Goal: Task Accomplishment & Management: Manage account settings

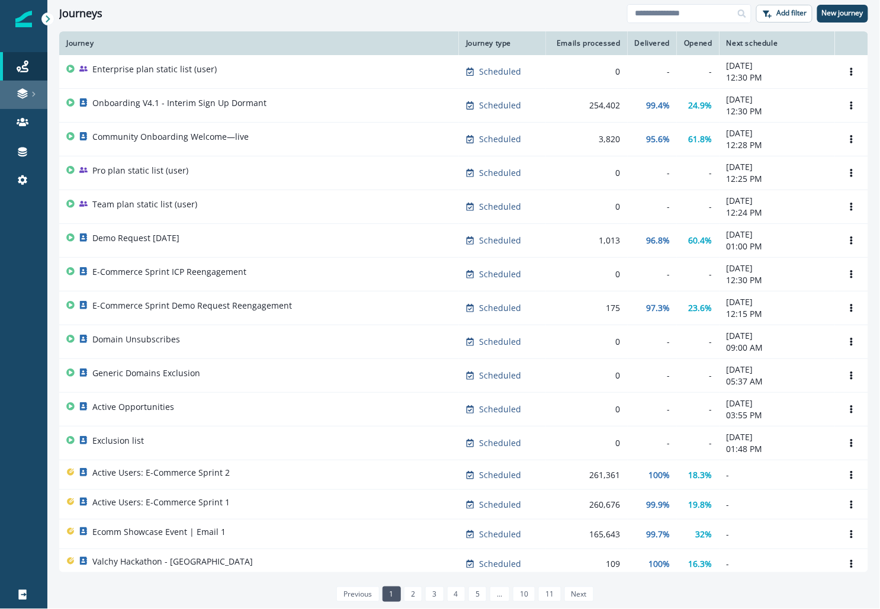
click at [30, 86] on link at bounding box center [23, 95] width 47 height 28
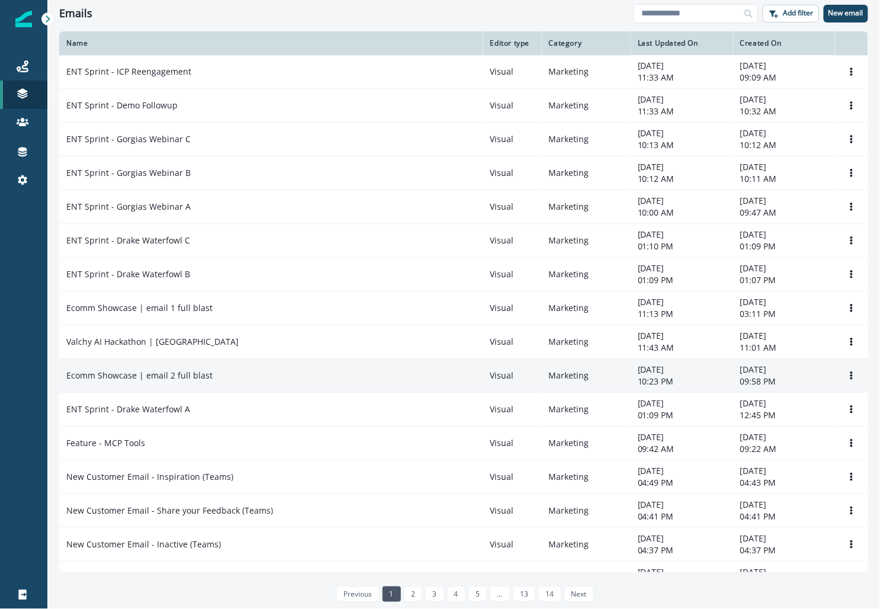
click at [182, 371] on p "Ecomm Showcase | email 2 full blast" at bounding box center [139, 376] width 146 height 12
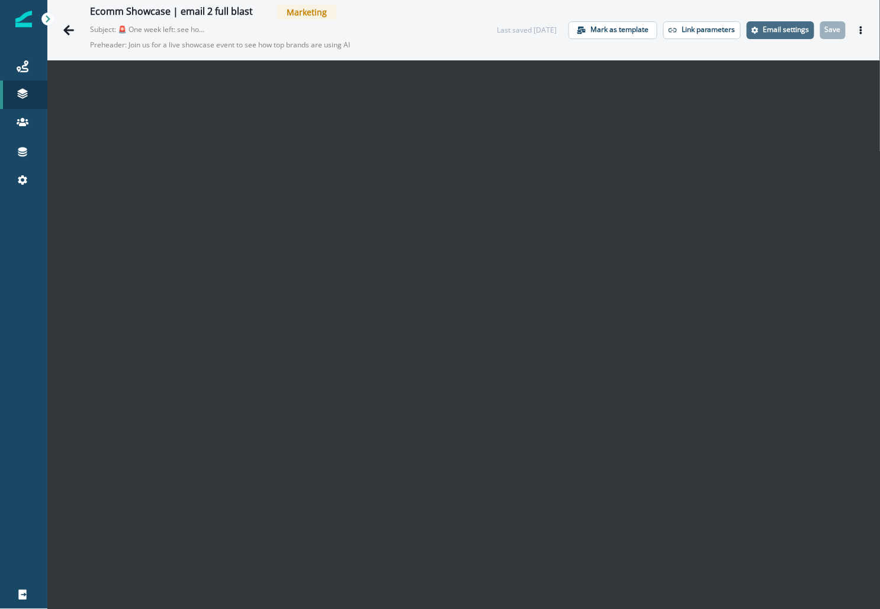
click at [779, 25] on p "Email settings" at bounding box center [786, 29] width 46 height 8
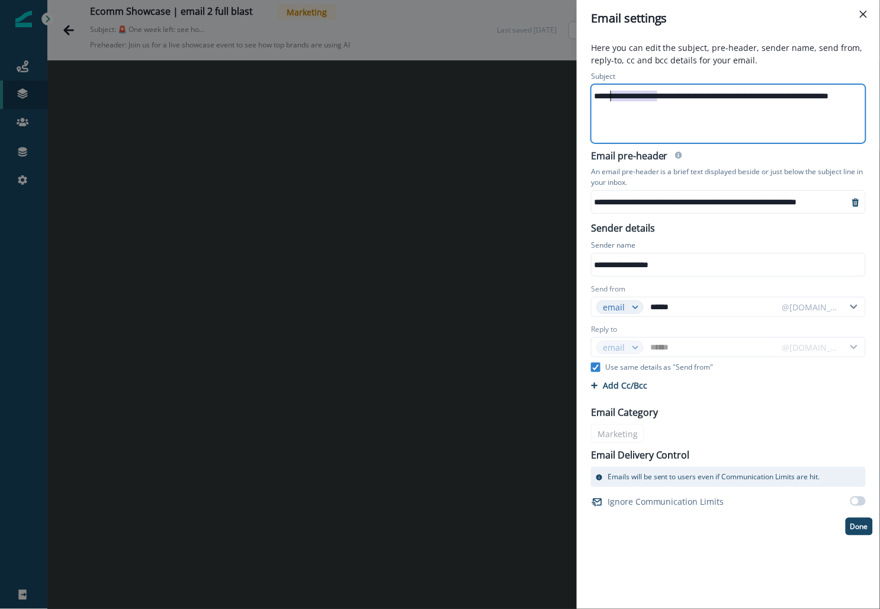
drag, startPoint x: 657, startPoint y: 97, endPoint x: 606, endPoint y: 95, distance: 51.6
click at [606, 95] on div "**********" at bounding box center [751, 96] width 318 height 18
click at [529, 326] on div "**********" at bounding box center [440, 304] width 880 height 609
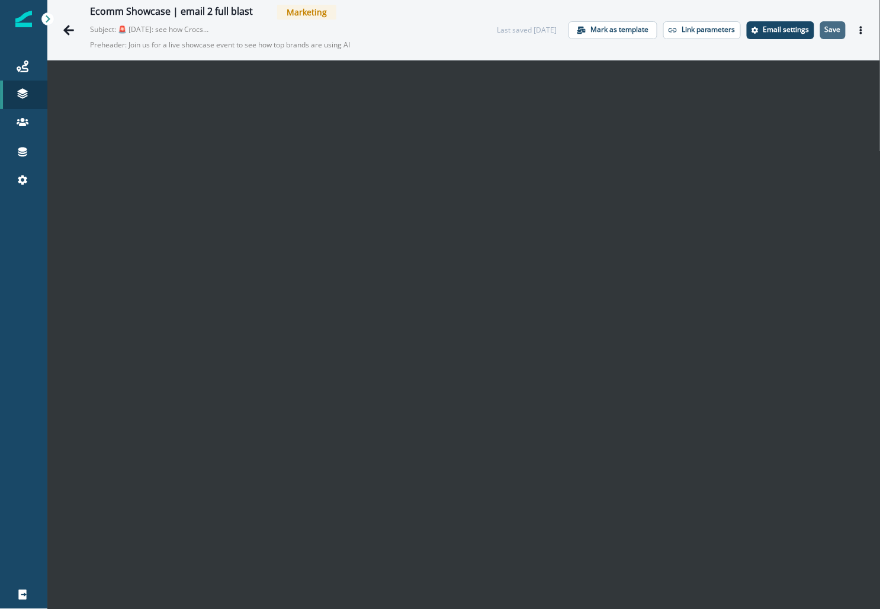
click at [837, 30] on p "Save" at bounding box center [833, 29] width 16 height 8
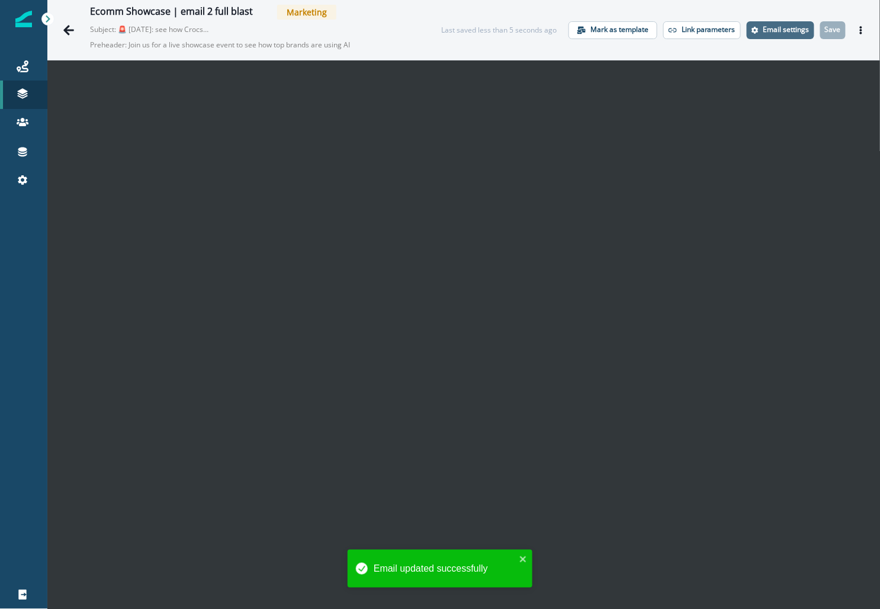
click at [749, 34] on button "Email settings" at bounding box center [781, 30] width 68 height 18
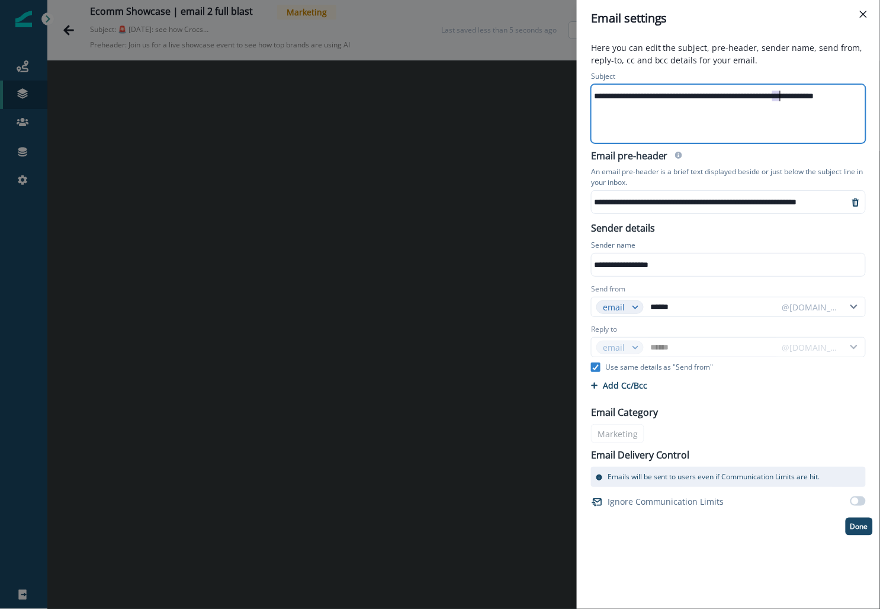
drag, startPoint x: 774, startPoint y: 96, endPoint x: 782, endPoint y: 97, distance: 8.3
click at [782, 97] on div "**********" at bounding box center [745, 96] width 306 height 18
click at [858, 523] on p "Done" at bounding box center [860, 526] width 18 height 8
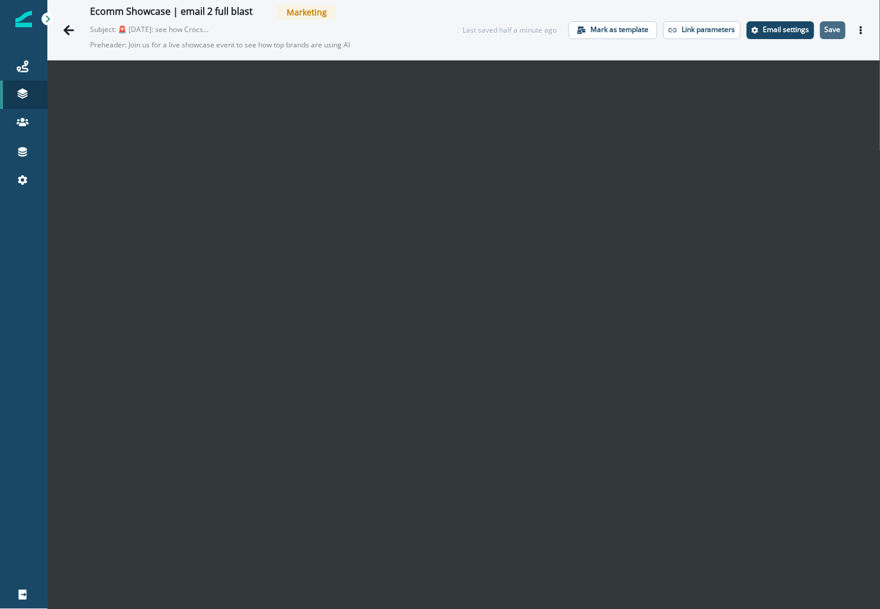
click at [830, 29] on p "Save" at bounding box center [833, 29] width 16 height 8
click at [19, 59] on link "Journeys" at bounding box center [23, 66] width 47 height 28
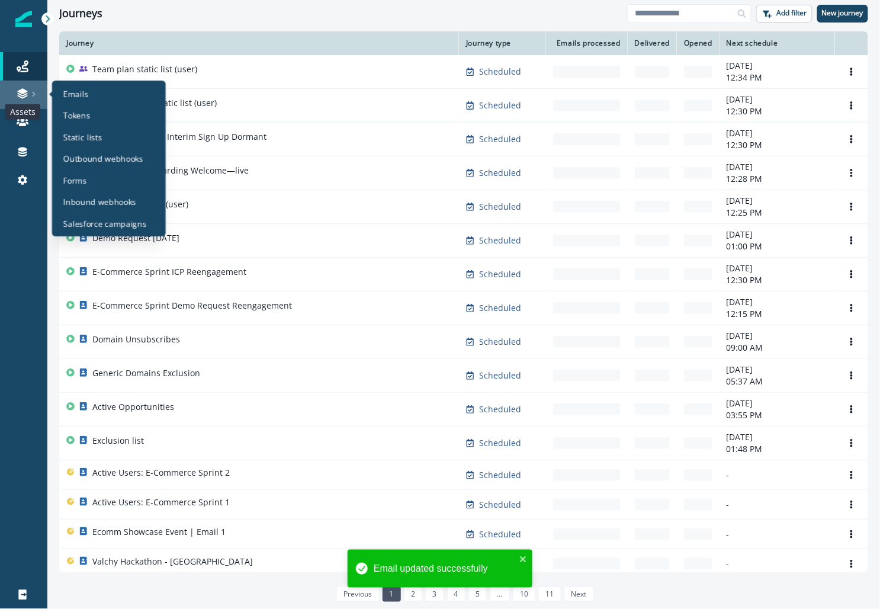
click at [25, 89] on icon at bounding box center [23, 94] width 12 height 12
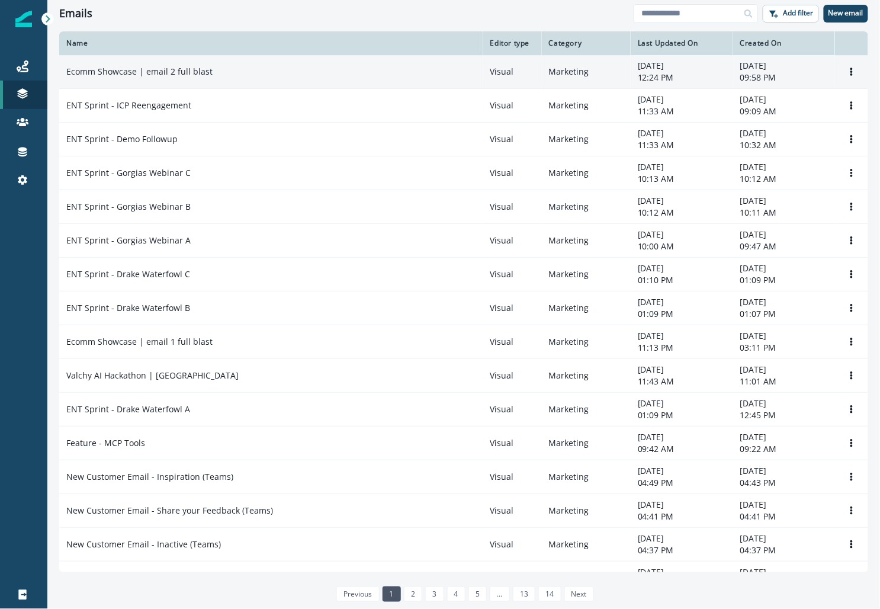
click at [188, 63] on td "Ecomm Showcase | email 2 full blast" at bounding box center [271, 72] width 424 height 34
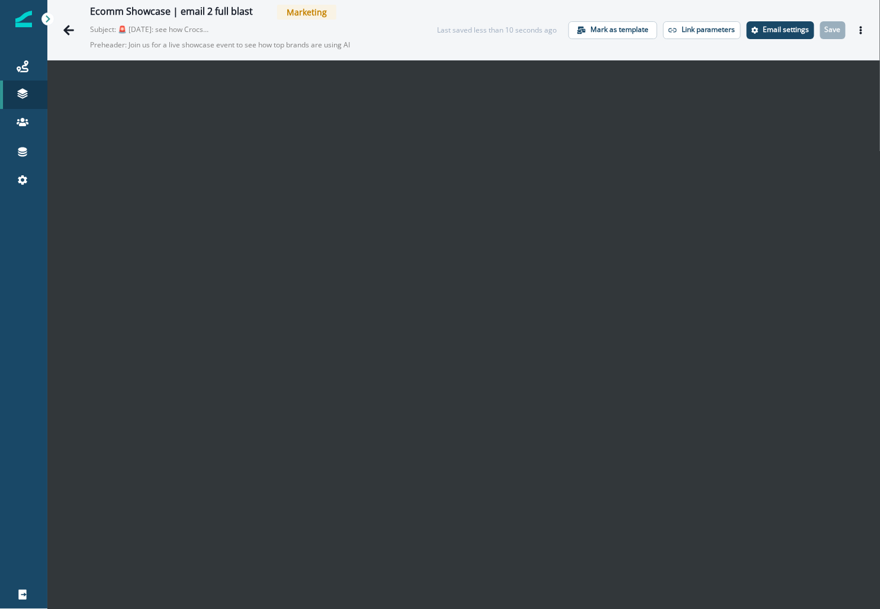
scroll to position [18, 0]
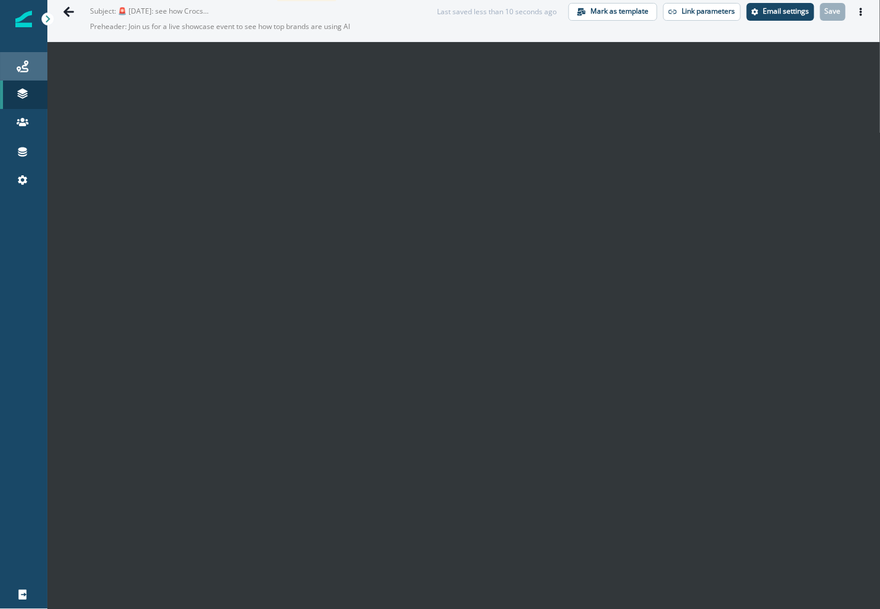
click at [28, 62] on div "Journeys" at bounding box center [24, 66] width 38 height 14
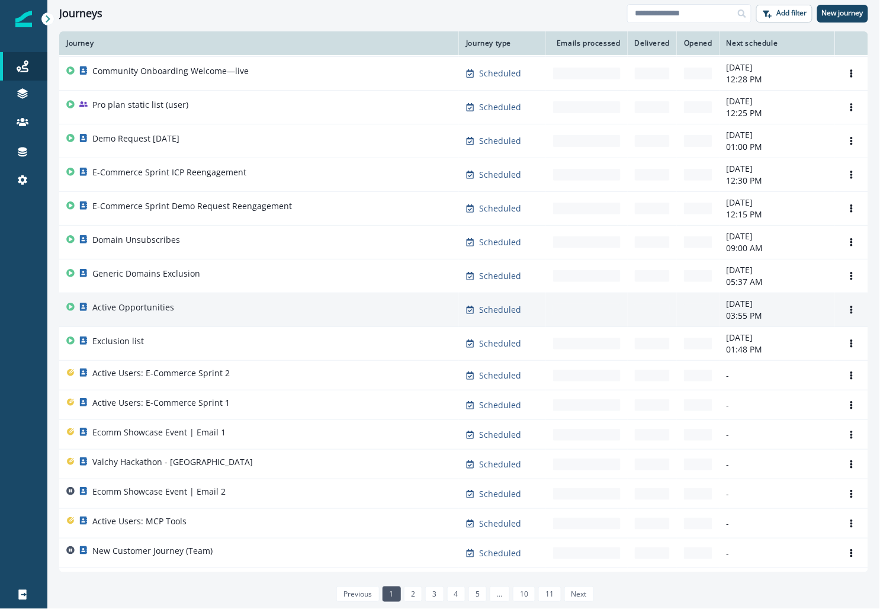
scroll to position [105, 0]
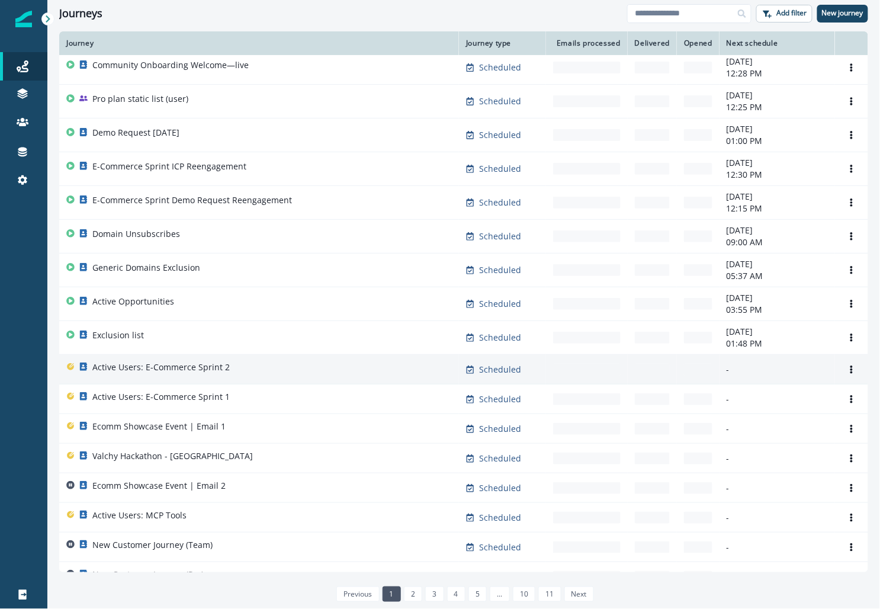
click at [177, 365] on p "Active Users: E-Commerce Sprint 2" at bounding box center [160, 367] width 137 height 12
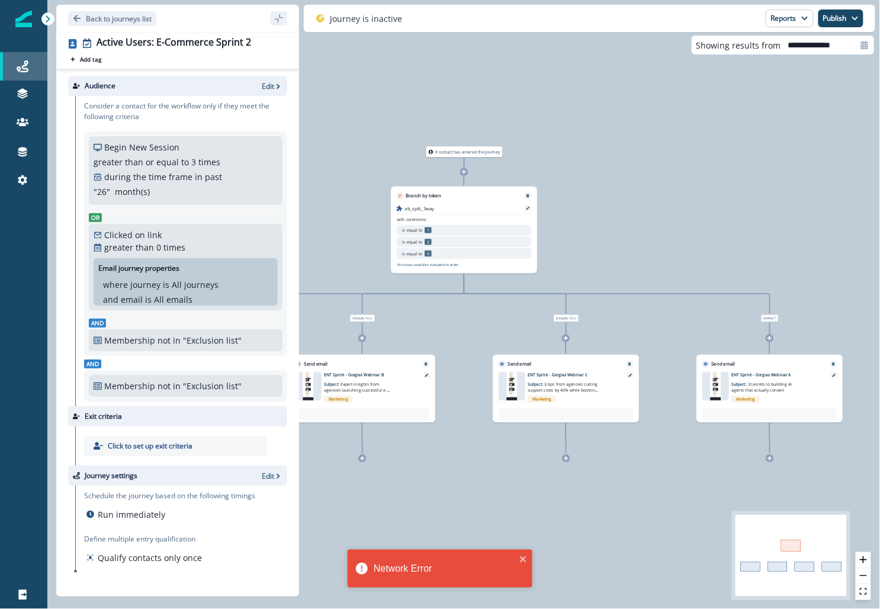
click at [33, 66] on div "Journeys" at bounding box center [24, 66] width 38 height 14
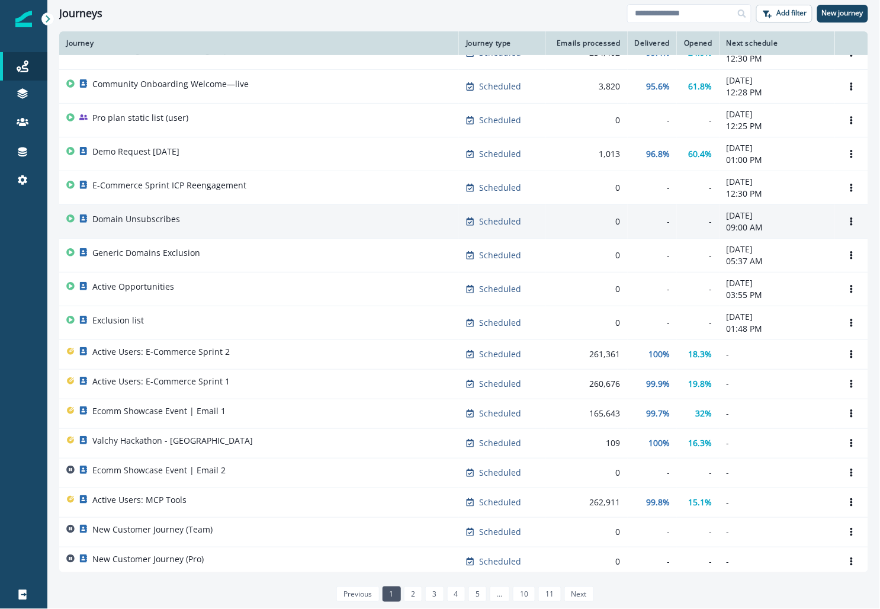
scroll to position [117, 0]
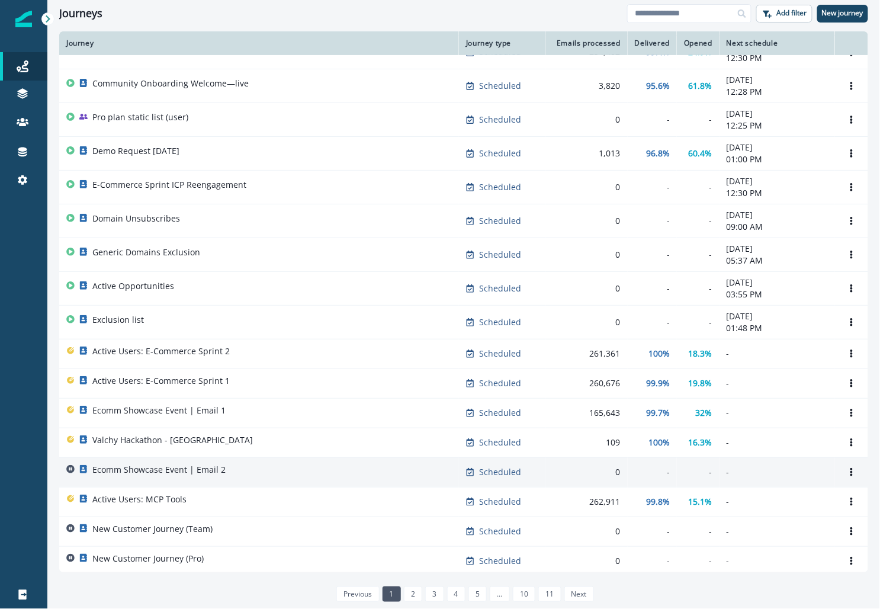
click at [168, 464] on p "Ecomm Showcase Event | Email 2" at bounding box center [158, 470] width 133 height 12
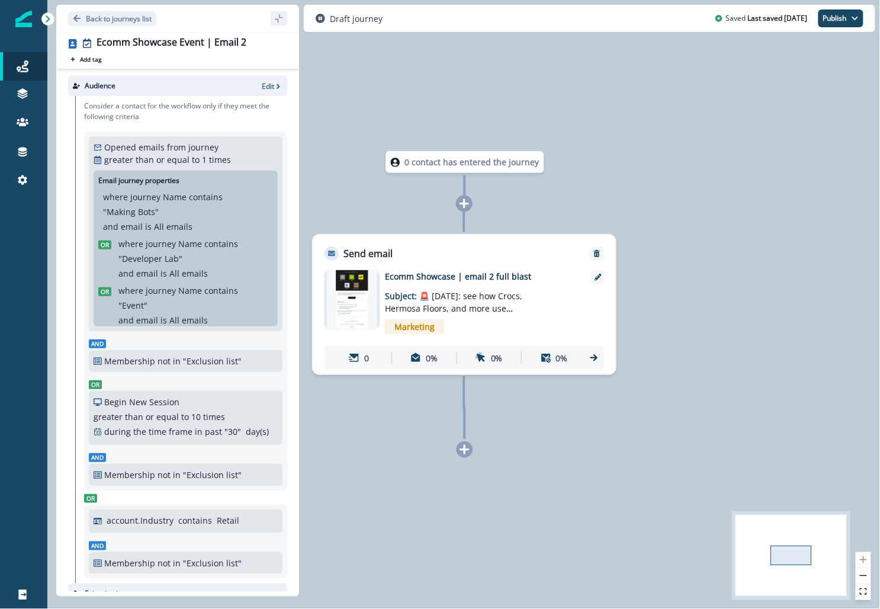
scroll to position [102, 0]
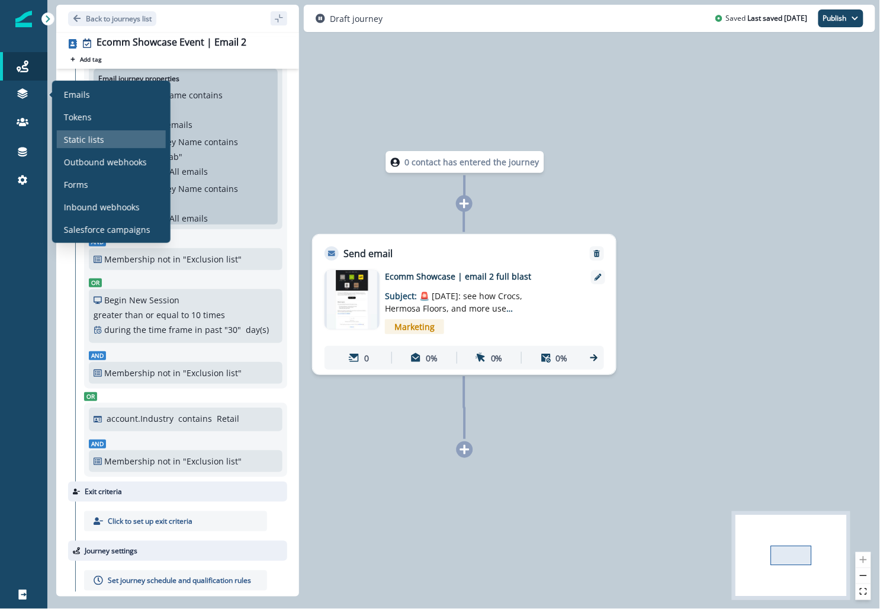
click at [80, 133] on p "Static lists" at bounding box center [84, 139] width 40 height 12
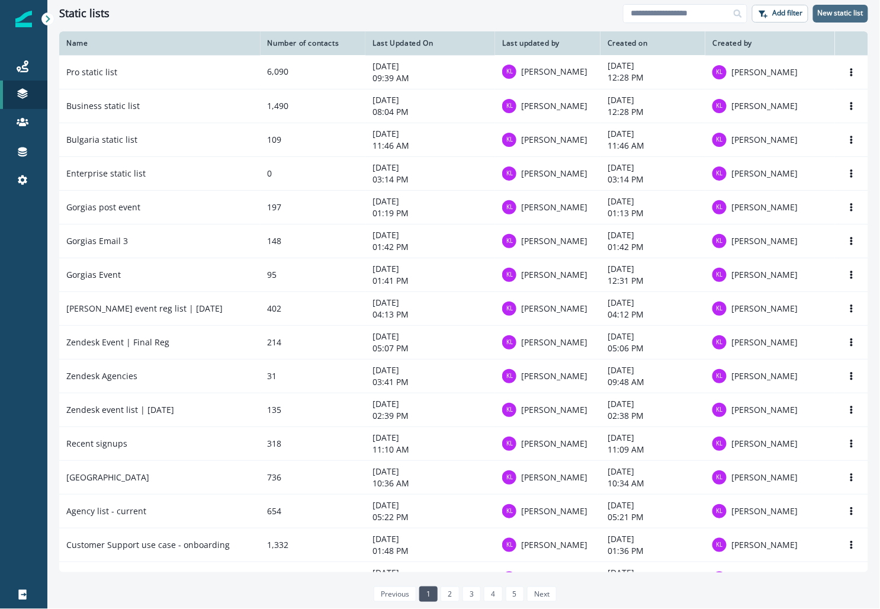
click at [839, 9] on p "New static list" at bounding box center [841, 13] width 46 height 8
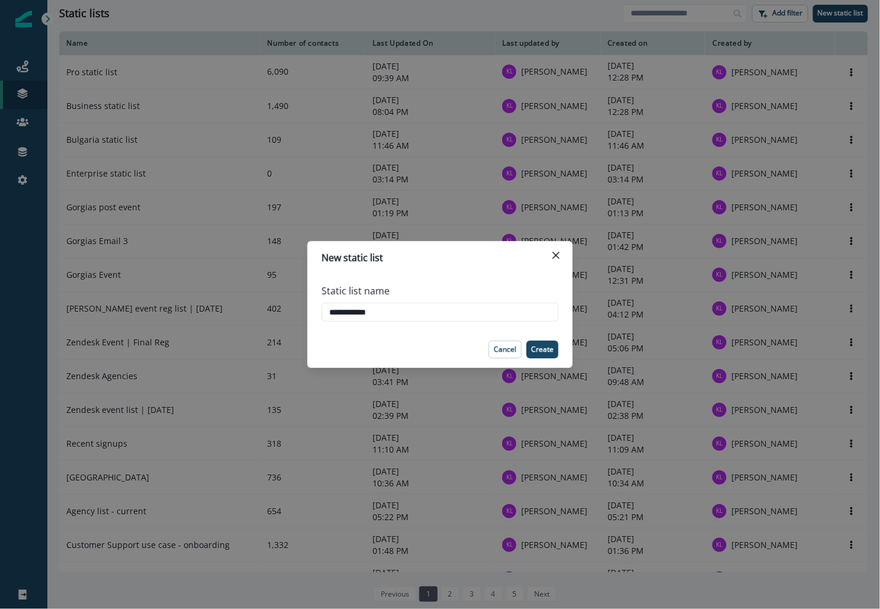
type input "**********"
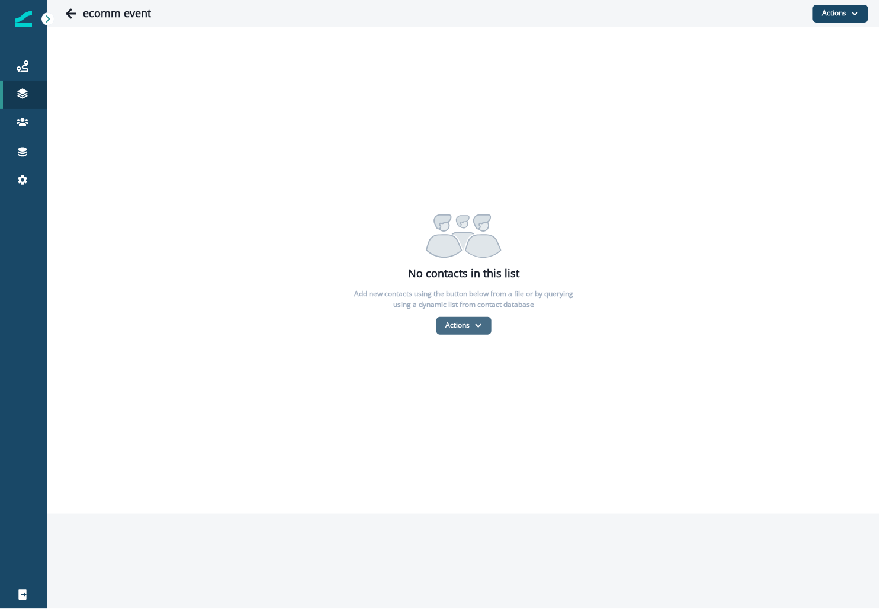
click at [468, 325] on button "Actions" at bounding box center [464, 326] width 55 height 18
click at [463, 373] on button "From a CSV file" at bounding box center [489, 377] width 105 height 20
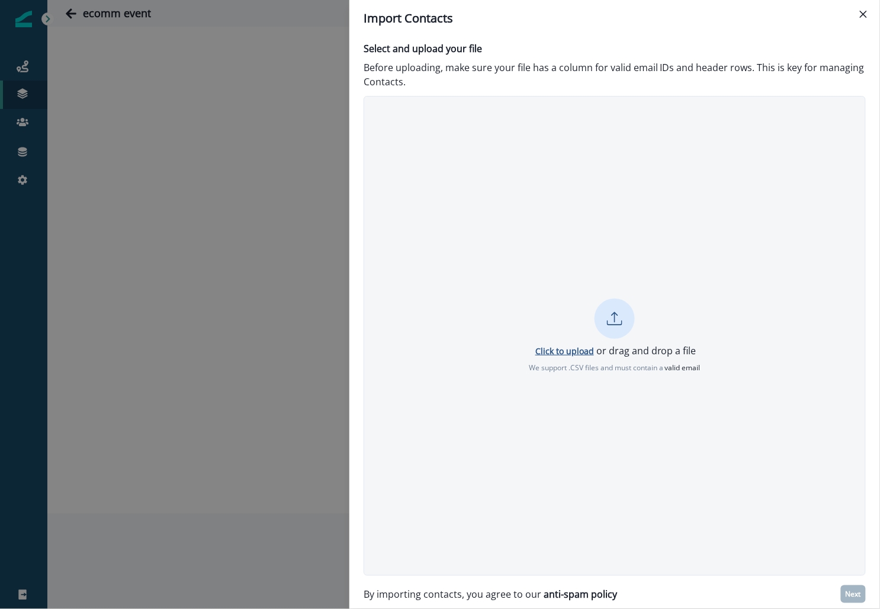
click at [564, 350] on p "Click to upload" at bounding box center [564, 350] width 59 height 11
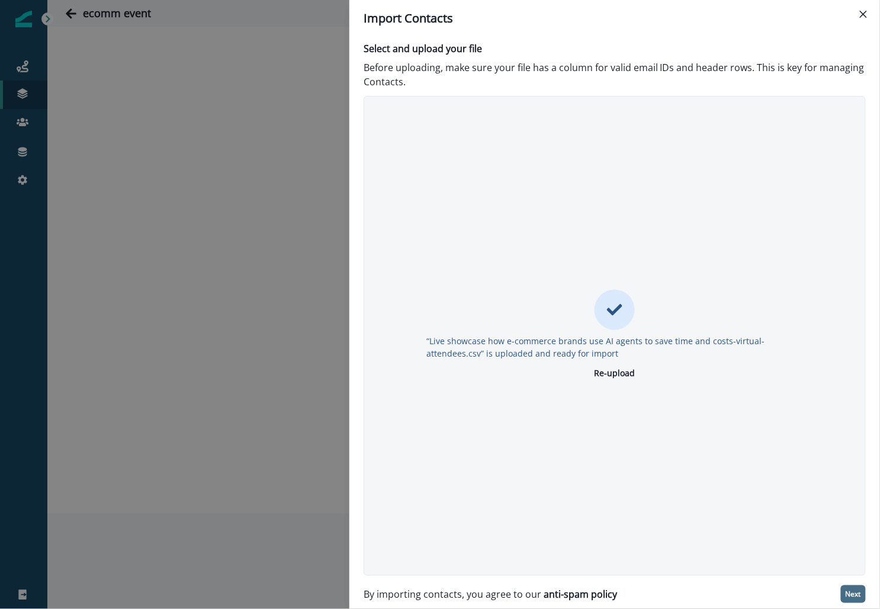
click at [855, 596] on p "Next" at bounding box center [853, 594] width 15 height 8
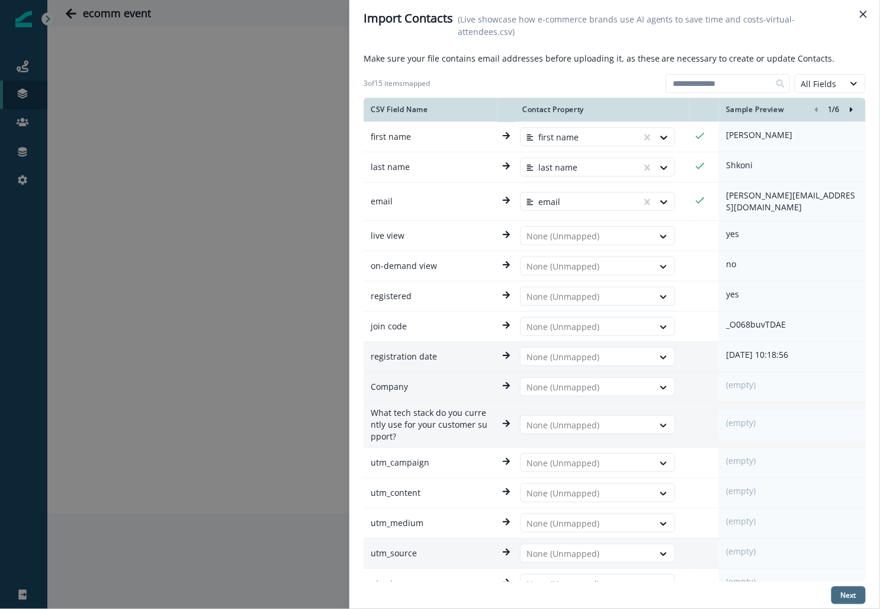
click at [842, 598] on p "Next" at bounding box center [848, 595] width 15 height 8
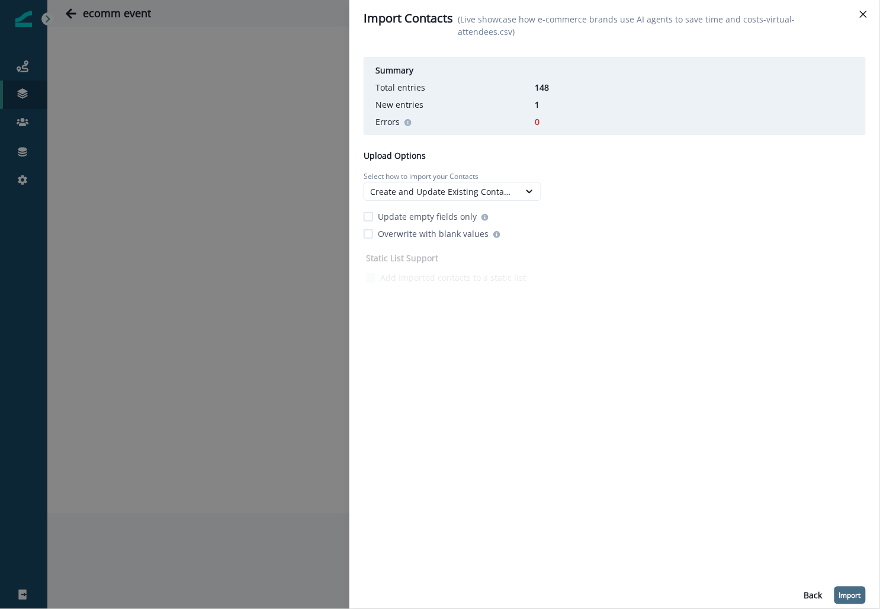
click at [845, 593] on p "Import" at bounding box center [850, 595] width 22 height 8
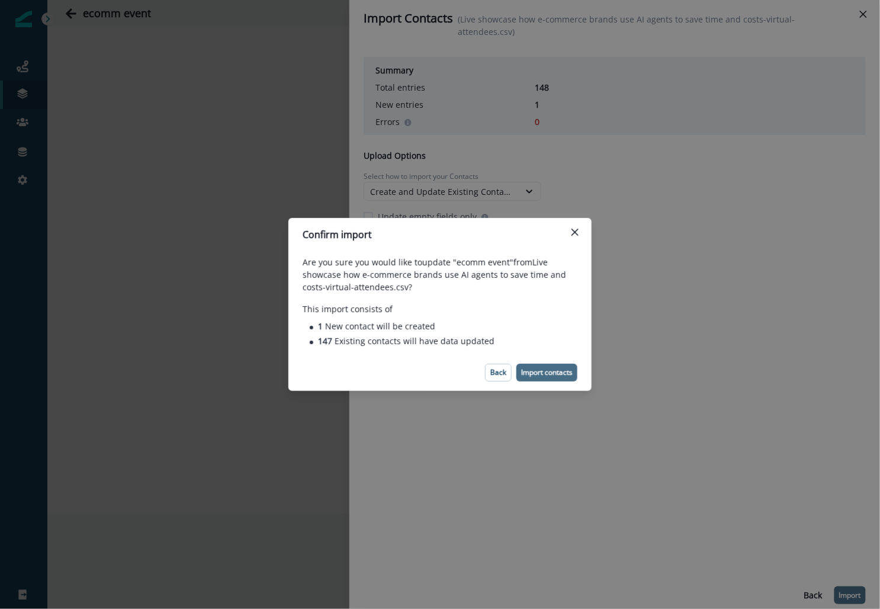
click at [533, 376] on p "Import contacts" at bounding box center [547, 372] width 52 height 8
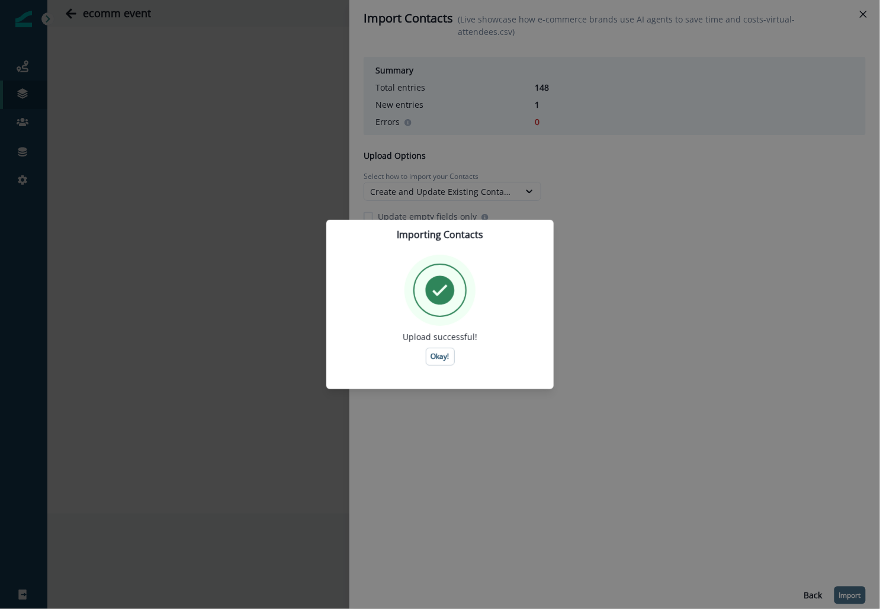
click at [438, 345] on div "Upload successful! Okay!" at bounding box center [440, 310] width 199 height 111
click at [438, 355] on p "Okay!" at bounding box center [440, 356] width 18 height 8
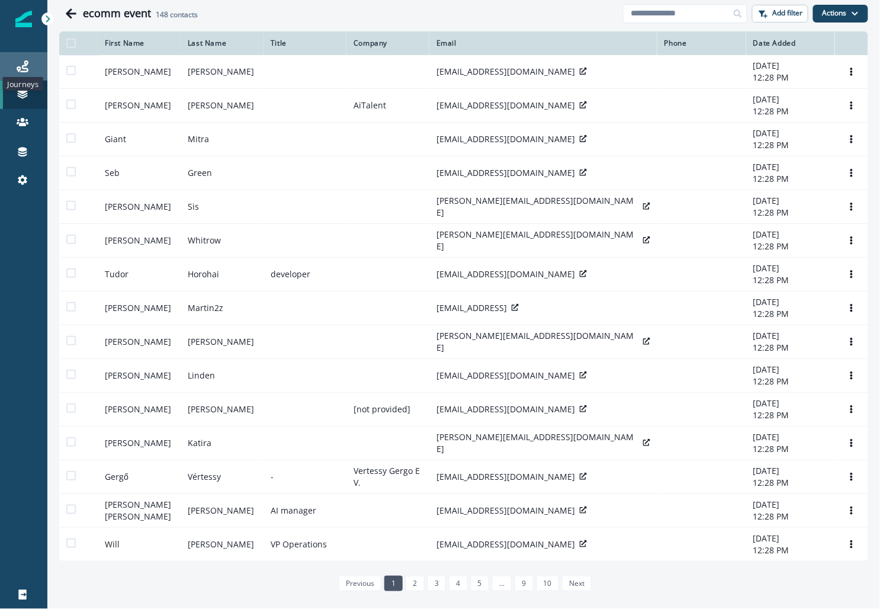
click at [22, 65] on icon at bounding box center [23, 66] width 12 height 12
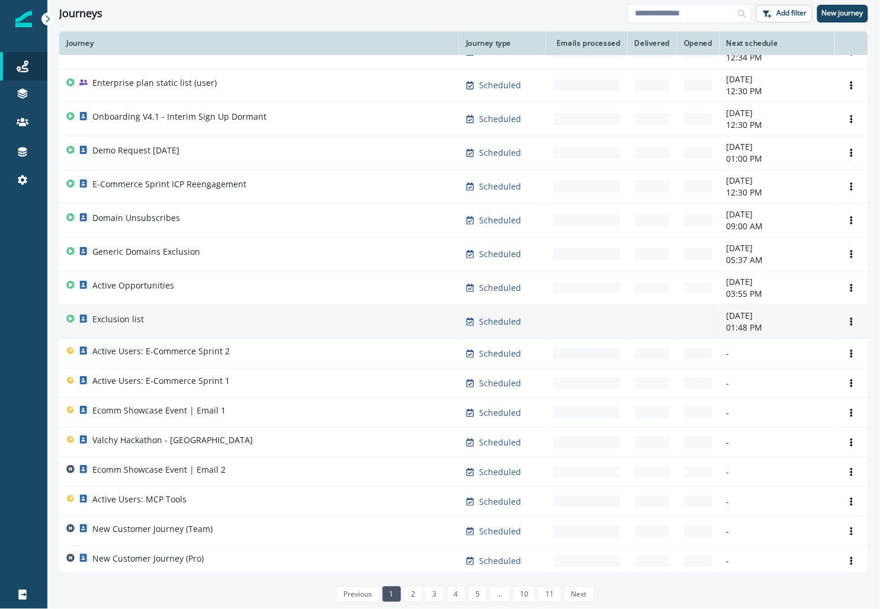
scroll to position [136, 0]
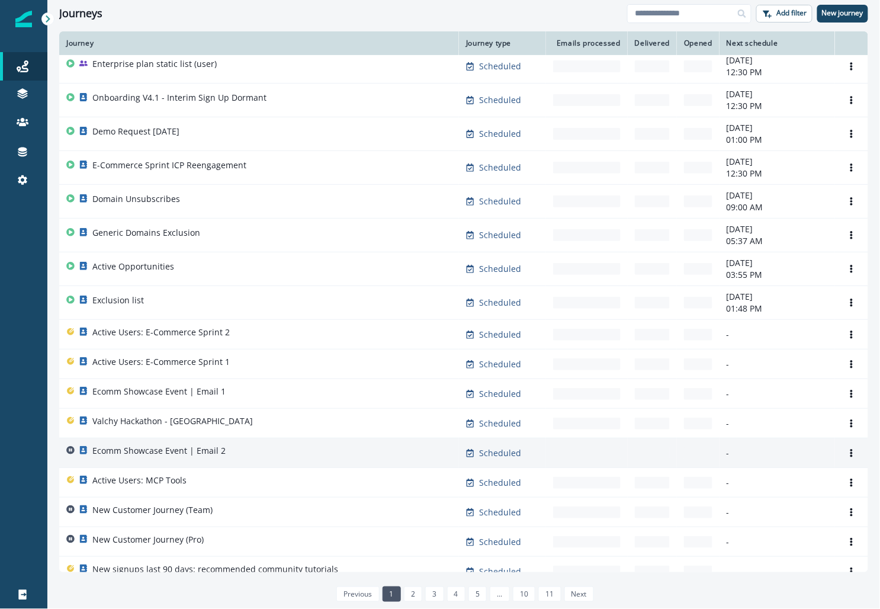
click at [169, 447] on p "Ecomm Showcase Event | Email 2" at bounding box center [158, 451] width 133 height 12
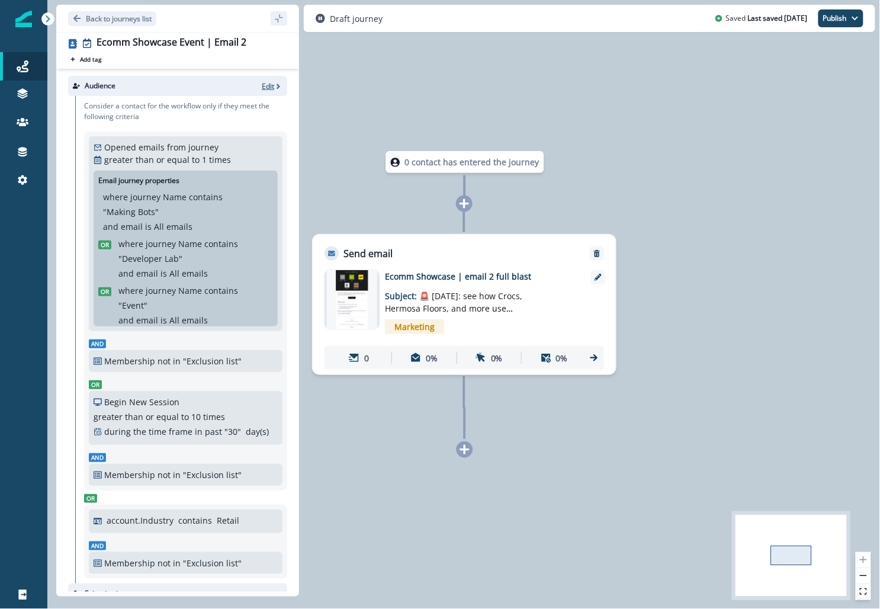
click at [275, 86] on icon "button" at bounding box center [278, 86] width 8 height 8
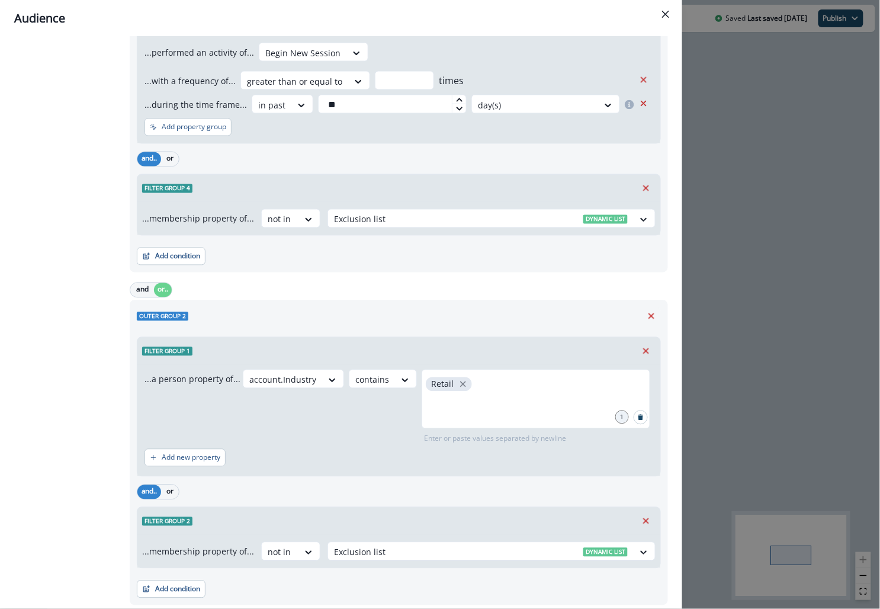
scroll to position [609, 0]
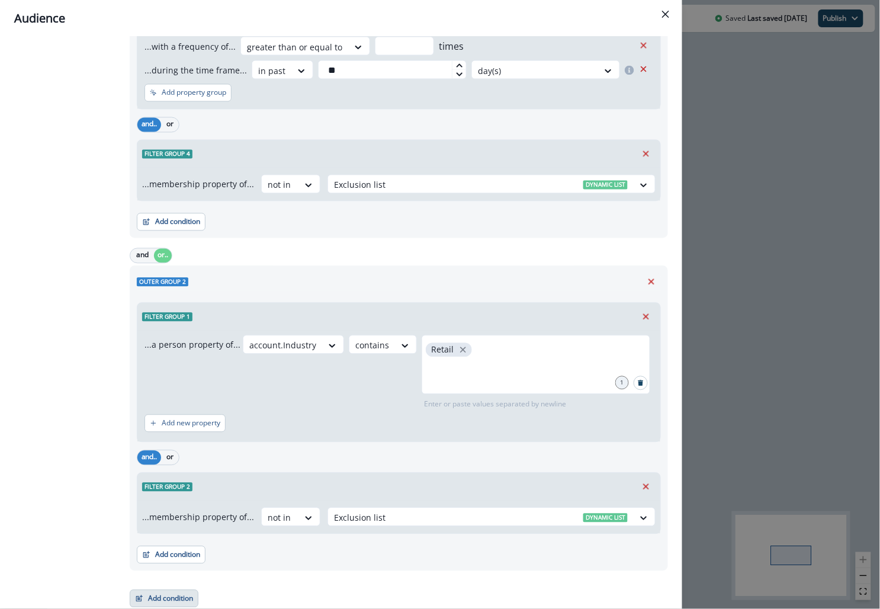
click at [174, 594] on button "Add condition" at bounding box center [164, 599] width 69 height 18
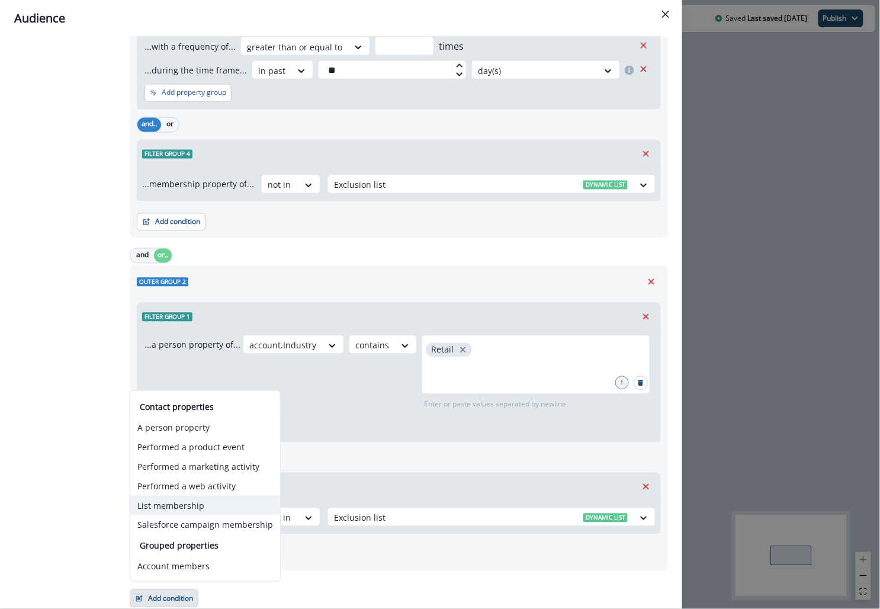
click at [210, 509] on button "List membership" at bounding box center [205, 506] width 150 height 20
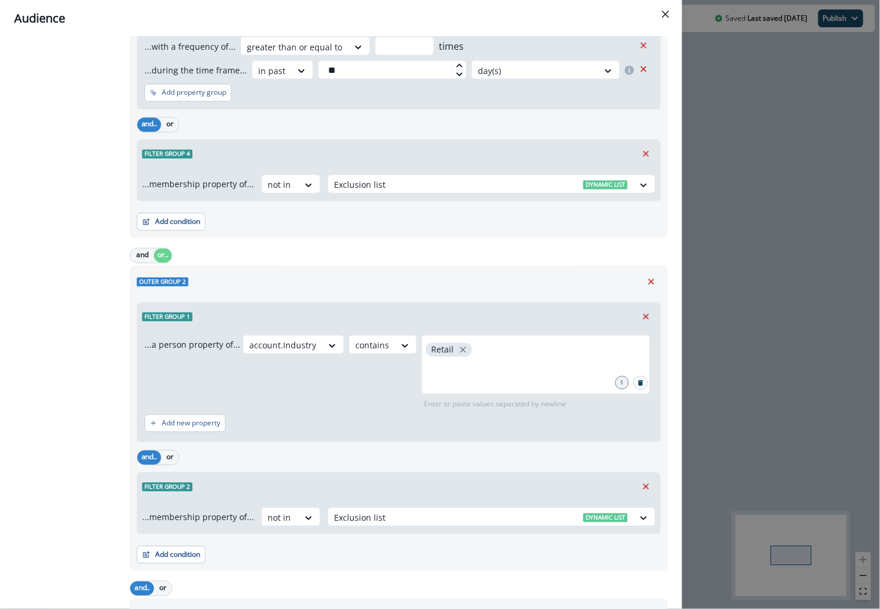
scroll to position [771, 0]
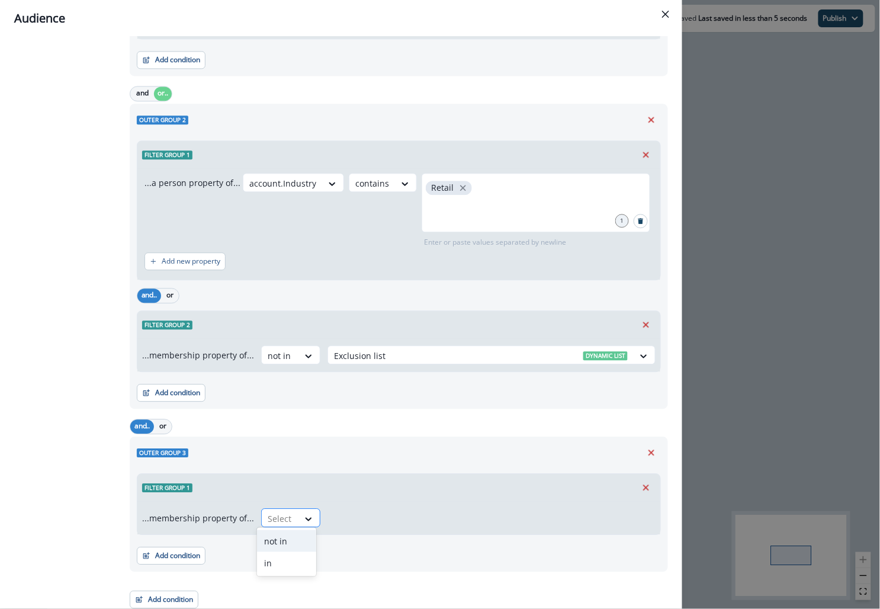
click at [290, 509] on div "Select" at bounding box center [280, 519] width 37 height 20
click at [288, 540] on div "not in" at bounding box center [286, 541] width 59 height 22
click at [335, 521] on div "Select" at bounding box center [481, 519] width 306 height 20
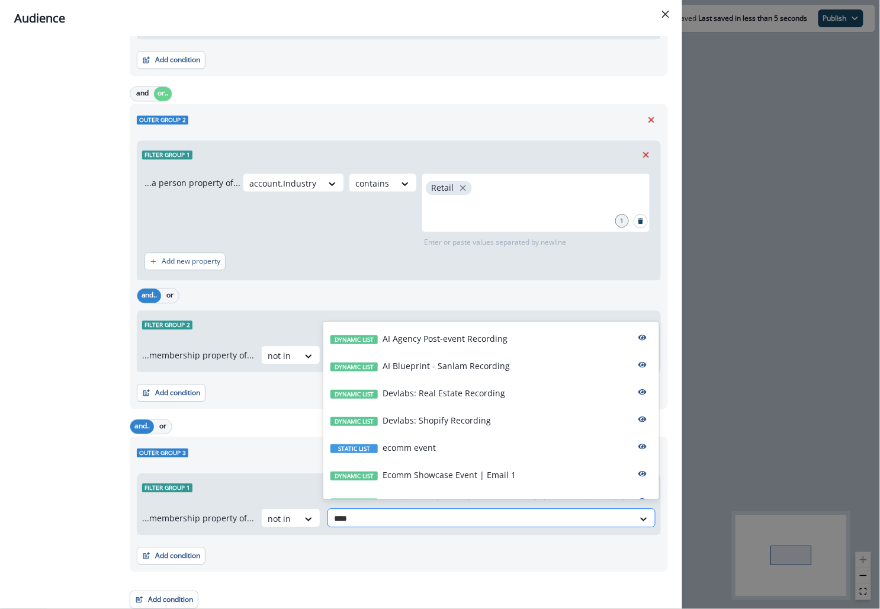
type input "*****"
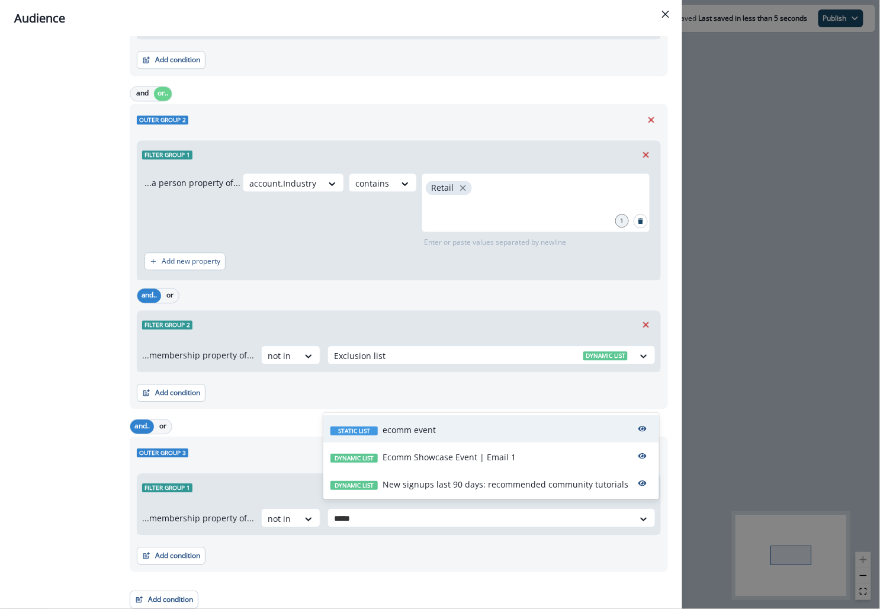
click at [378, 431] on div "Static list ecomm event" at bounding box center [382, 429] width 105 height 12
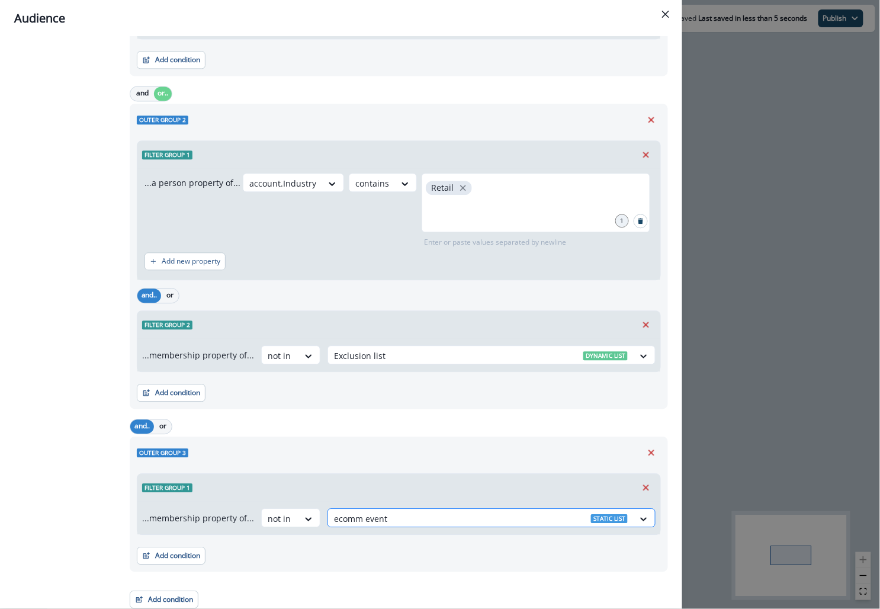
click at [570, 511] on div at bounding box center [481, 518] width 294 height 15
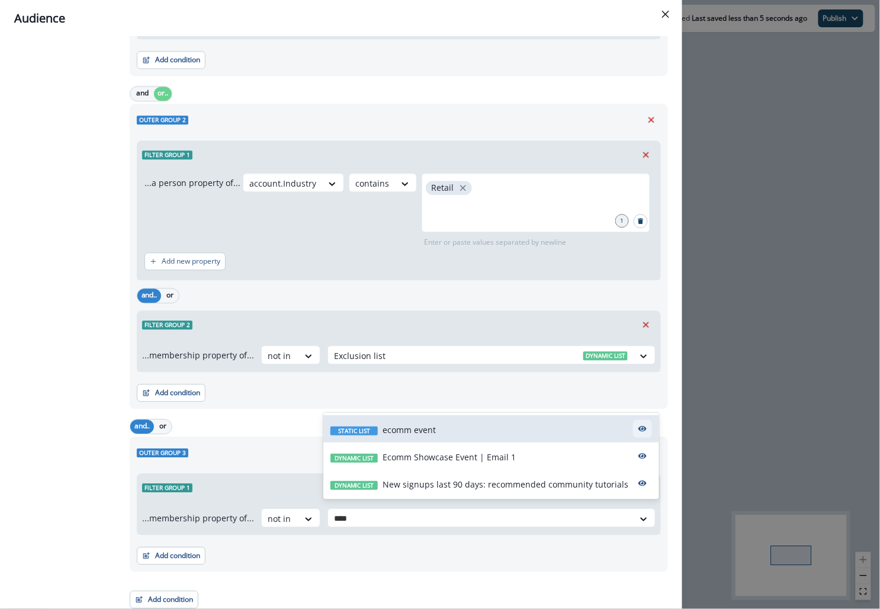
click at [640, 426] on icon "preview" at bounding box center [642, 428] width 8 height 5
type input "****"
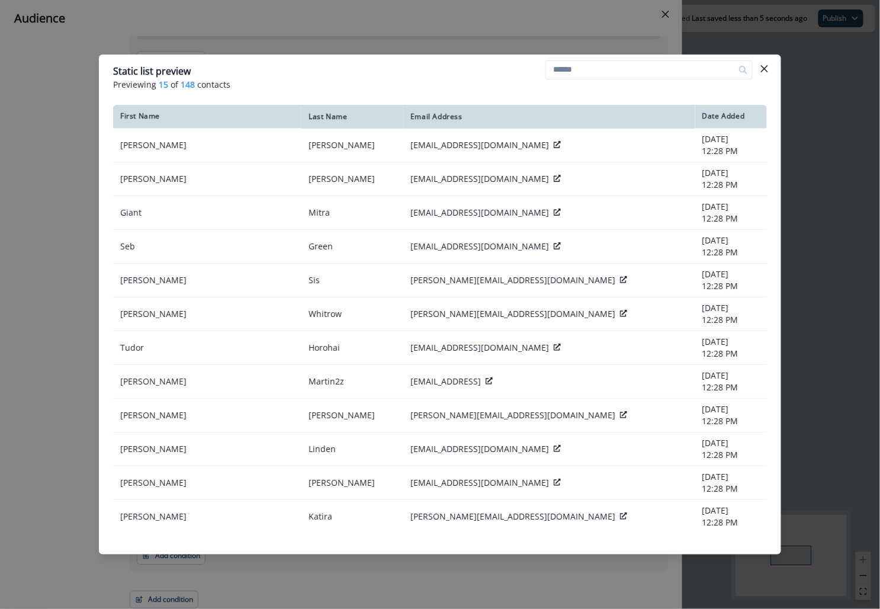
click at [396, 580] on div "Static list preview Previewing 15 of 148 contacts First Name Last Name Email Ad…" at bounding box center [440, 304] width 880 height 609
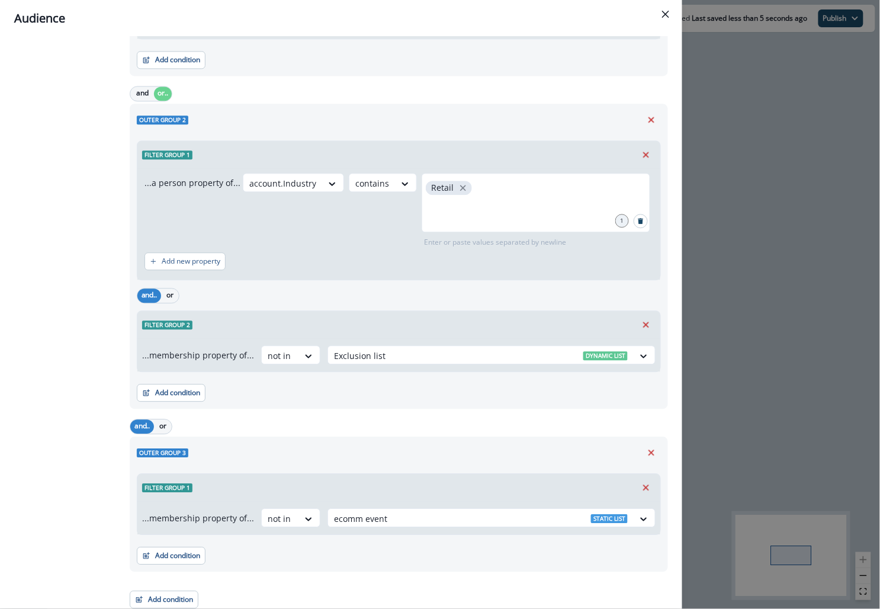
click at [444, 554] on div "Add condition Contact properties A person property Performed a product event Pe…" at bounding box center [399, 550] width 524 height 30
click at [749, 415] on div "**********" at bounding box center [440, 304] width 880 height 609
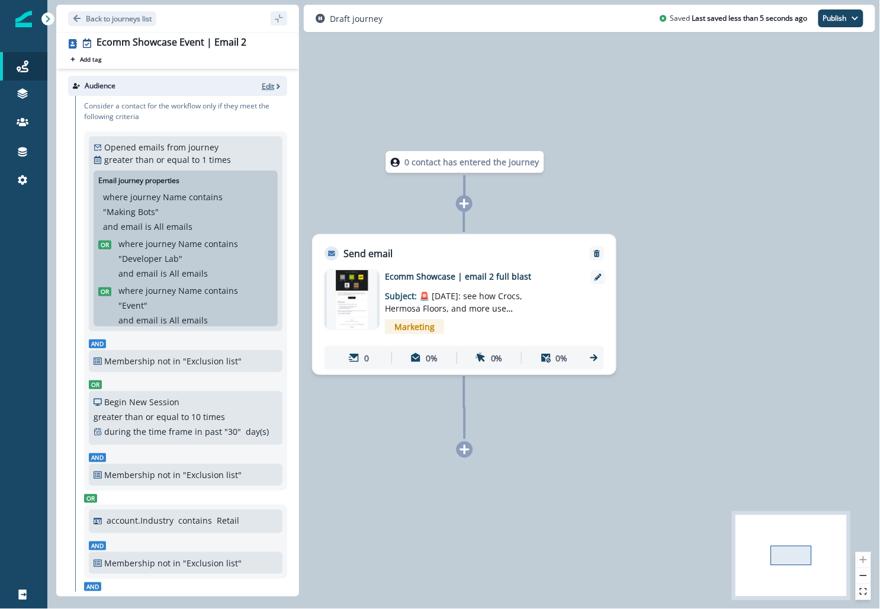
click at [264, 83] on p "Edit" at bounding box center [268, 86] width 12 height 10
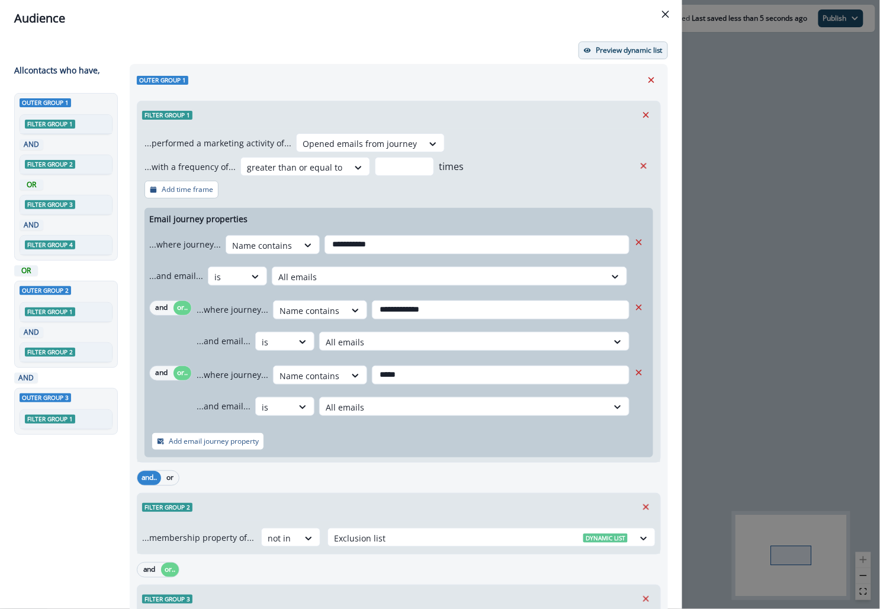
click at [618, 48] on p "Preview dynamic list" at bounding box center [629, 50] width 67 height 8
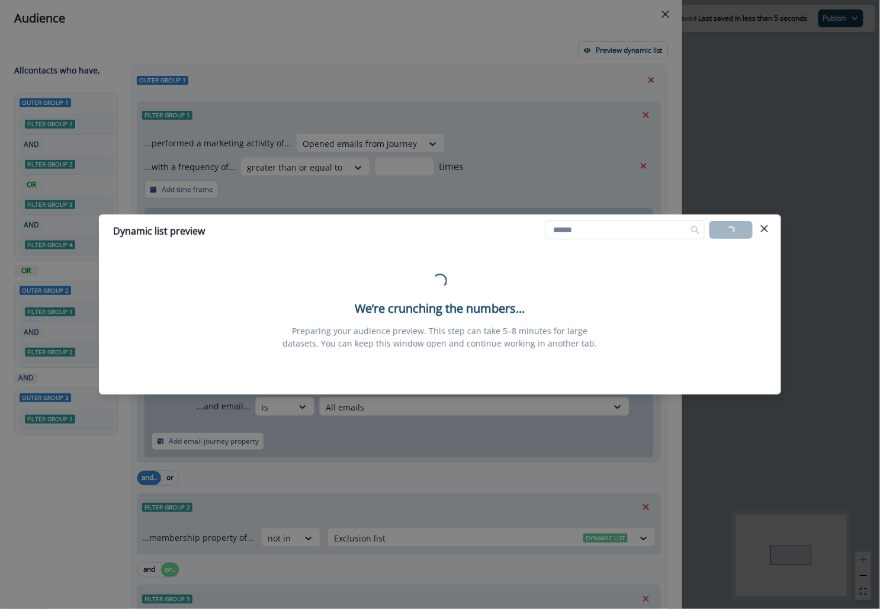
paste input "**********"
type input "**********"
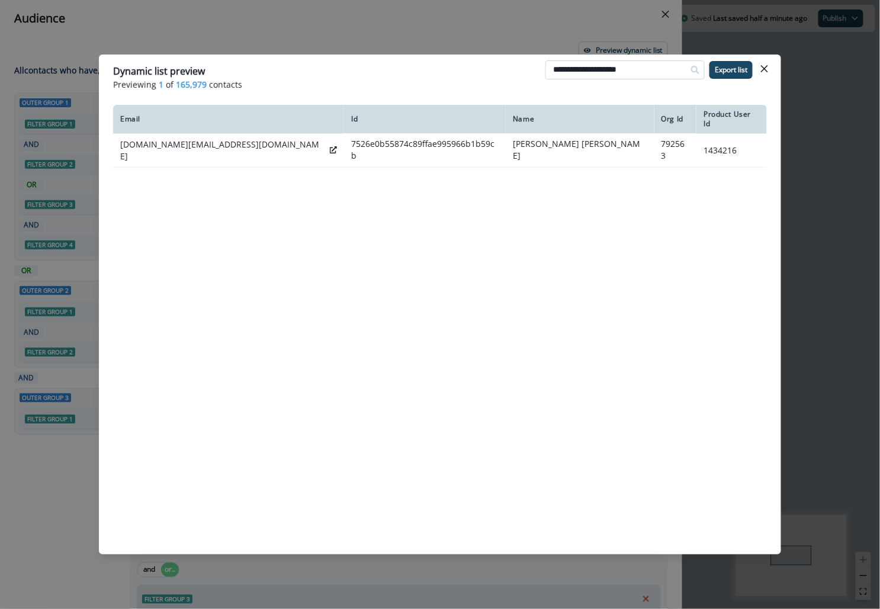
click at [566, 71] on input "**********" at bounding box center [624, 69] width 159 height 19
click at [489, 16] on div "**********" at bounding box center [440, 304] width 880 height 609
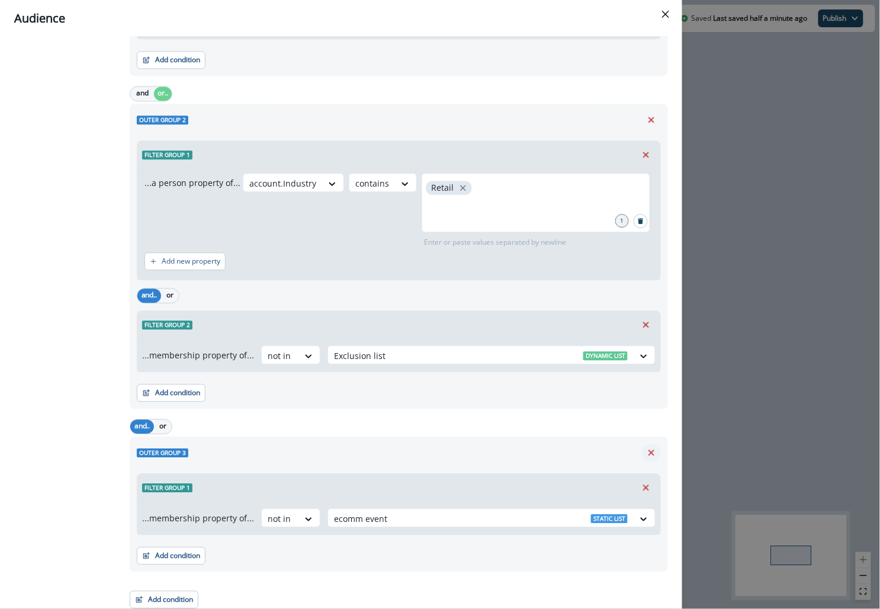
click at [652, 447] on icon "Remove" at bounding box center [651, 452] width 11 height 11
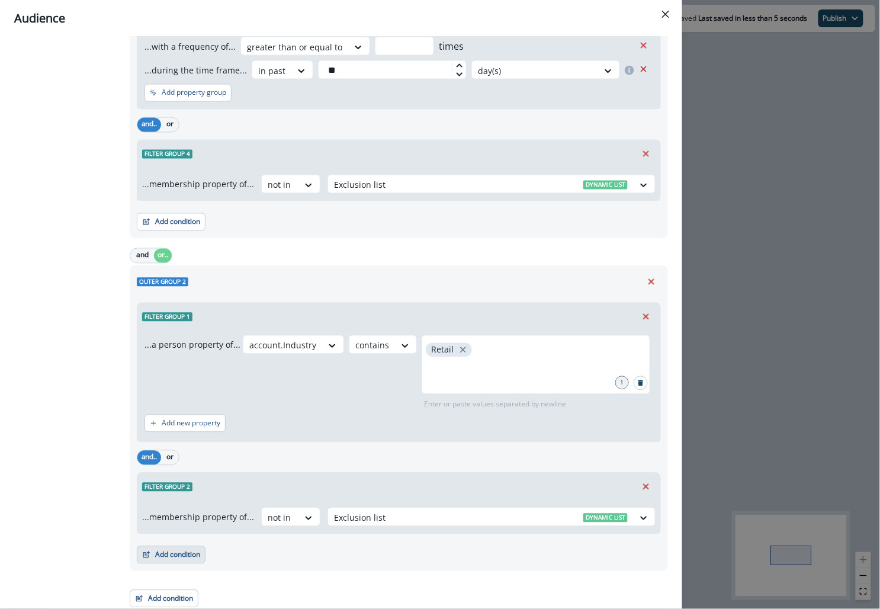
click at [172, 552] on button "Add condition" at bounding box center [171, 555] width 69 height 18
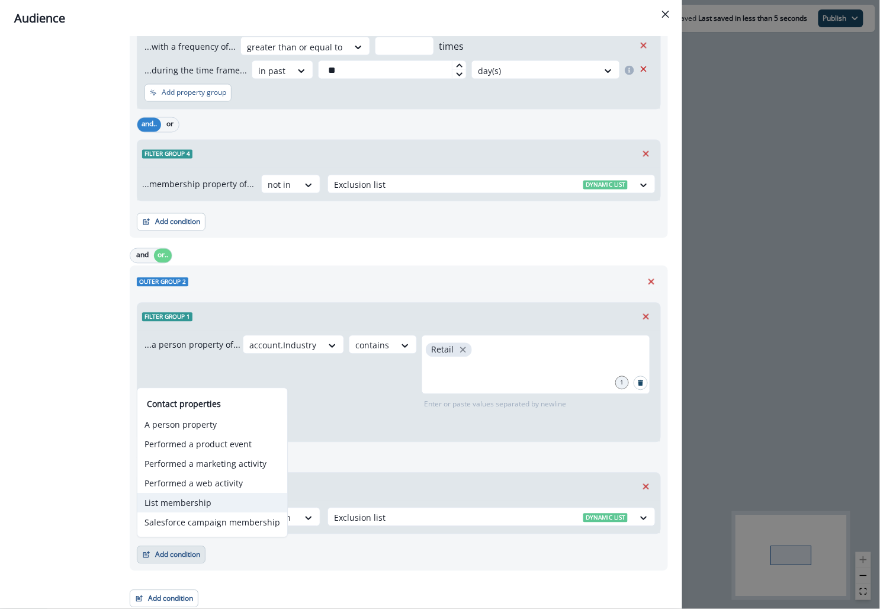
click at [205, 500] on button "List membership" at bounding box center [212, 503] width 150 height 20
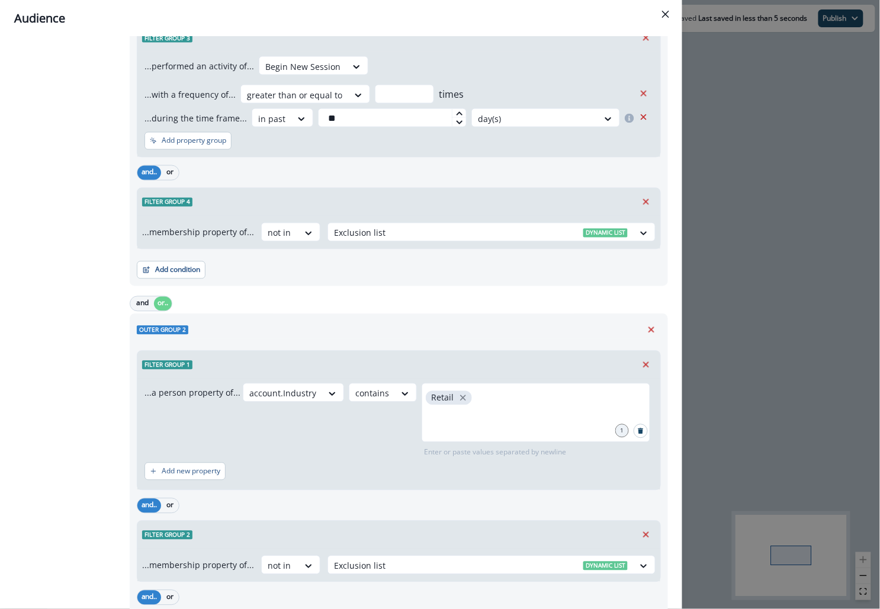
scroll to position [700, 0]
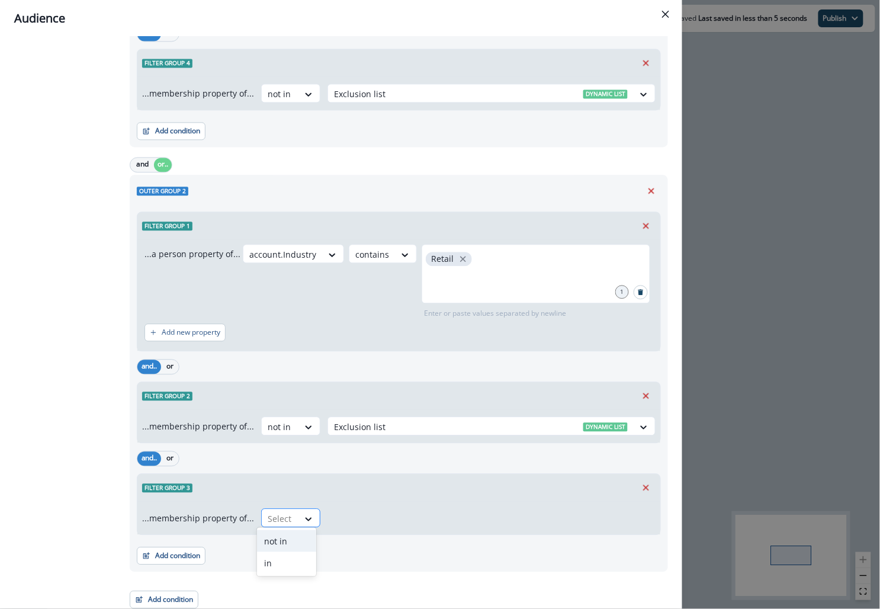
click at [284, 519] on div at bounding box center [280, 518] width 25 height 15
click at [284, 538] on div "not in" at bounding box center [286, 541] width 59 height 22
click at [358, 517] on div at bounding box center [481, 518] width 294 height 15
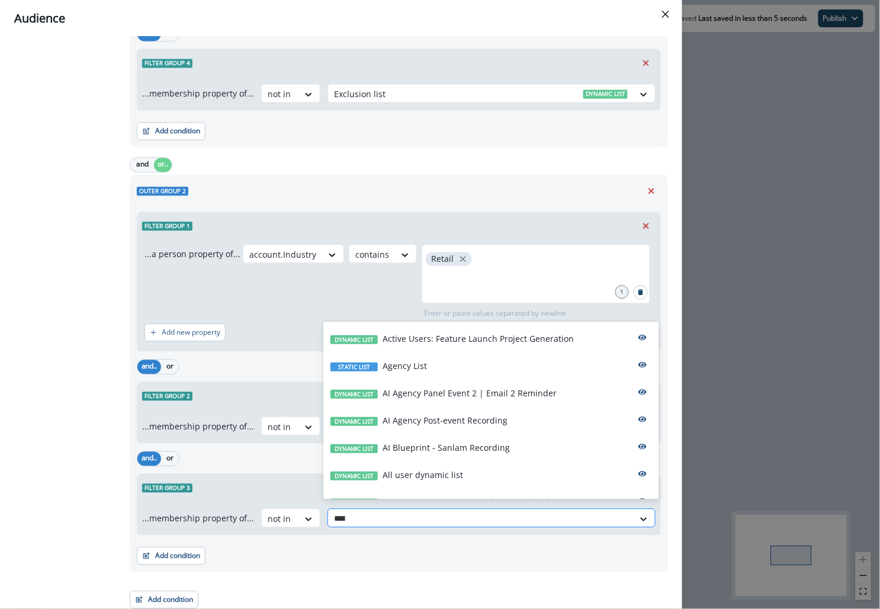
type input "*****"
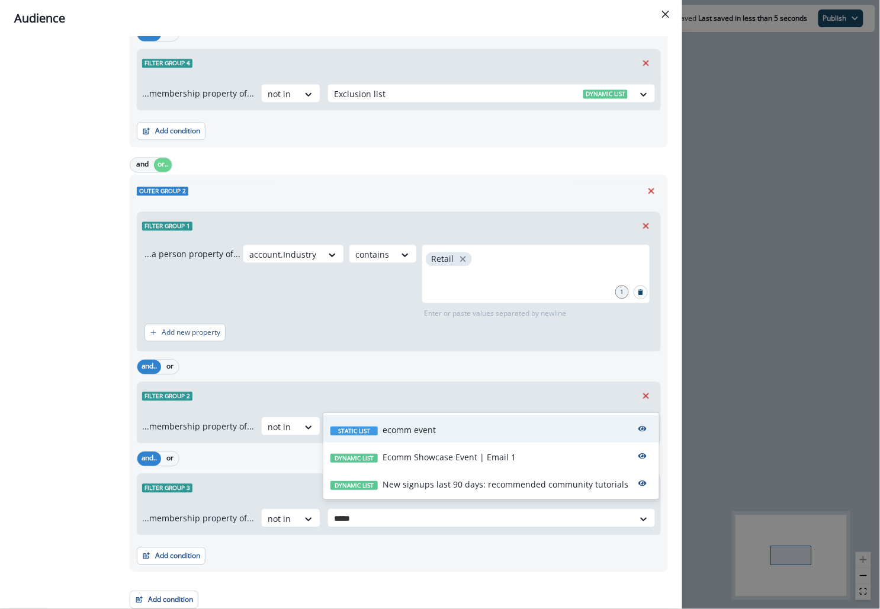
click at [406, 423] on div "Static list ecomm event" at bounding box center [491, 428] width 336 height 27
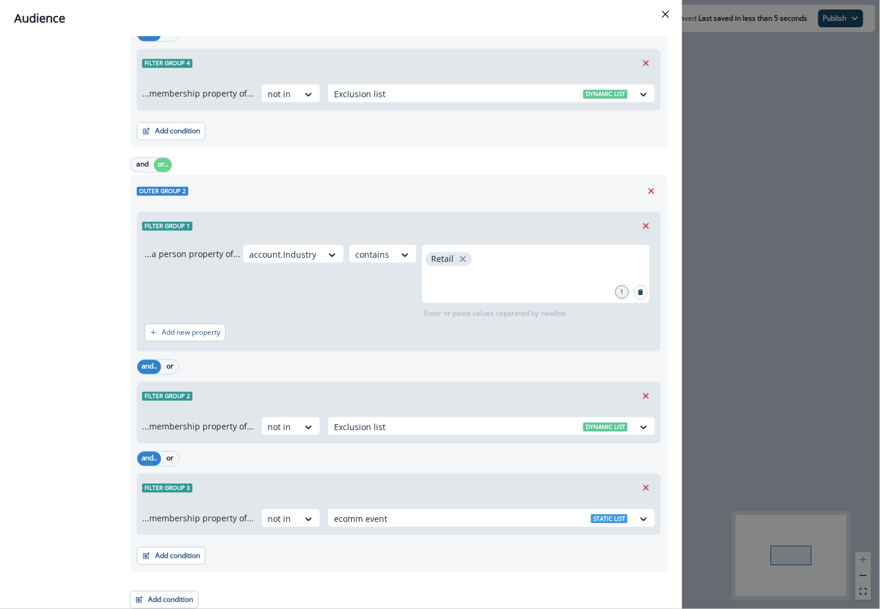
scroll to position [0, 0]
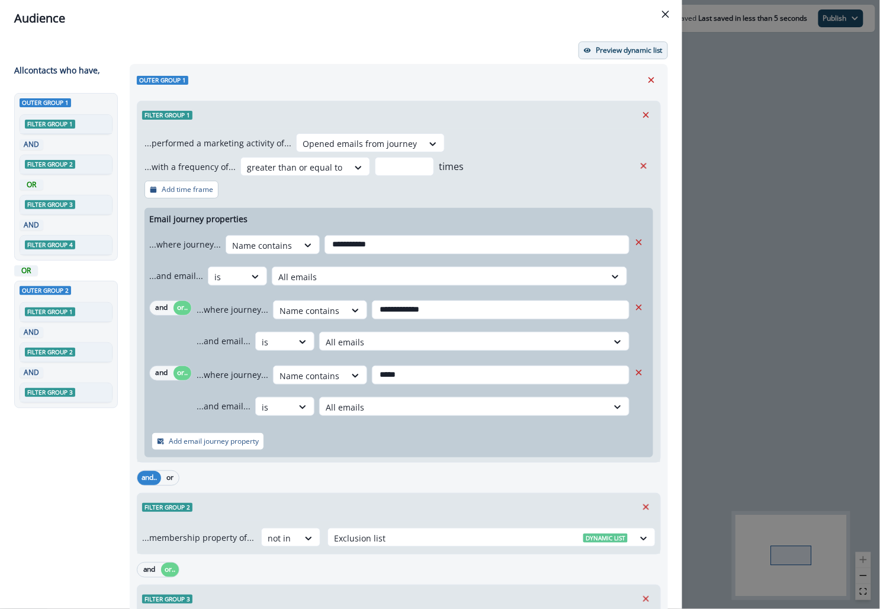
click at [634, 51] on p "Preview dynamic list" at bounding box center [629, 50] width 67 height 8
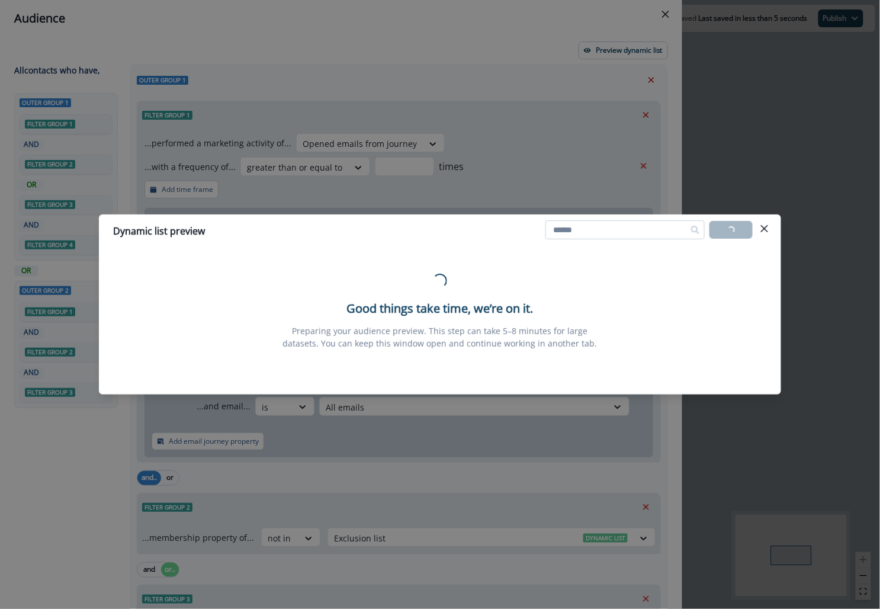
click at [585, 238] on input at bounding box center [624, 229] width 159 height 19
type input "**********"
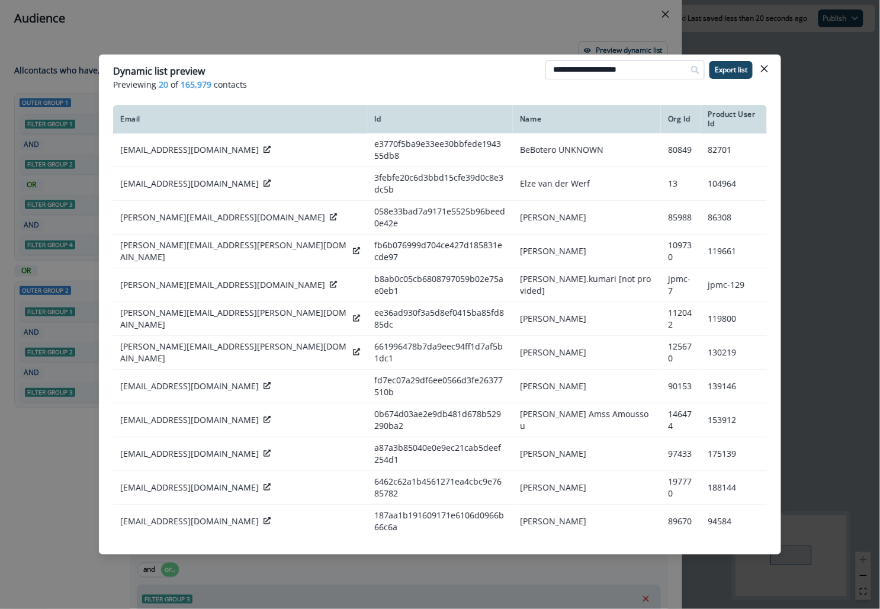
click at [606, 76] on input "**********" at bounding box center [624, 69] width 159 height 19
type input "**********"
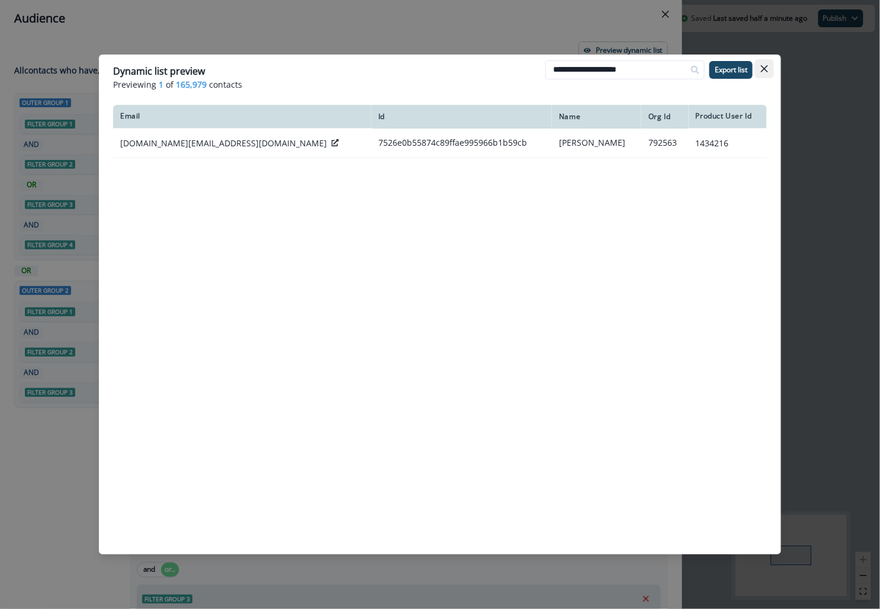
click at [765, 63] on button "Close" at bounding box center [764, 68] width 19 height 19
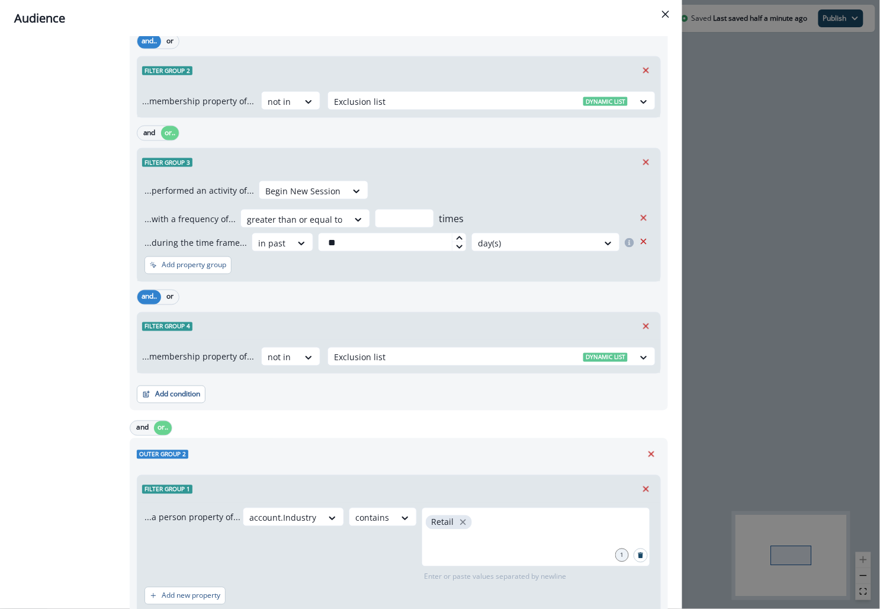
scroll to position [406, 0]
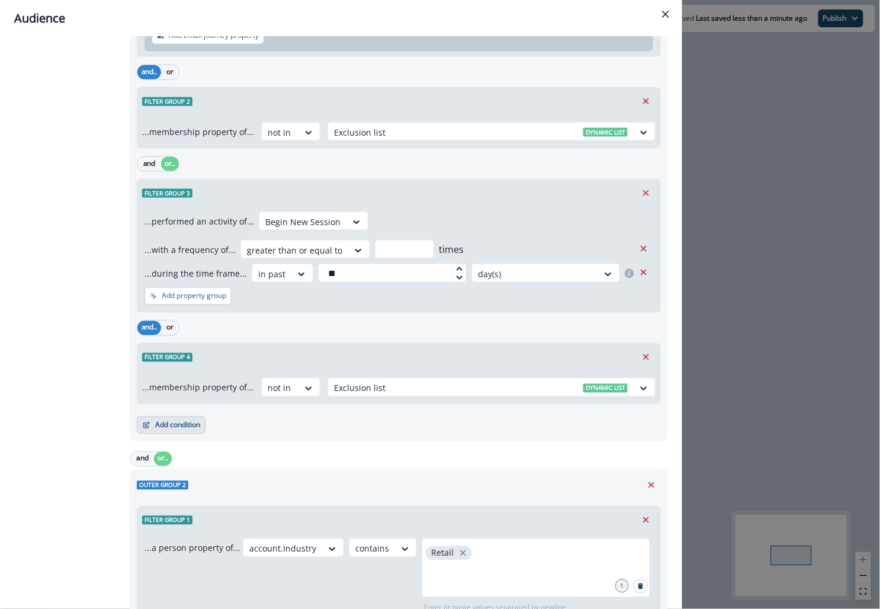
click at [195, 418] on button "Add condition" at bounding box center [171, 425] width 69 height 18
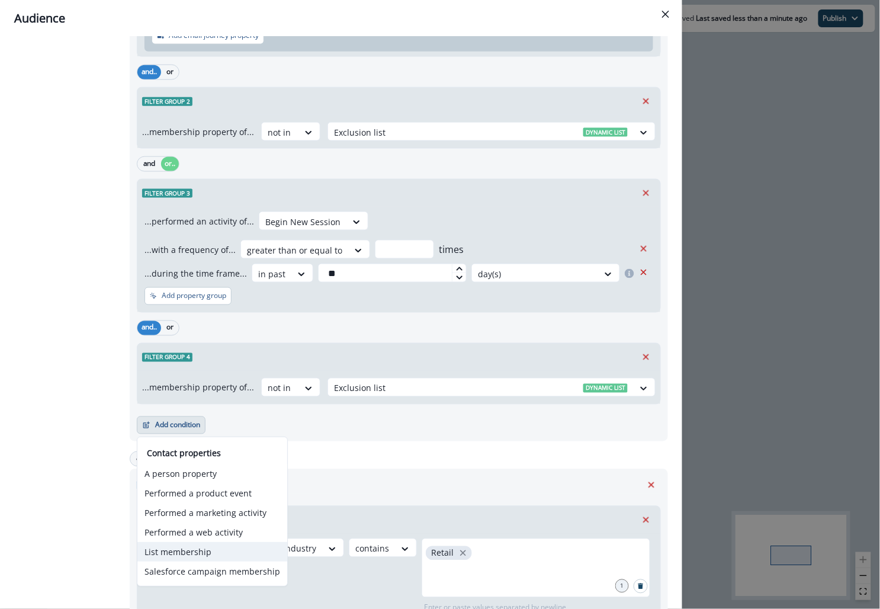
click at [165, 549] on button "List membership" at bounding box center [212, 552] width 150 height 20
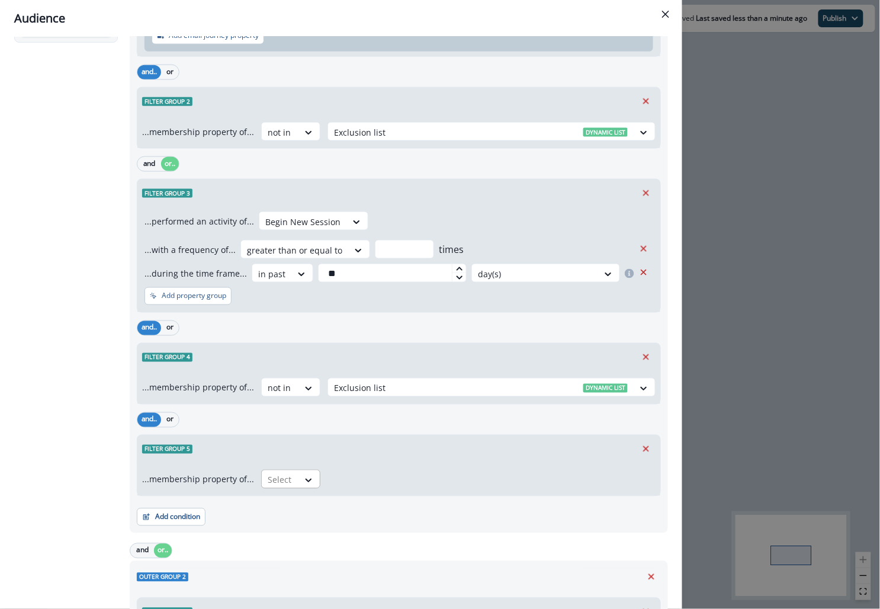
click at [281, 478] on div at bounding box center [280, 480] width 25 height 15
click at [287, 509] on div "not in" at bounding box center [286, 504] width 59 height 22
click at [347, 473] on div at bounding box center [481, 480] width 294 height 15
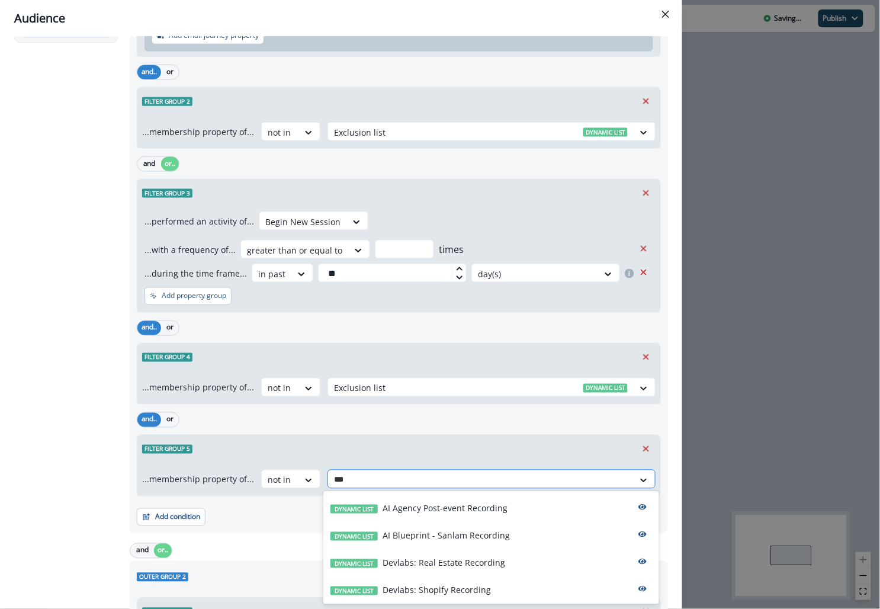
type input "****"
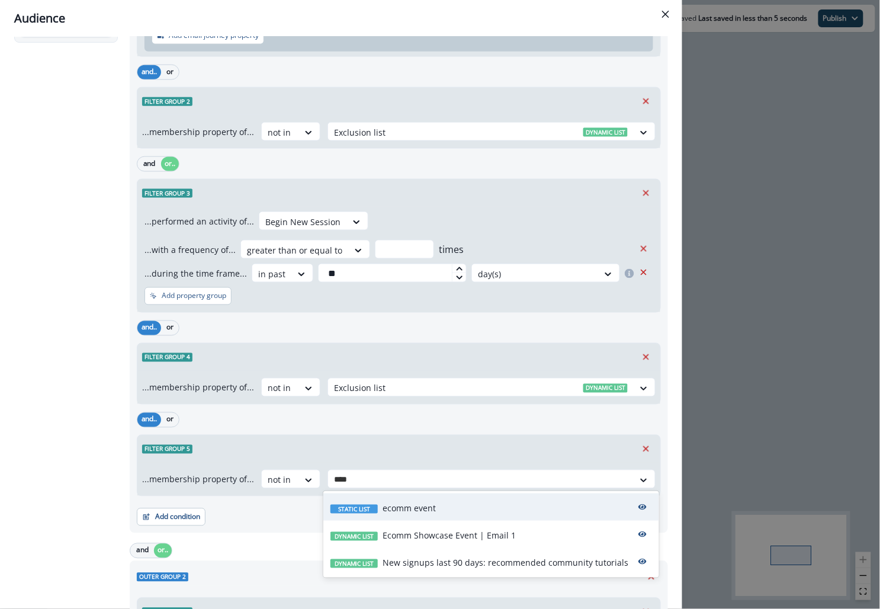
click at [403, 506] on p "ecomm event" at bounding box center [409, 508] width 53 height 12
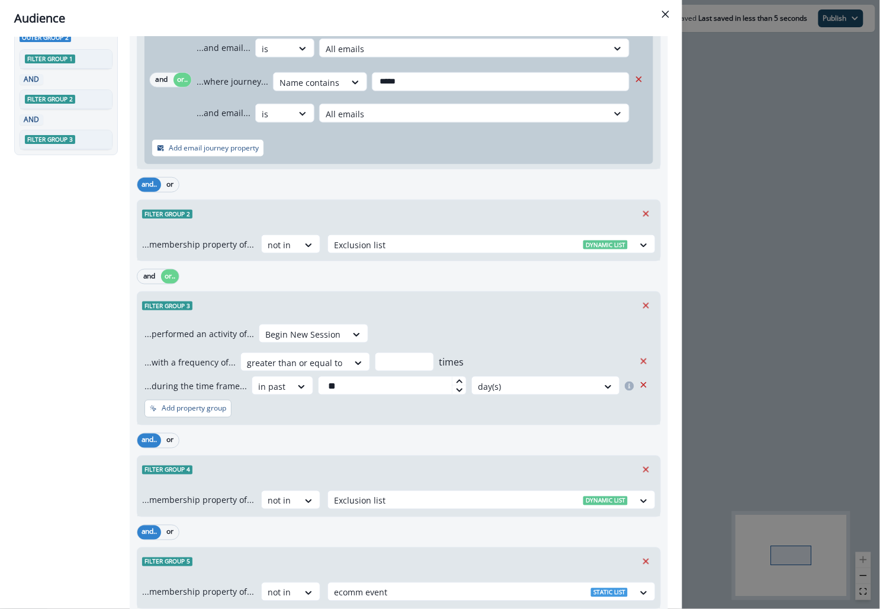
scroll to position [0, 0]
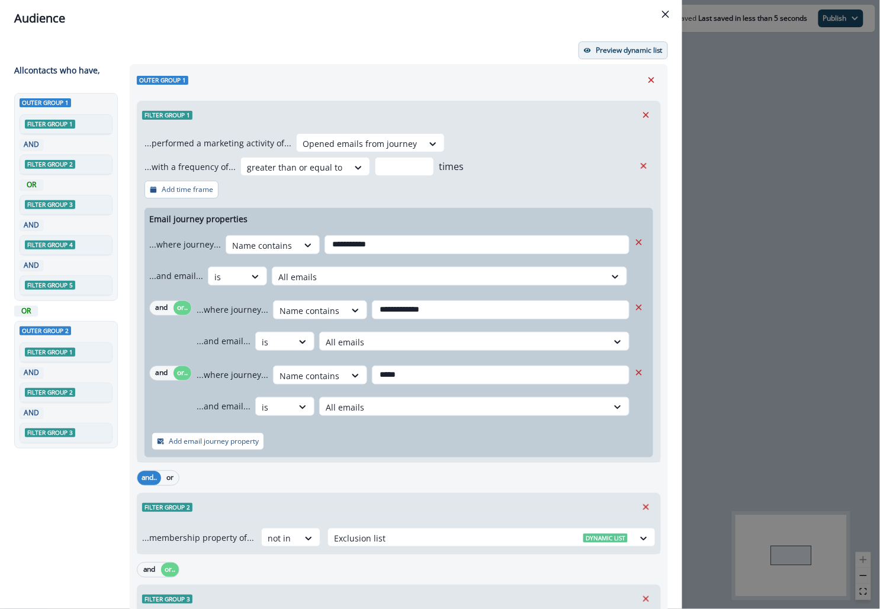
click at [604, 52] on p "Preview dynamic list" at bounding box center [629, 50] width 67 height 8
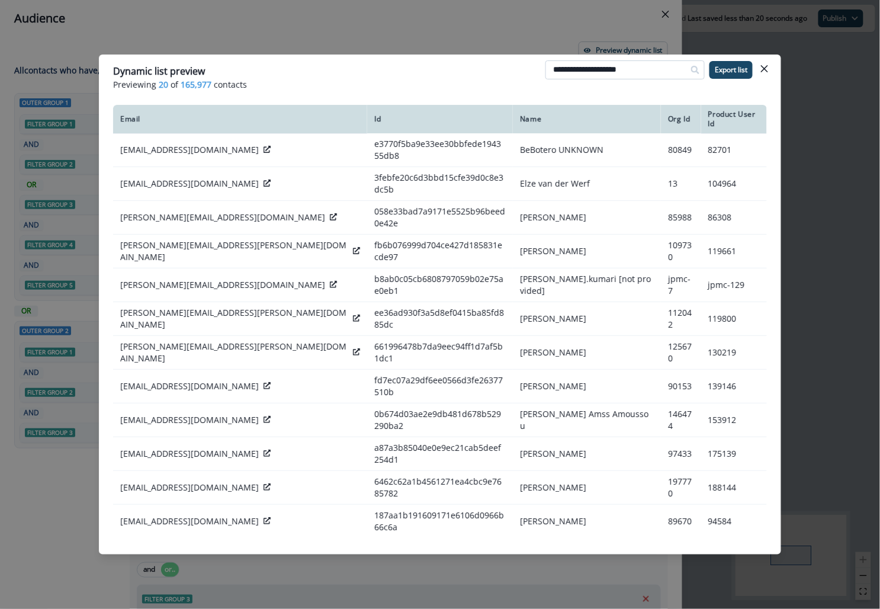
type input "**********"
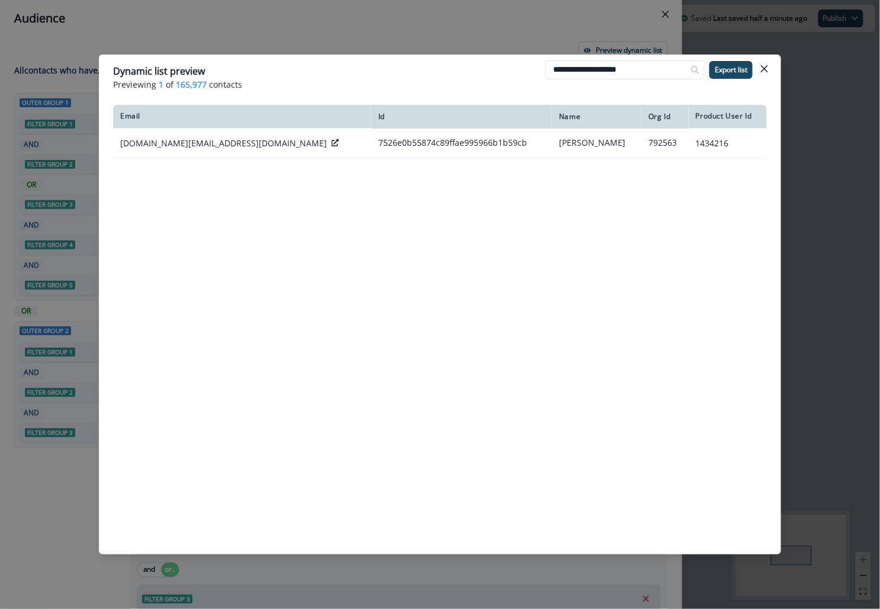
click at [811, 239] on div "**********" at bounding box center [440, 304] width 880 height 609
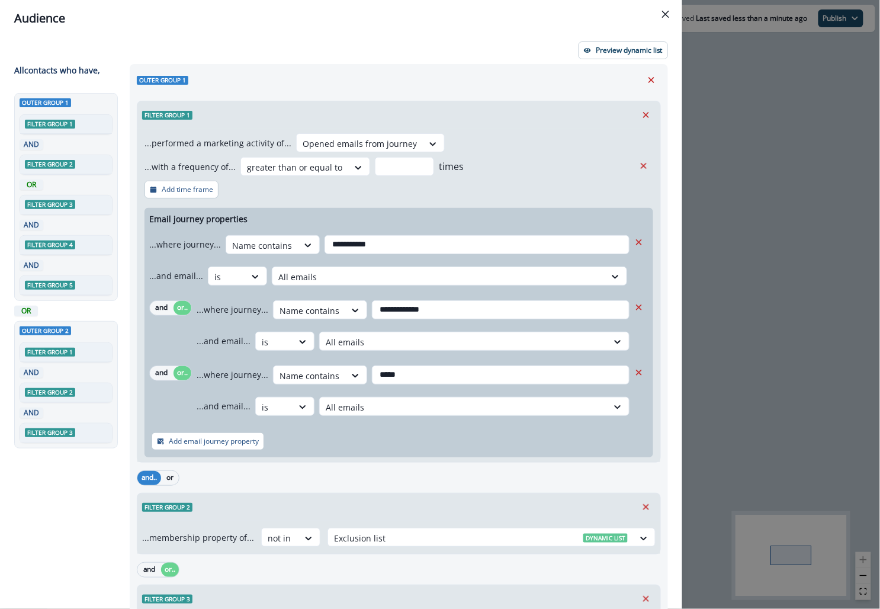
click at [182, 457] on div "**********" at bounding box center [398, 295] width 523 height 333
click at [179, 448] on button "Add email journey property" at bounding box center [208, 441] width 113 height 18
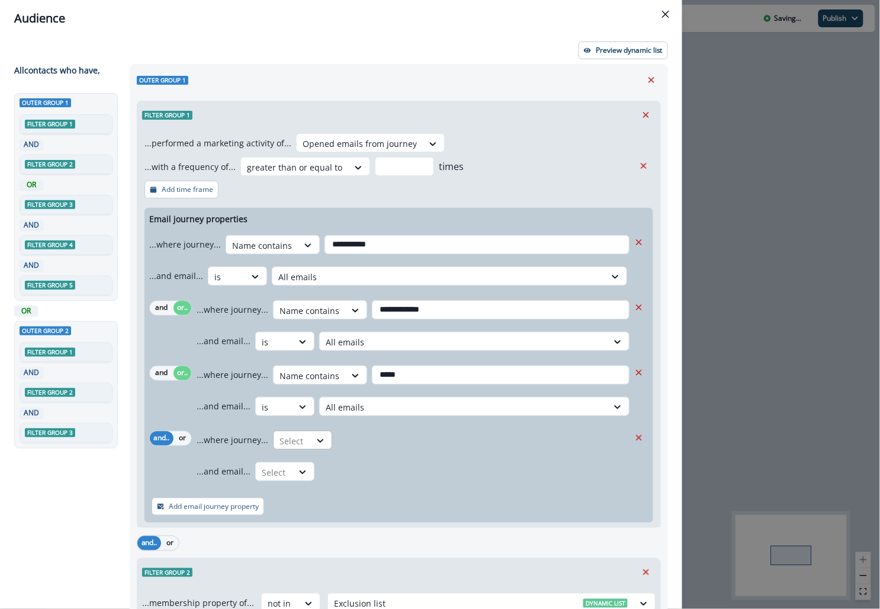
click at [300, 439] on div at bounding box center [292, 441] width 25 height 15
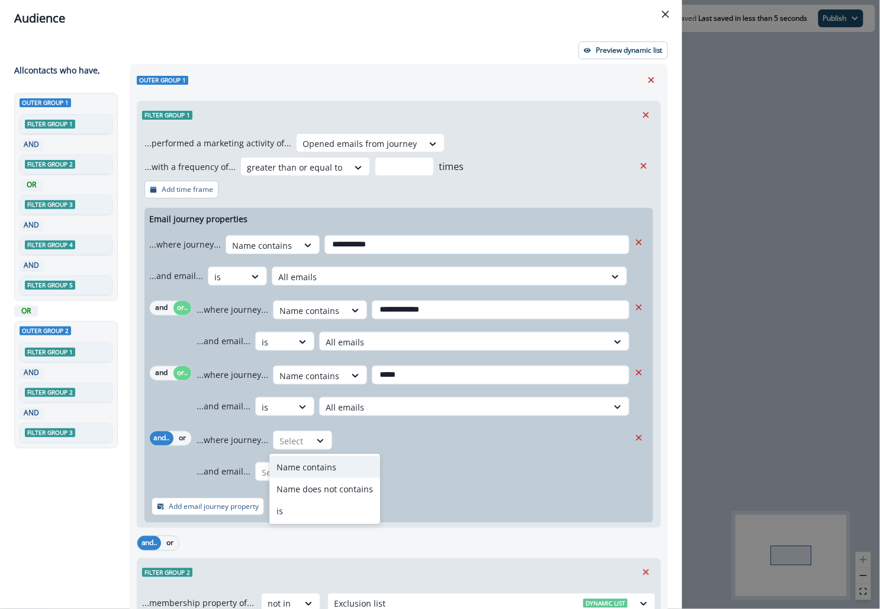
click at [574, 435] on div "...where journey... Name contains, 1 of 3. 3 results available. Use Up and Down…" at bounding box center [413, 439] width 433 height 29
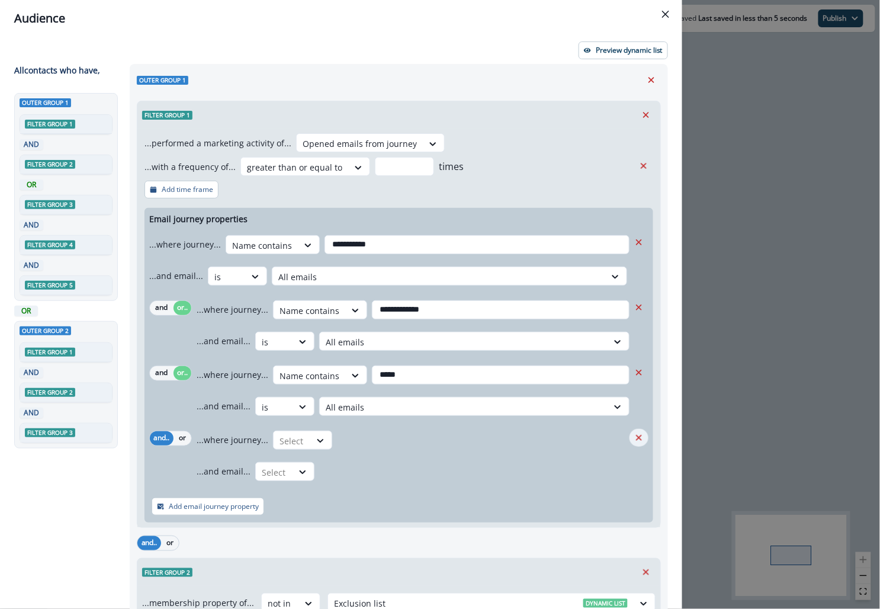
click at [640, 434] on icon "Remove" at bounding box center [639, 437] width 11 height 11
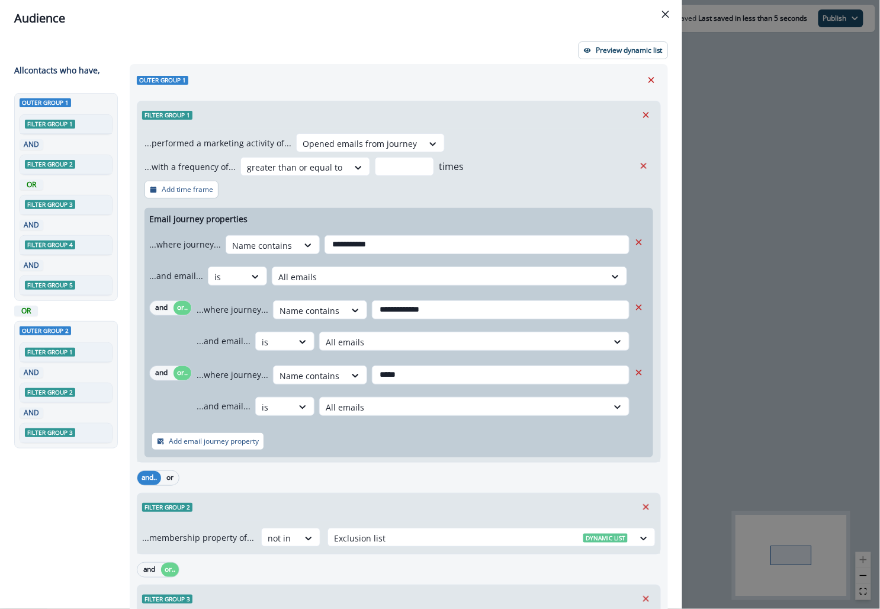
click at [201, 470] on div "and.. or" at bounding box center [399, 477] width 524 height 21
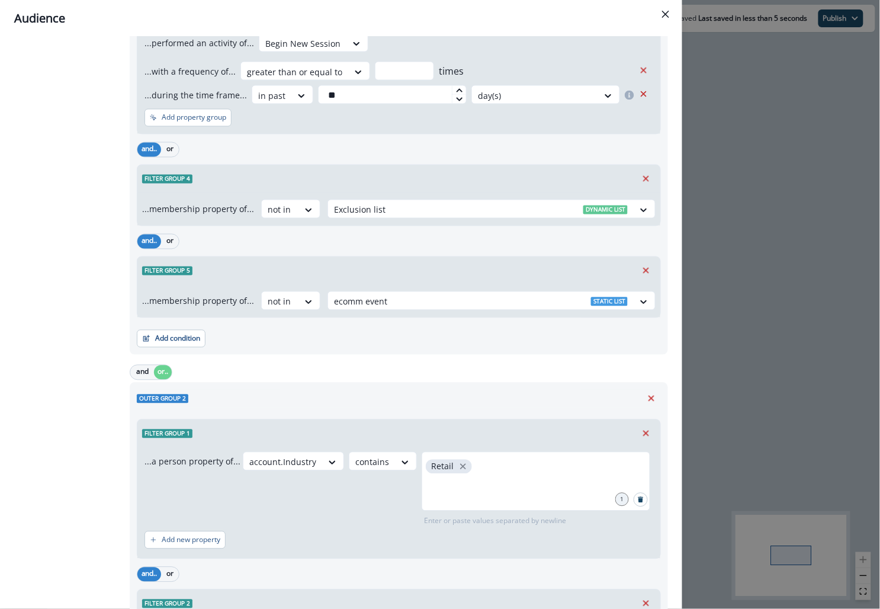
scroll to position [791, 0]
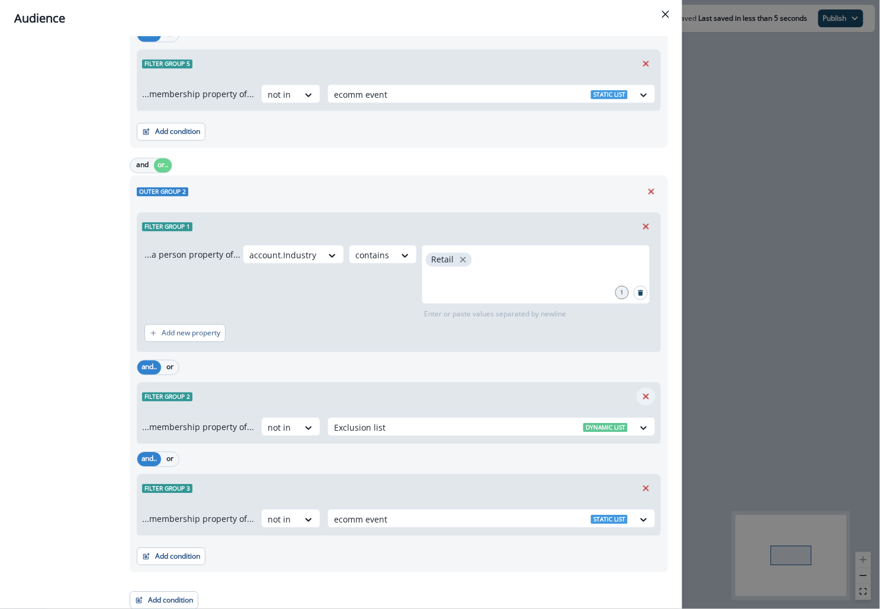
click at [644, 391] on icon "Remove" at bounding box center [646, 396] width 11 height 11
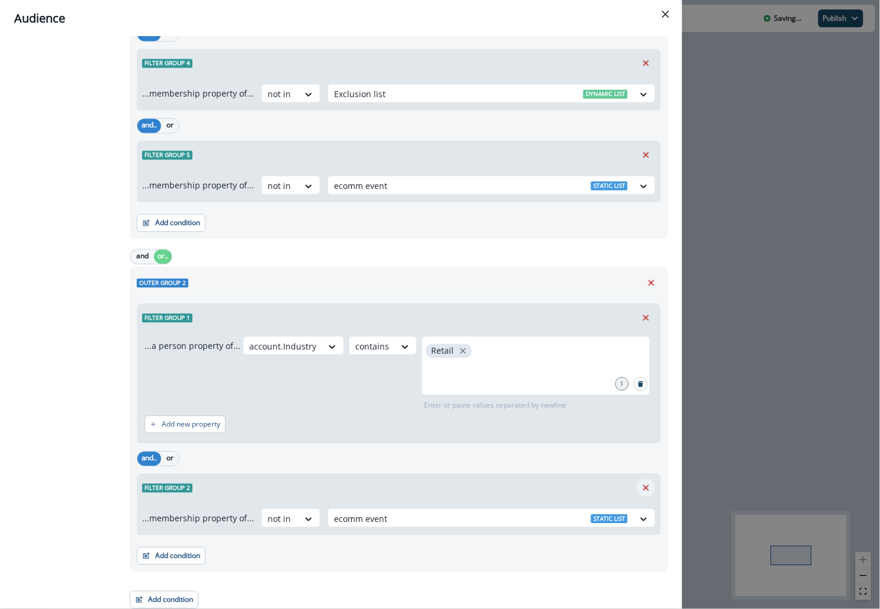
click at [647, 487] on icon "Remove" at bounding box center [646, 487] width 11 height 11
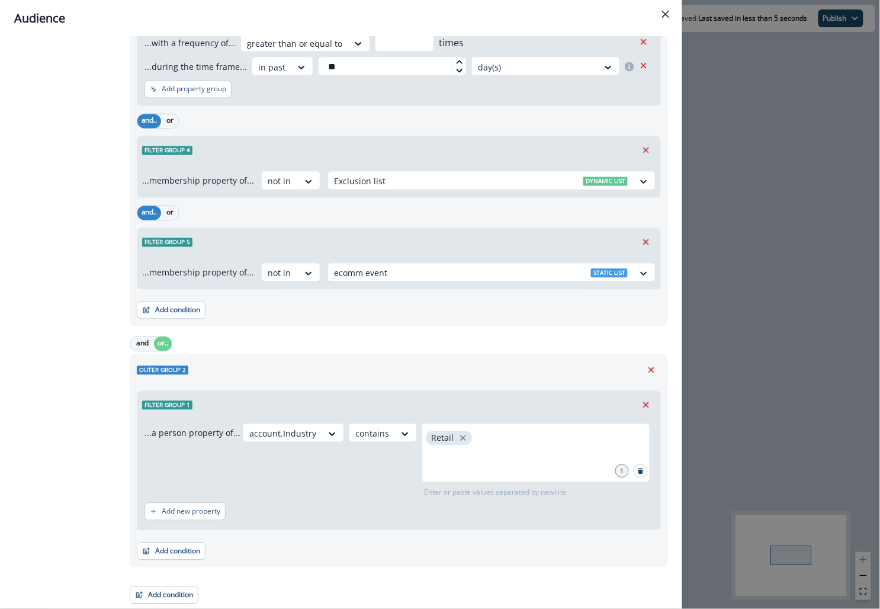
scroll to position [609, 0]
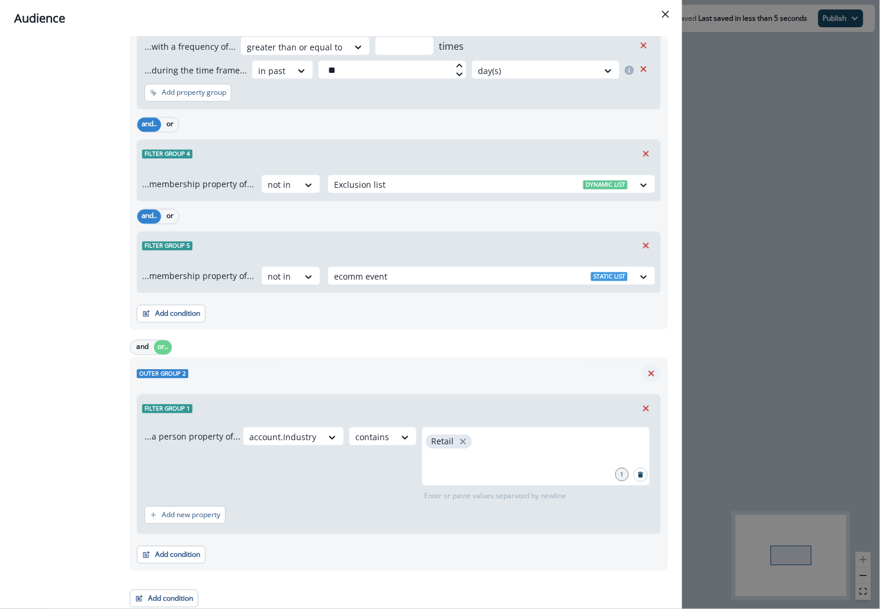
click at [653, 368] on icon "Remove" at bounding box center [651, 373] width 11 height 11
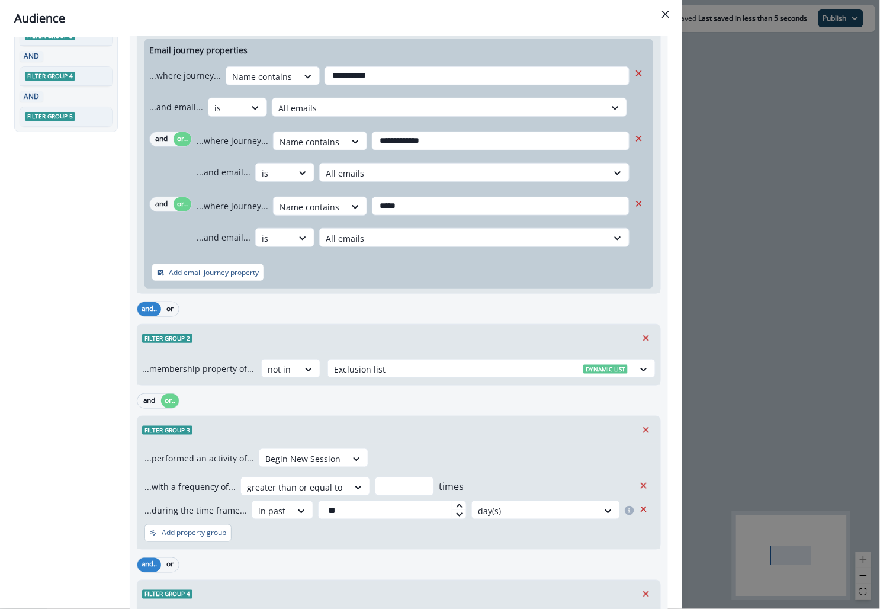
scroll to position [253, 0]
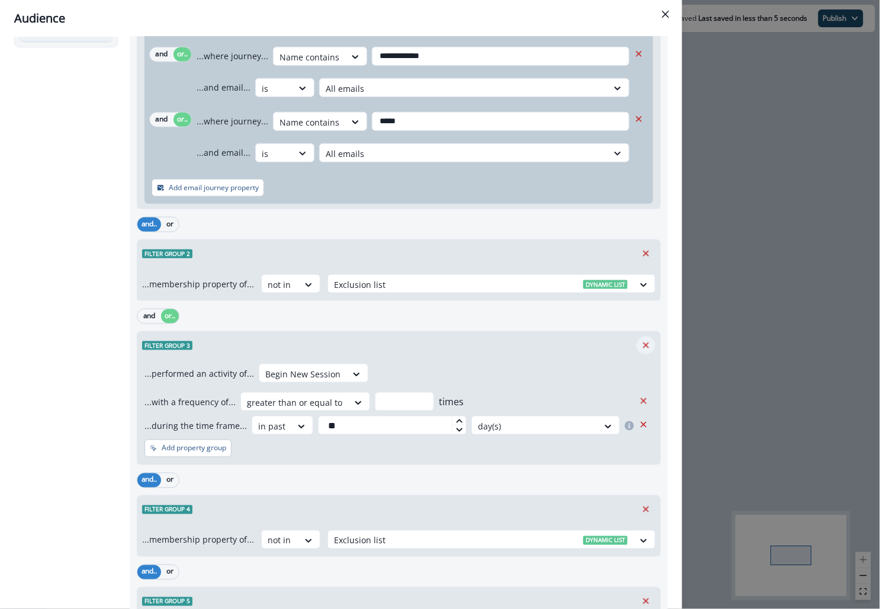
click at [646, 345] on icon "Remove" at bounding box center [646, 345] width 11 height 11
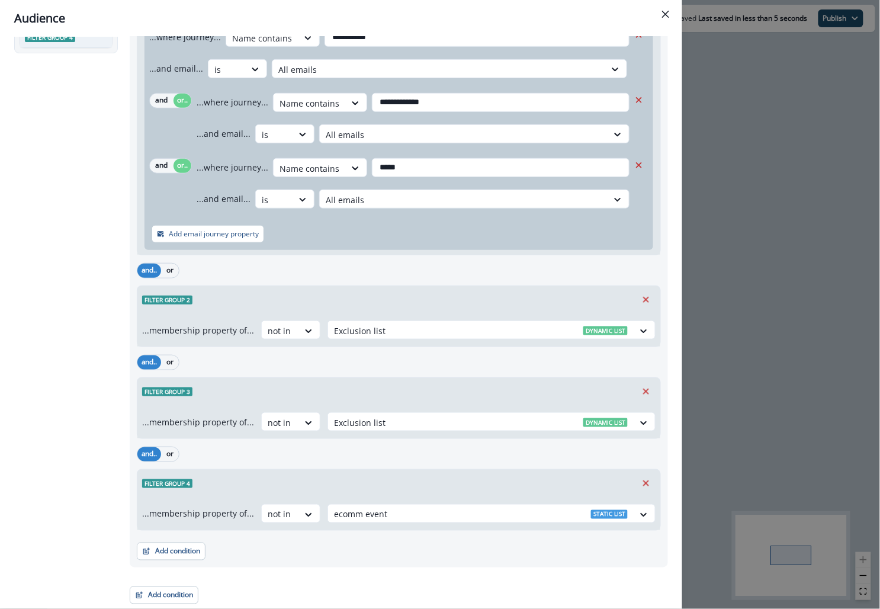
scroll to position [205, 0]
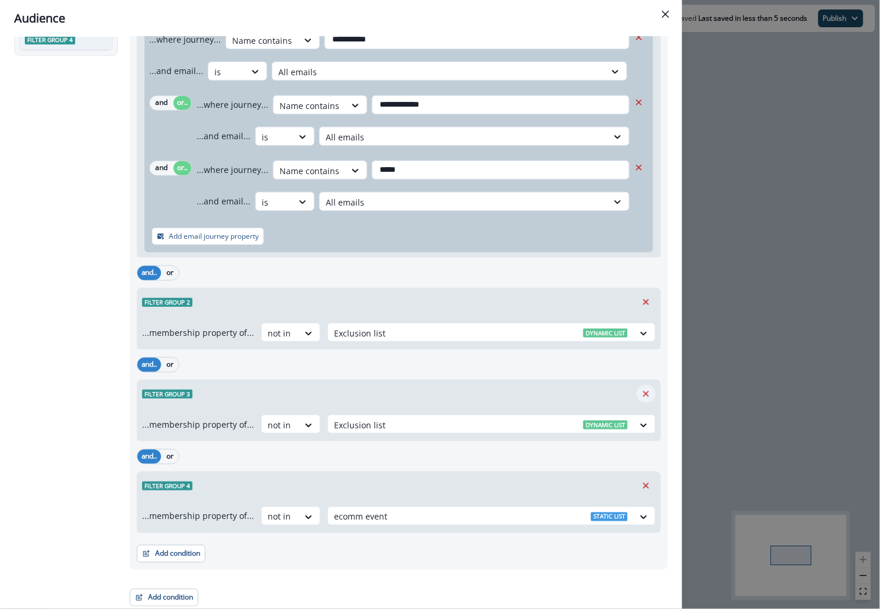
click at [647, 393] on icon "Remove" at bounding box center [646, 394] width 6 height 6
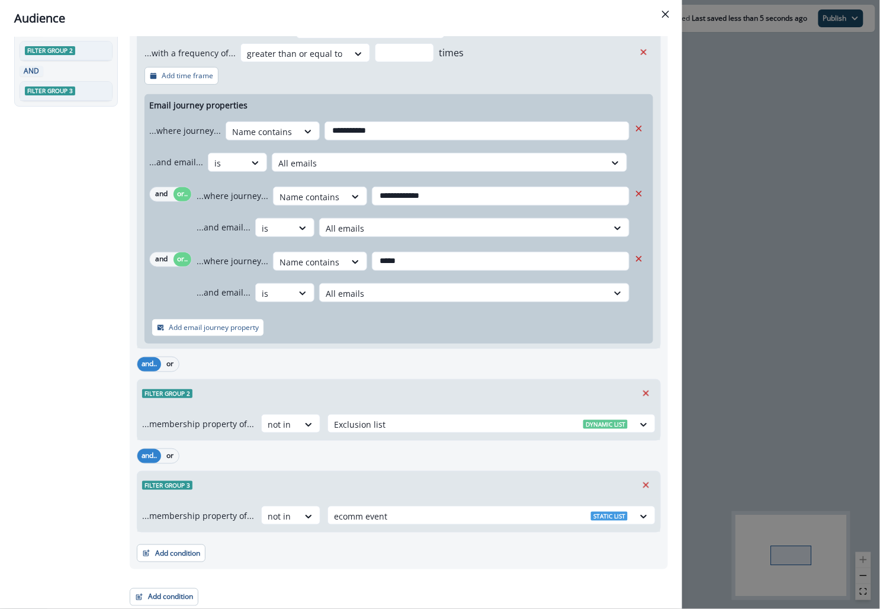
scroll to position [0, 0]
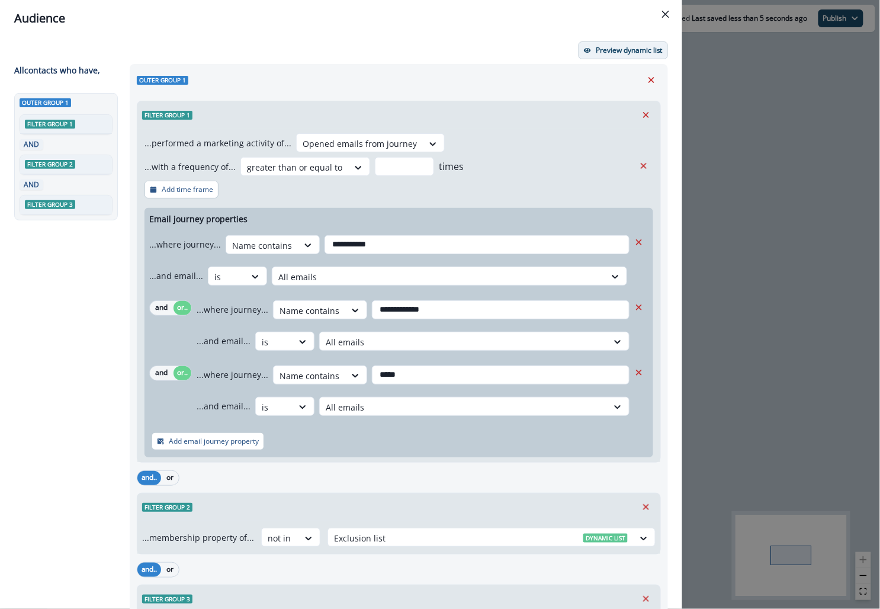
click at [641, 49] on p "Preview dynamic list" at bounding box center [629, 50] width 67 height 8
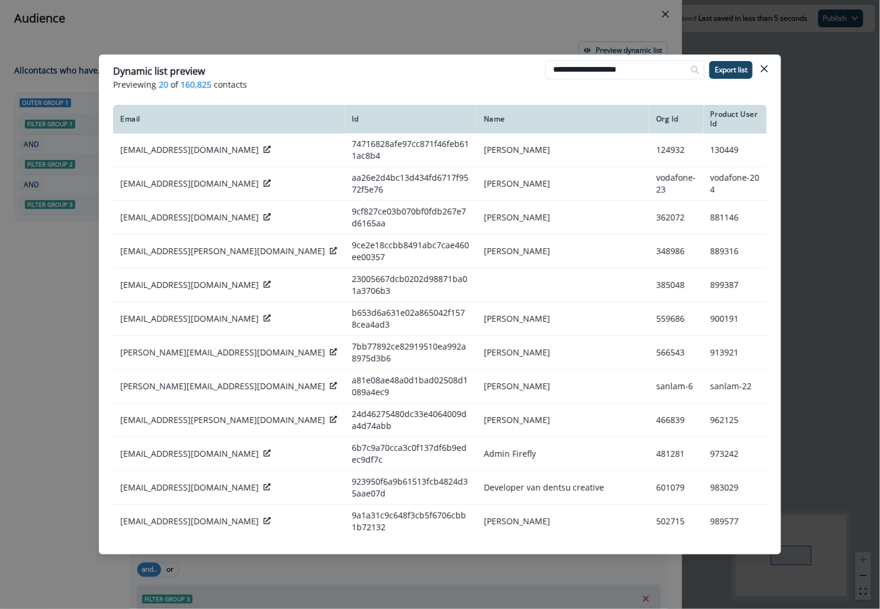
type input "**********"
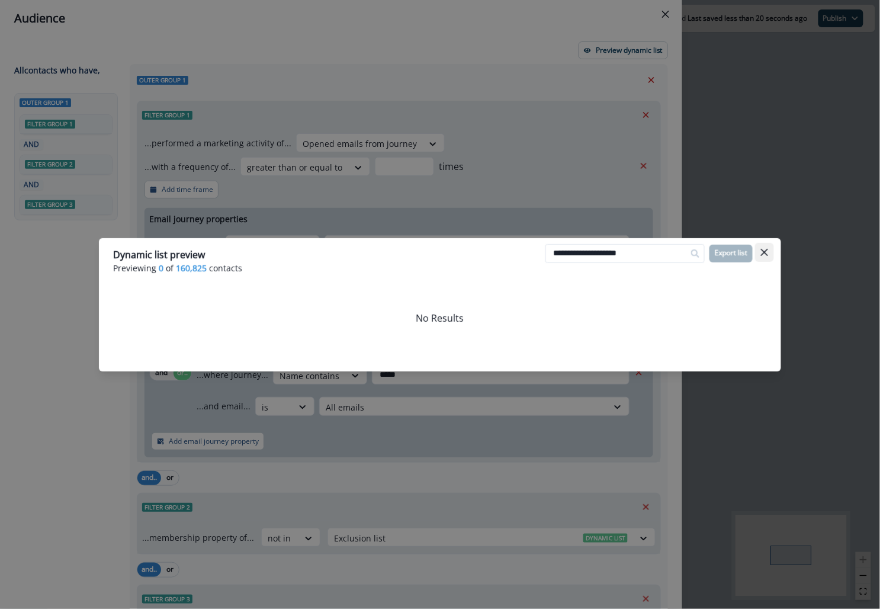
click at [762, 247] on button "Close" at bounding box center [764, 252] width 19 height 19
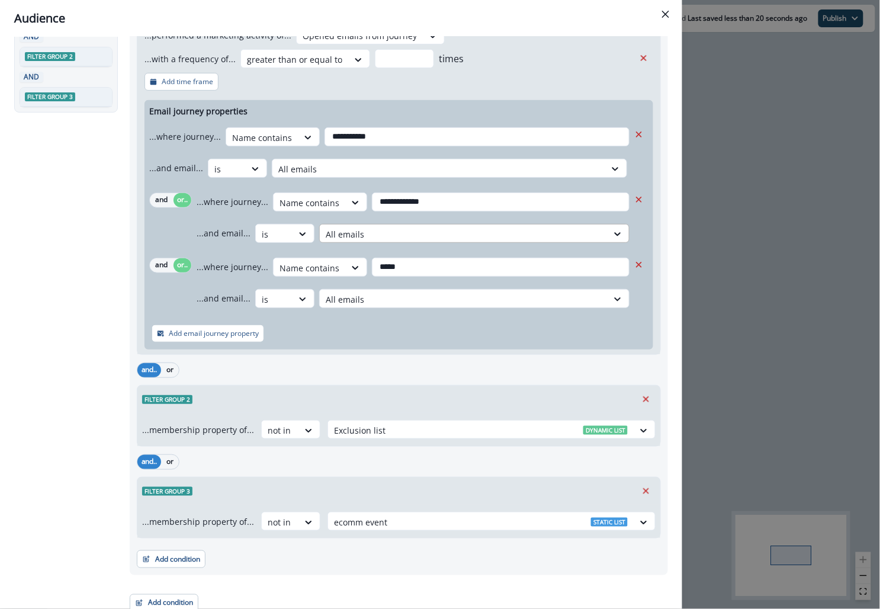
scroll to position [114, 0]
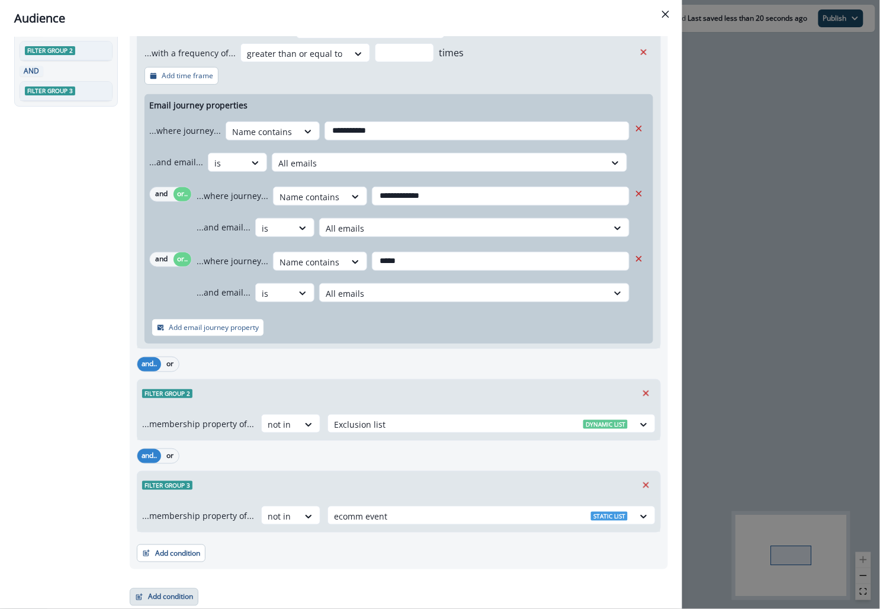
click at [169, 593] on button "Add condition" at bounding box center [164, 597] width 69 height 18
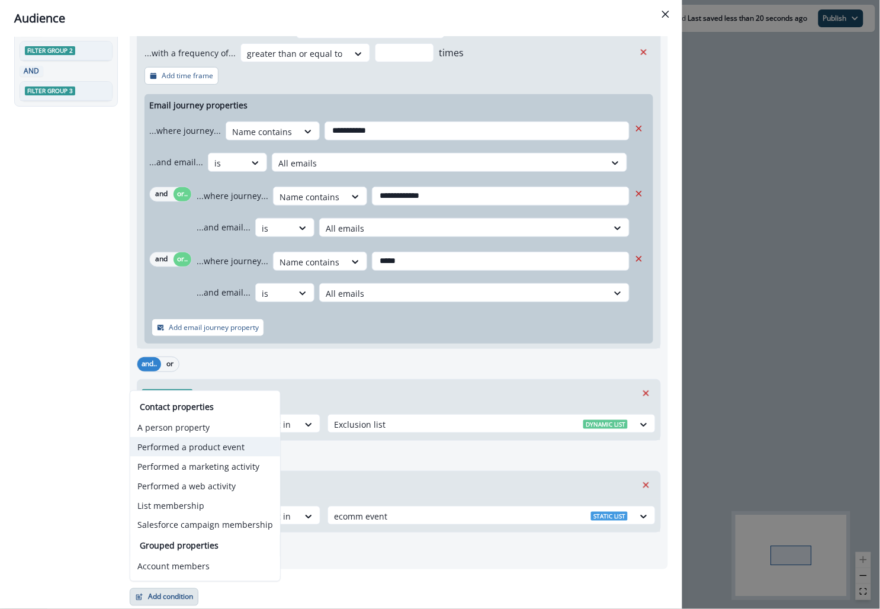
click at [209, 449] on button "Performed a product event" at bounding box center [205, 447] width 150 height 20
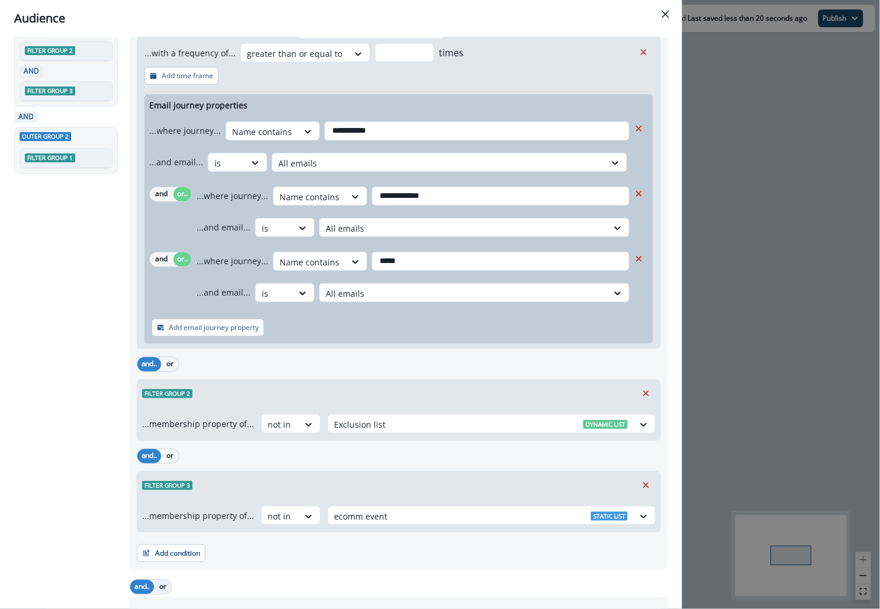
click at [165, 583] on button "or" at bounding box center [163, 587] width 18 height 14
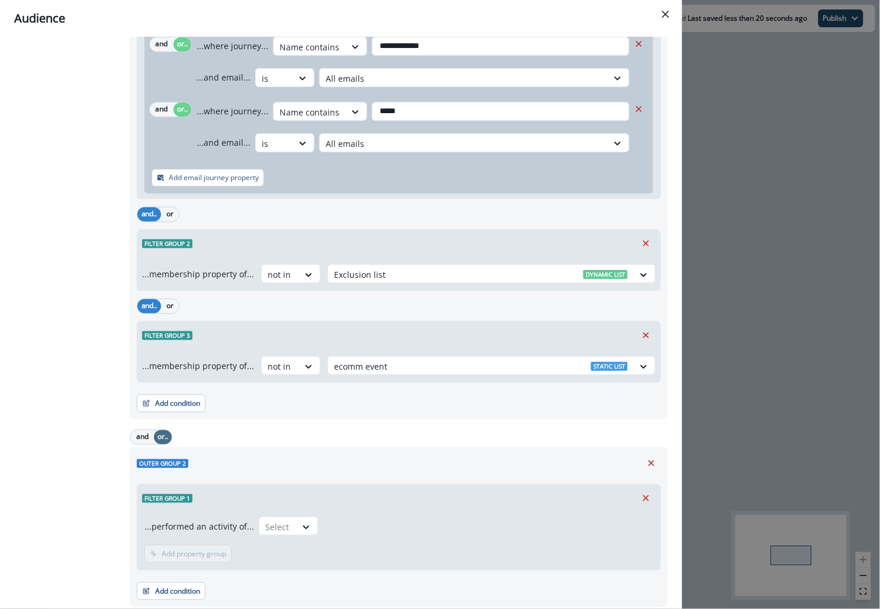
scroll to position [289, 0]
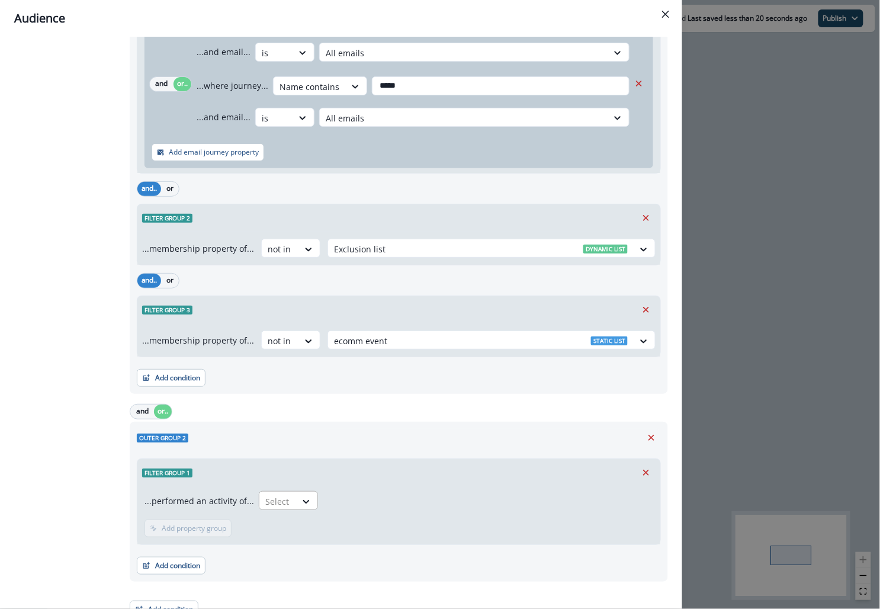
click at [283, 505] on div at bounding box center [277, 501] width 25 height 15
type input "***"
click at [302, 494] on div at bounding box center [302, 501] width 75 height 15
type input "***"
click at [195, 524] on p "Add frequency" at bounding box center [186, 528] width 48 height 8
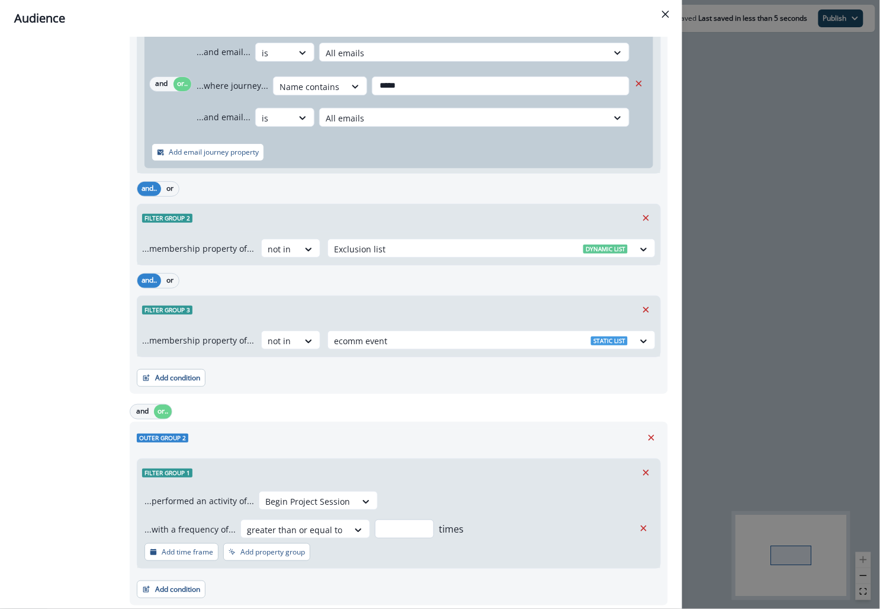
click at [387, 523] on input "number" at bounding box center [404, 528] width 59 height 19
type input "*"
click at [177, 550] on p "Add time frame" at bounding box center [188, 552] width 52 height 8
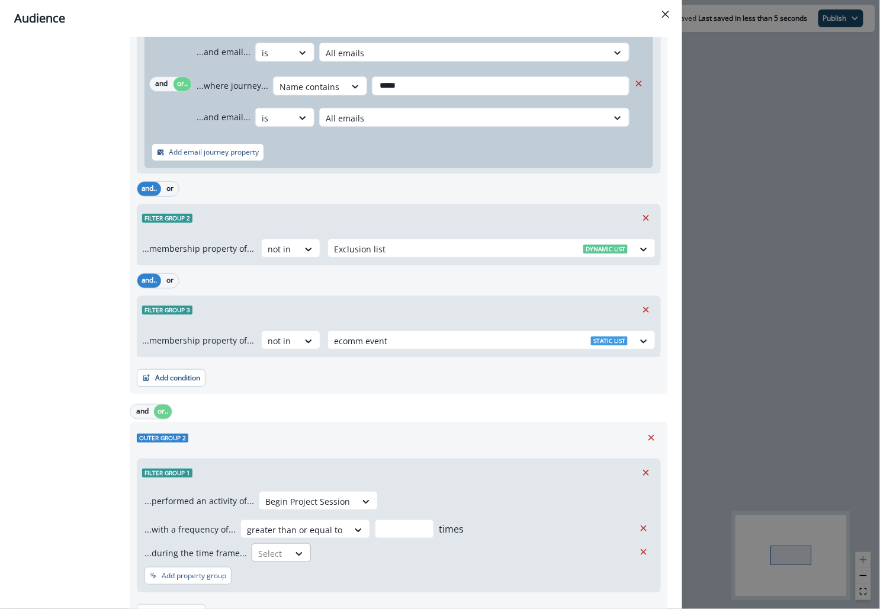
click at [269, 551] on div at bounding box center [270, 553] width 25 height 15
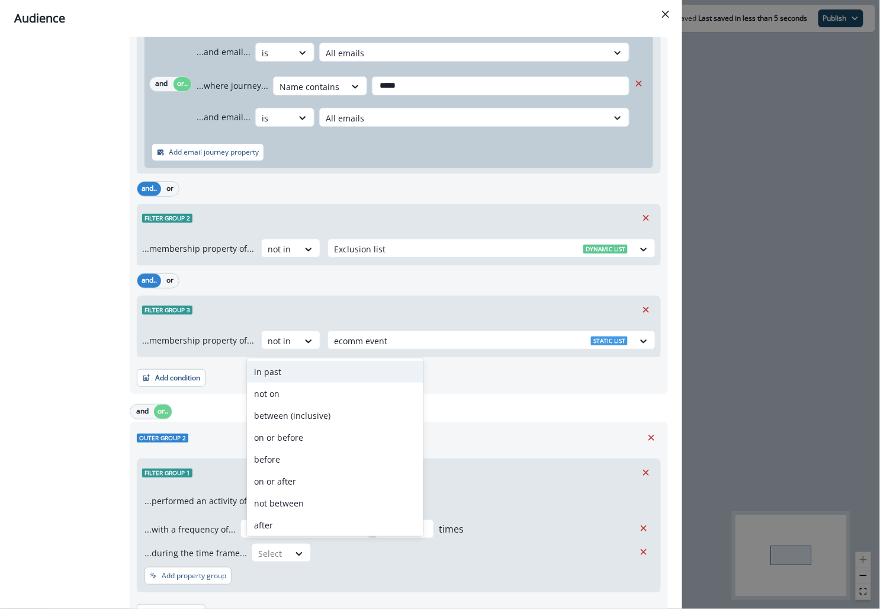
click at [306, 372] on div "in past" at bounding box center [335, 372] width 177 height 22
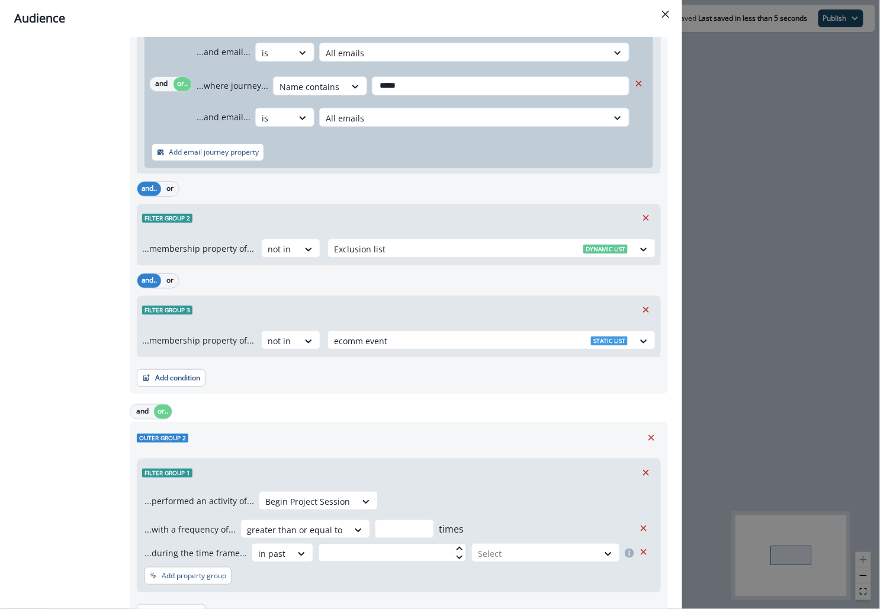
click at [352, 556] on input "text" at bounding box center [392, 552] width 149 height 19
type input "**"
click at [492, 550] on div at bounding box center [535, 553] width 114 height 15
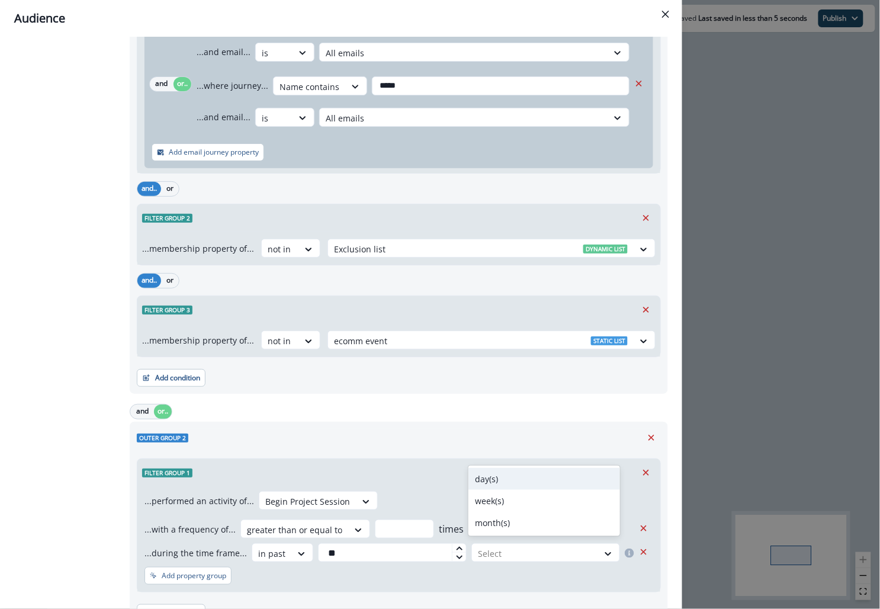
click at [505, 473] on div "day(s)" at bounding box center [544, 479] width 152 height 22
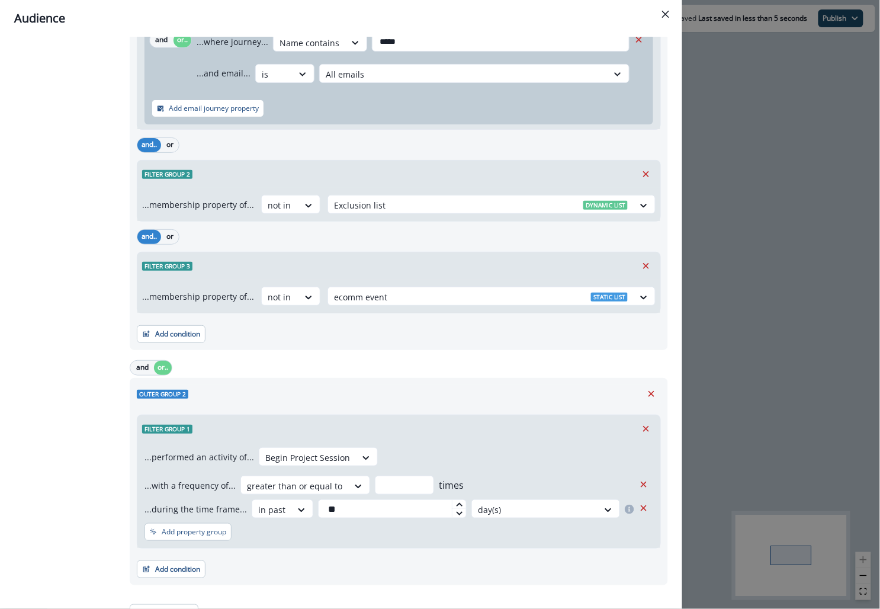
scroll to position [348, 0]
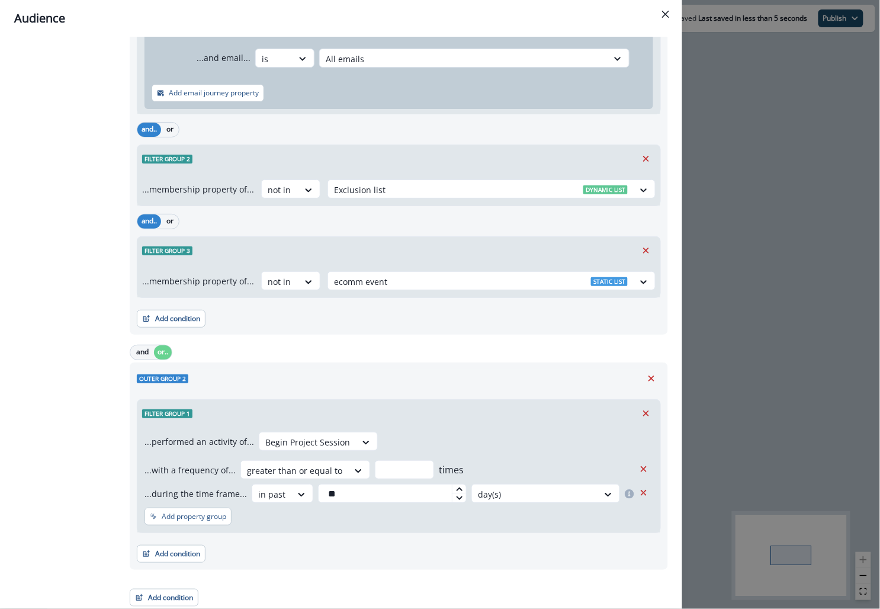
click at [416, 554] on div "Add condition Contact properties A person property Performed a product event Pe…" at bounding box center [399, 548] width 524 height 30
click at [170, 559] on button "Add condition" at bounding box center [171, 554] width 69 height 18
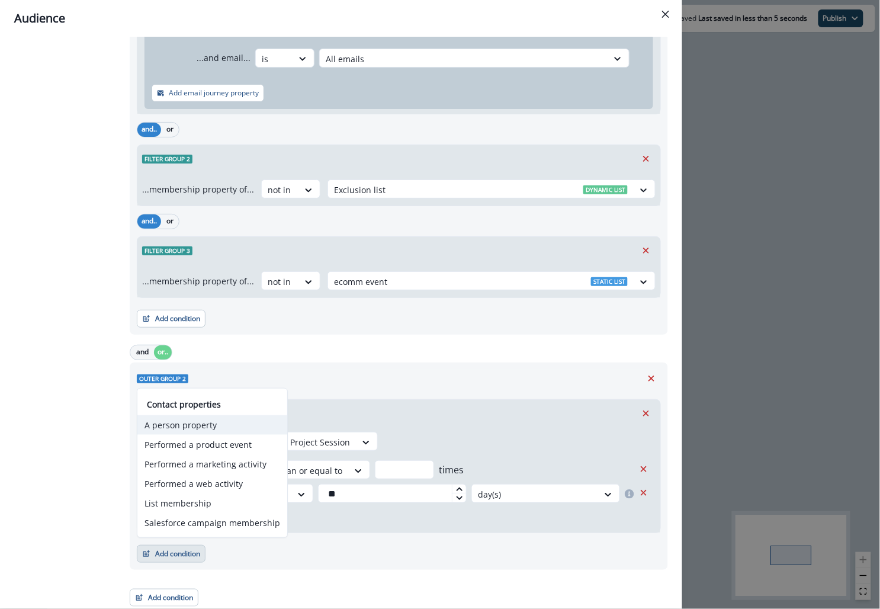
click at [205, 426] on button "A person property" at bounding box center [212, 425] width 150 height 20
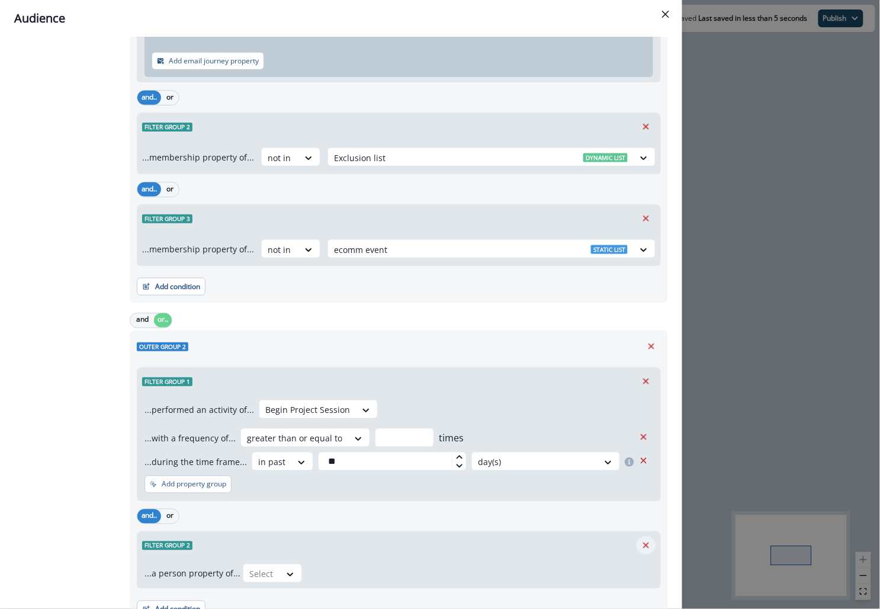
click at [646, 543] on icon "Remove" at bounding box center [646, 546] width 6 height 6
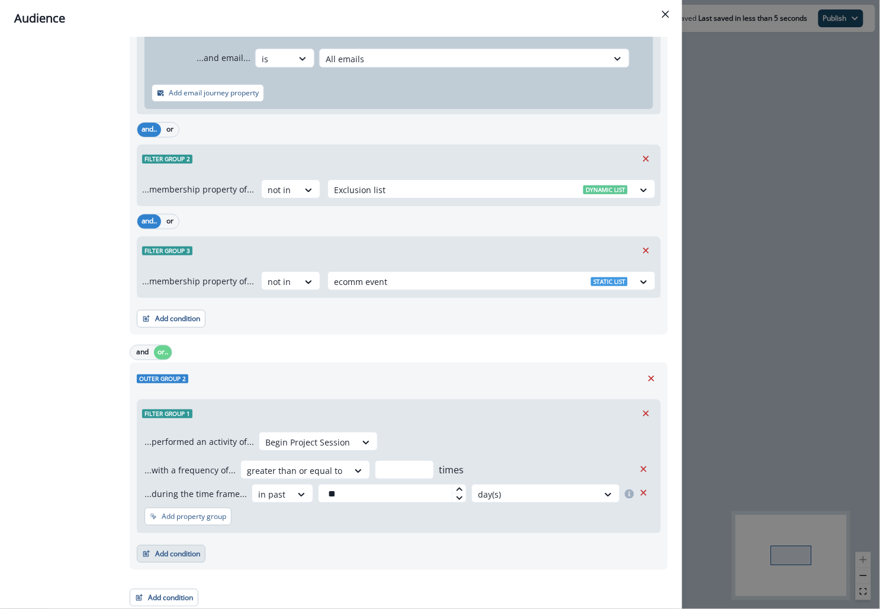
click at [183, 547] on button "Add condition" at bounding box center [171, 554] width 69 height 18
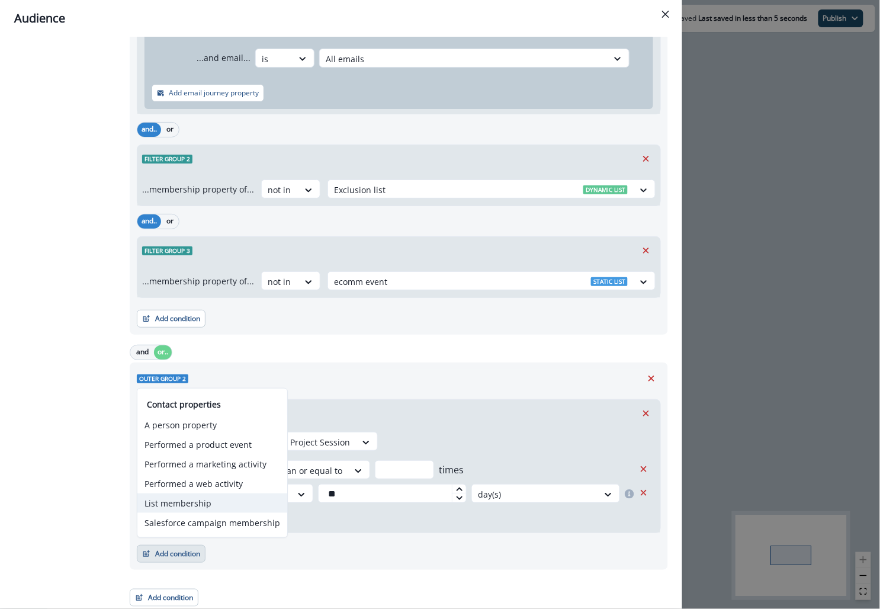
click at [224, 503] on button "List membership" at bounding box center [212, 503] width 150 height 20
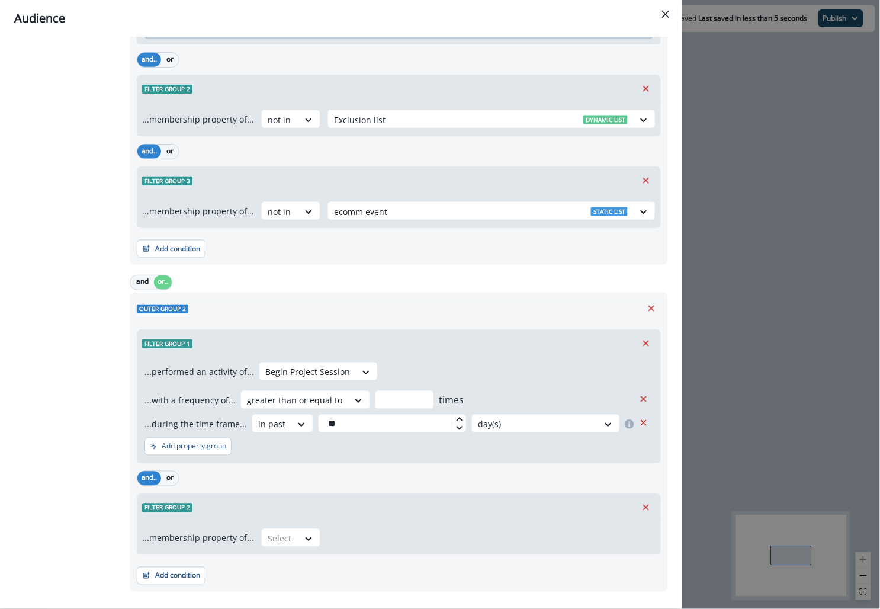
scroll to position [422, 0]
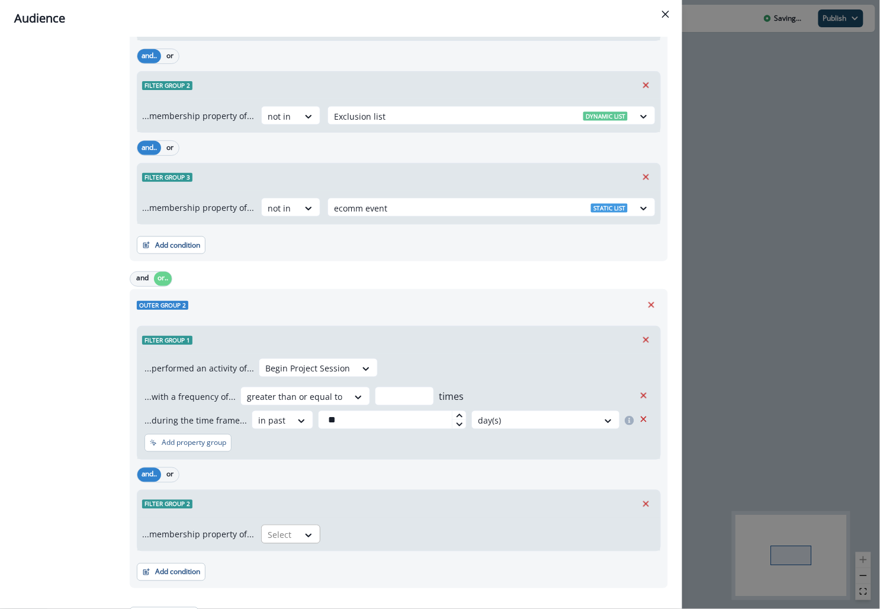
click at [294, 531] on div "Select" at bounding box center [280, 535] width 37 height 20
click at [290, 560] on div "not in" at bounding box center [286, 559] width 59 height 22
click at [349, 537] on div at bounding box center [481, 535] width 294 height 15
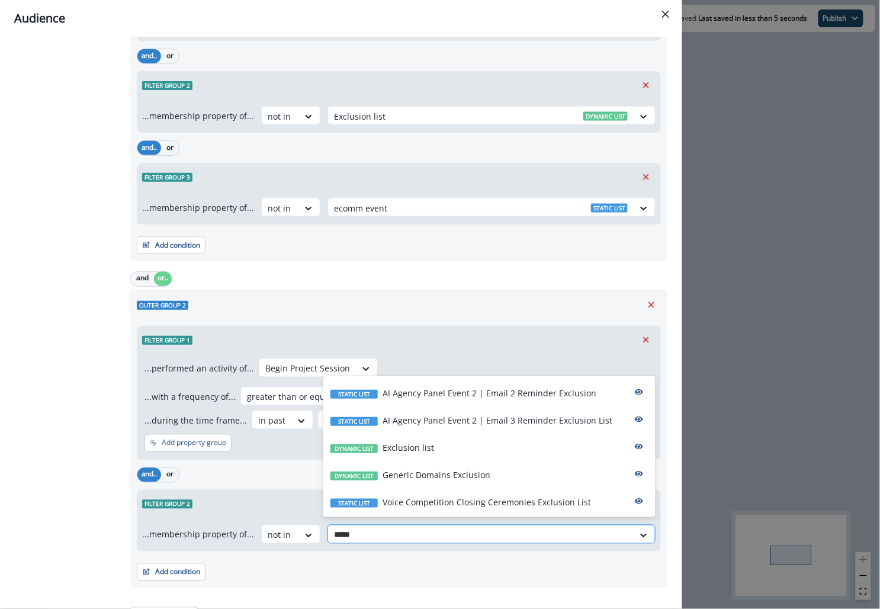
type input "******"
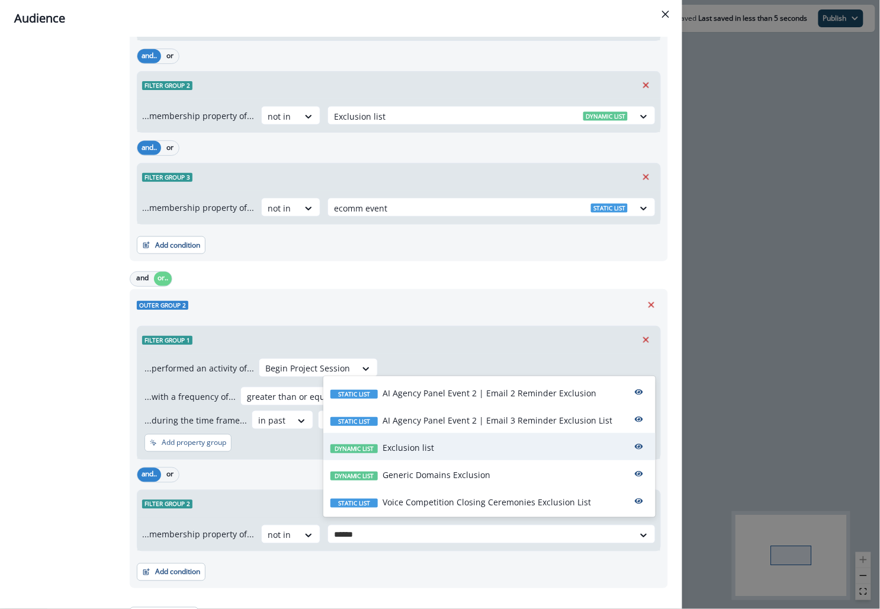
click at [389, 450] on p "Exclusion list" at bounding box center [409, 447] width 52 height 12
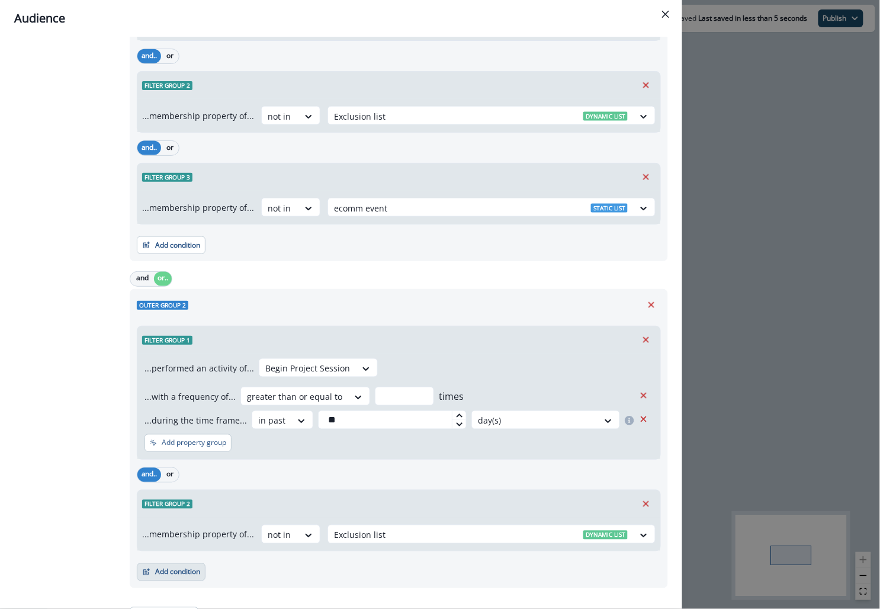
click at [168, 572] on button "Add condition" at bounding box center [171, 572] width 69 height 18
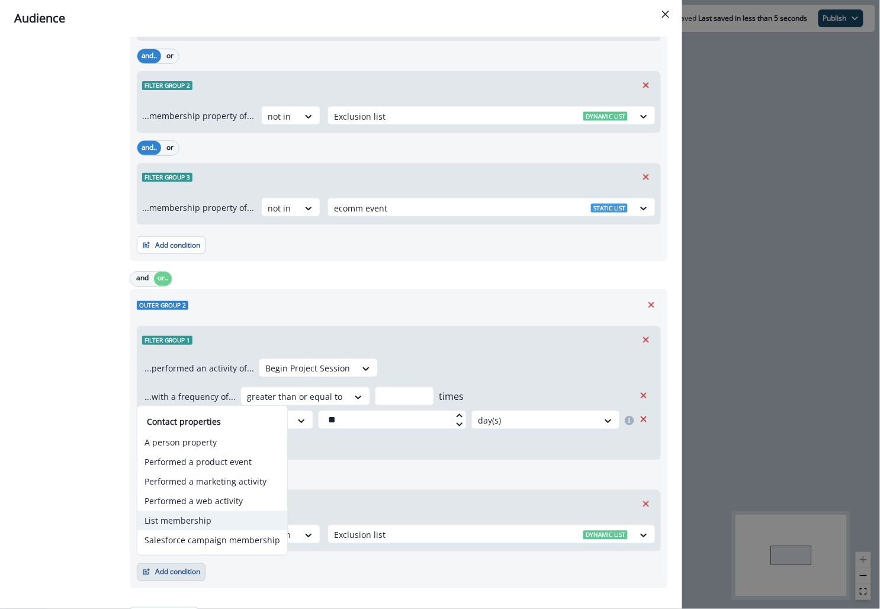
click at [200, 517] on button "List membership" at bounding box center [212, 521] width 150 height 20
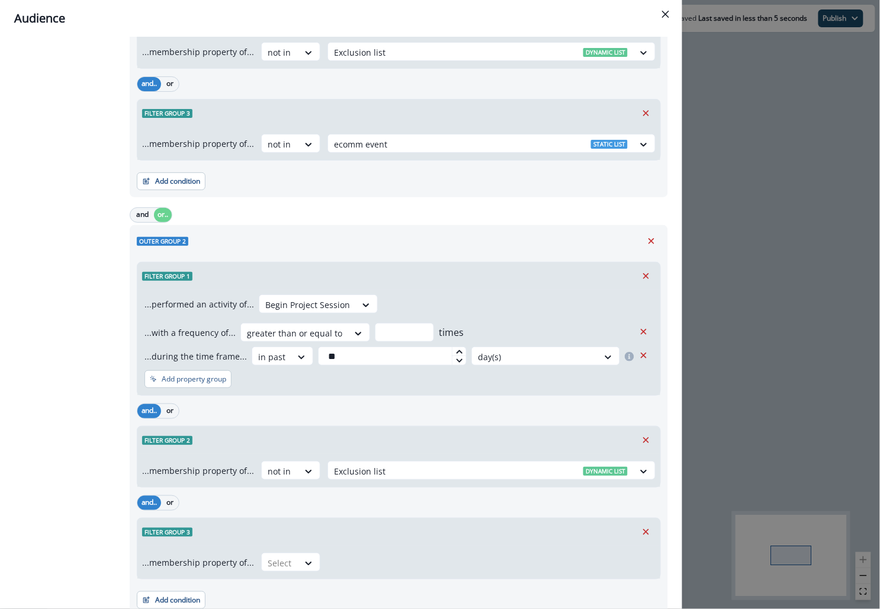
scroll to position [498, 0]
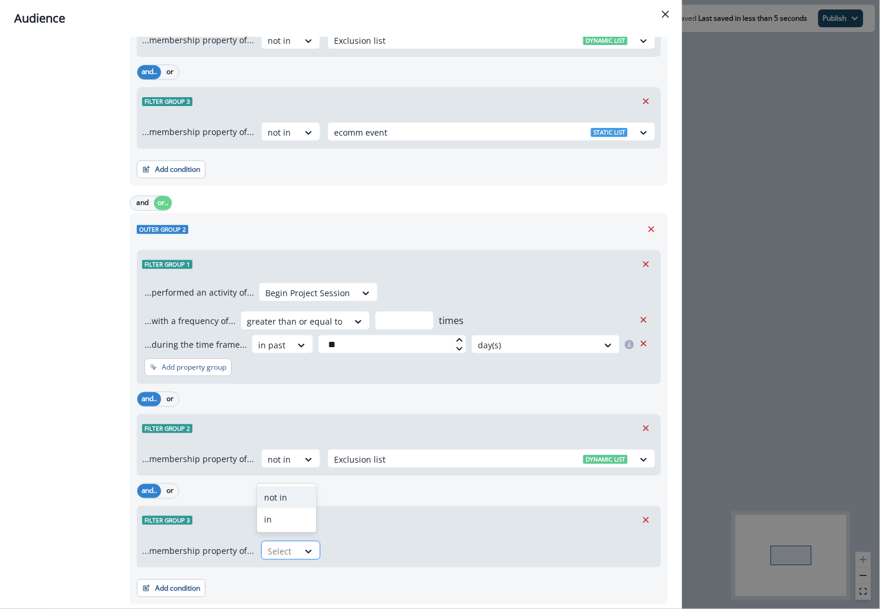
click at [278, 541] on div "Select" at bounding box center [280, 551] width 37 height 20
click at [293, 497] on div "not in" at bounding box center [286, 497] width 59 height 22
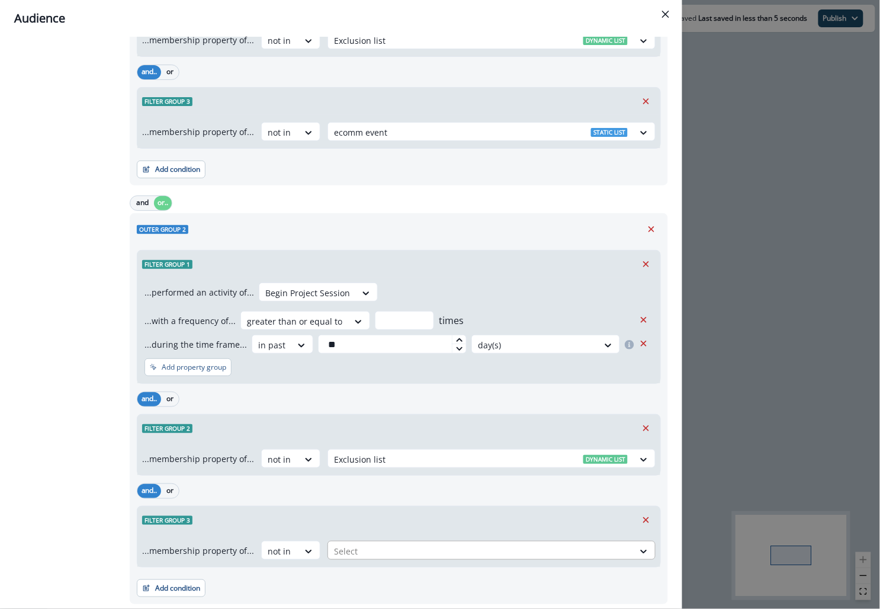
click at [347, 544] on div at bounding box center [481, 551] width 294 height 15
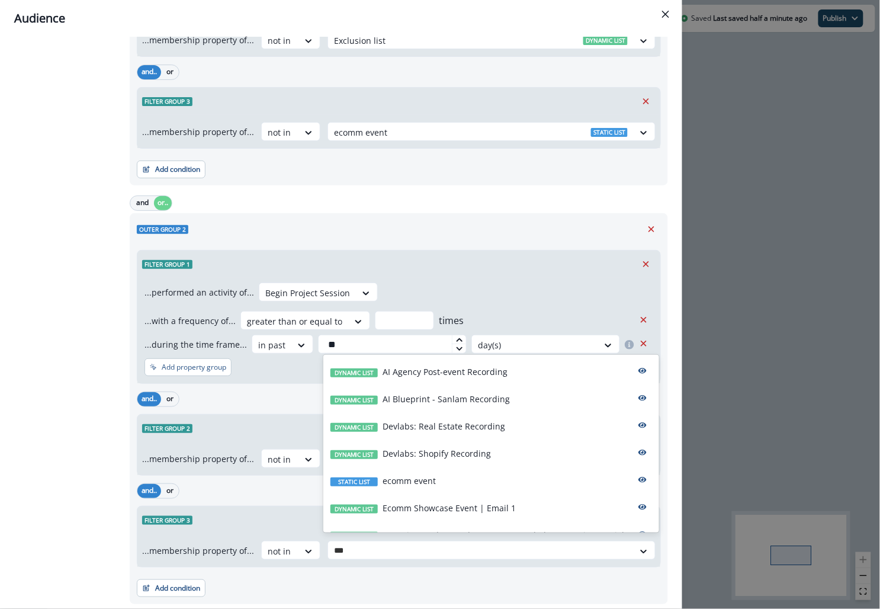
type input "****"
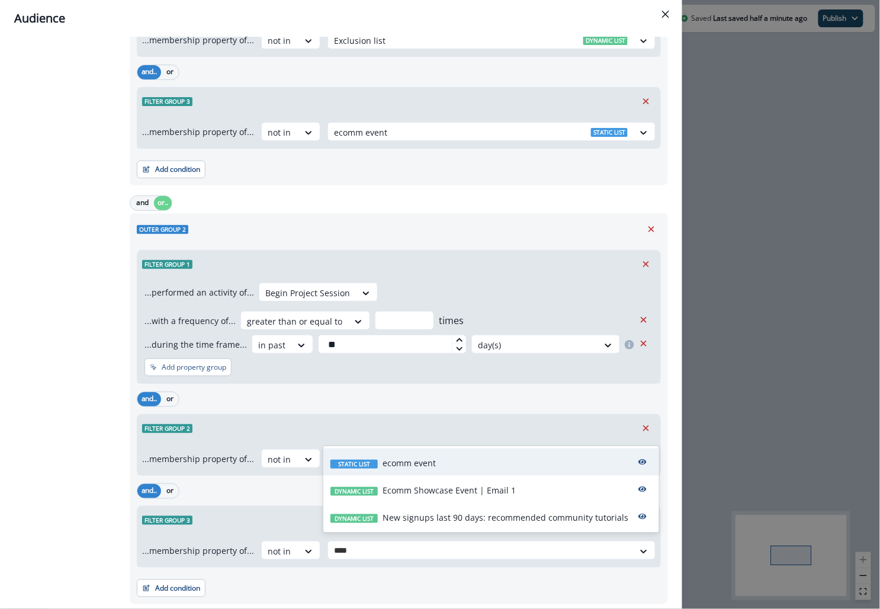
click at [397, 460] on p "ecomm event" at bounding box center [409, 463] width 53 height 12
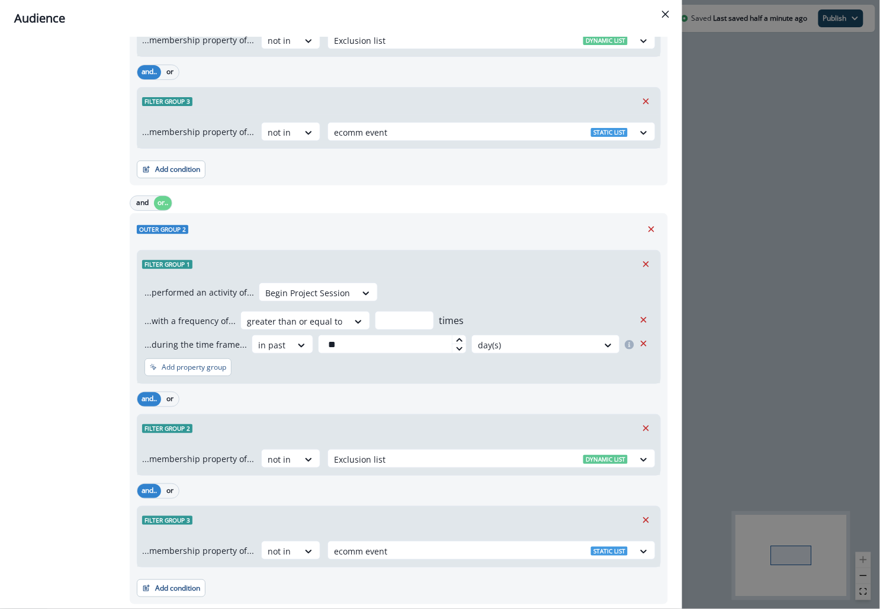
scroll to position [531, 0]
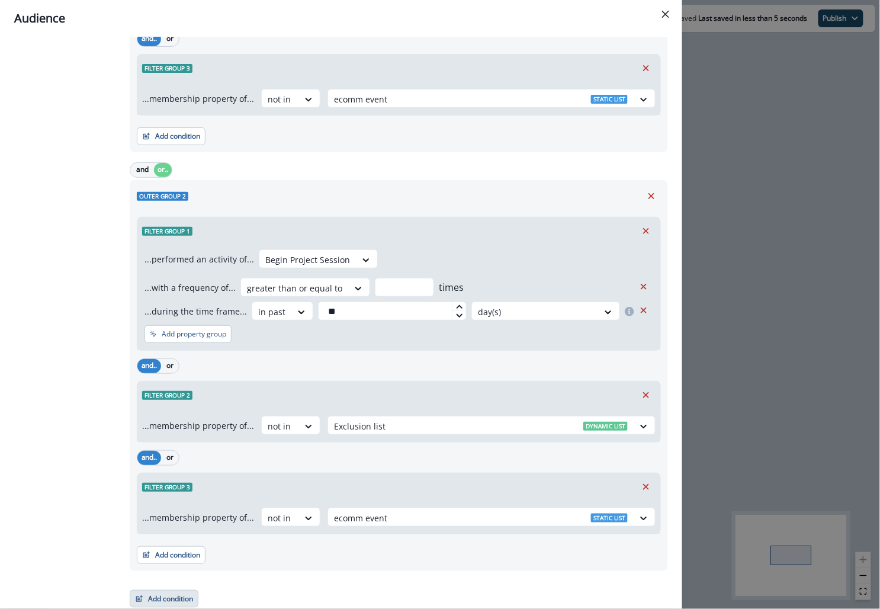
click at [183, 595] on button "Add condition" at bounding box center [164, 599] width 69 height 18
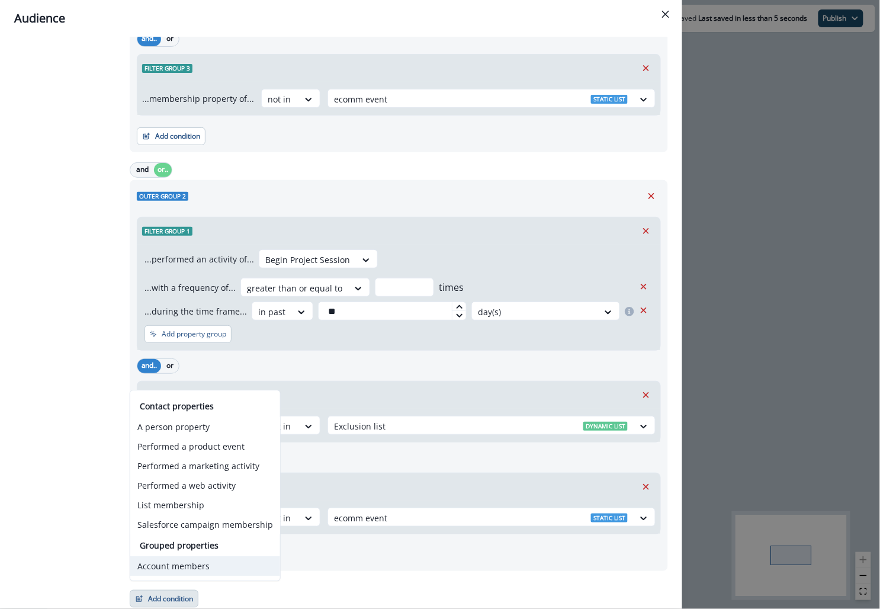
click at [199, 566] on button "Account members" at bounding box center [205, 566] width 150 height 20
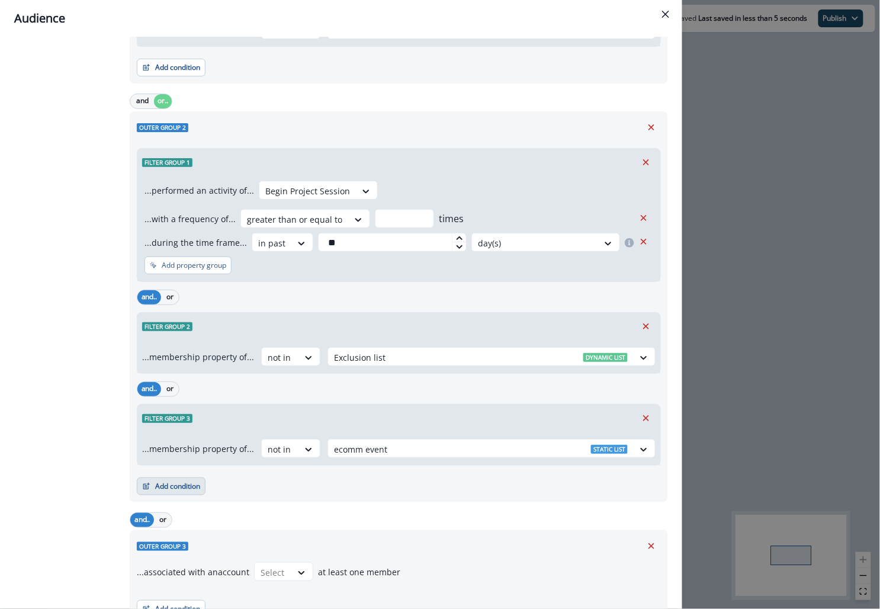
scroll to position [619, 0]
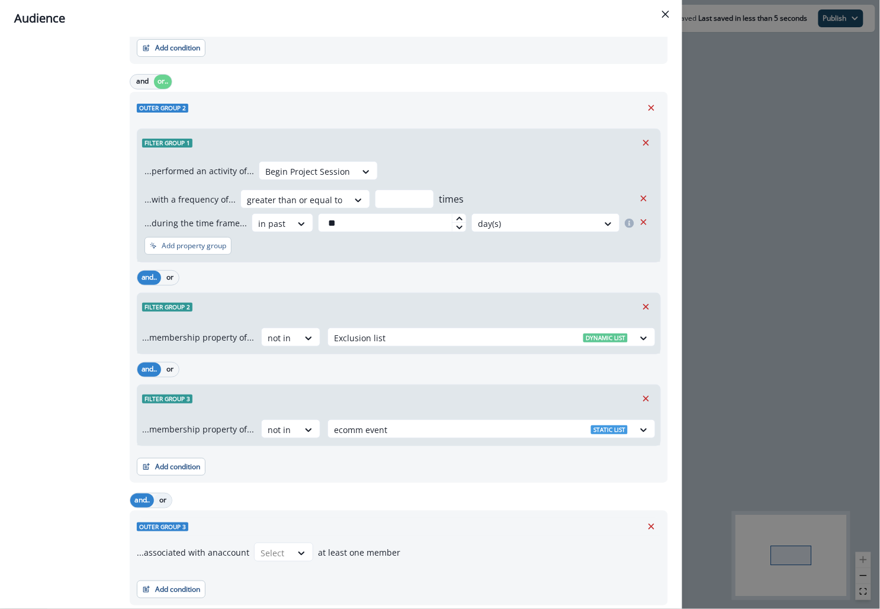
click at [168, 500] on button "or" at bounding box center [163, 500] width 18 height 14
click at [654, 521] on icon "Remove" at bounding box center [651, 526] width 11 height 11
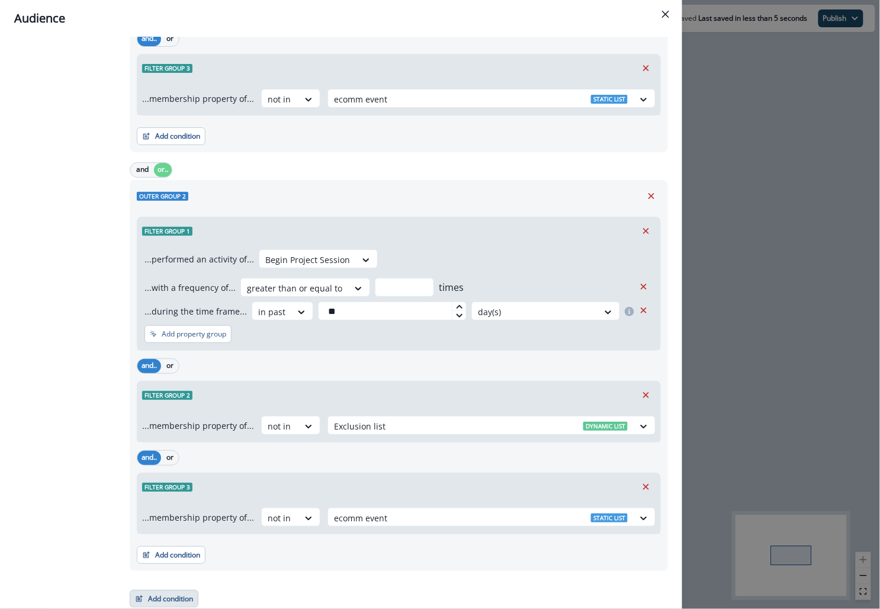
click at [144, 590] on button "Add condition" at bounding box center [164, 599] width 69 height 18
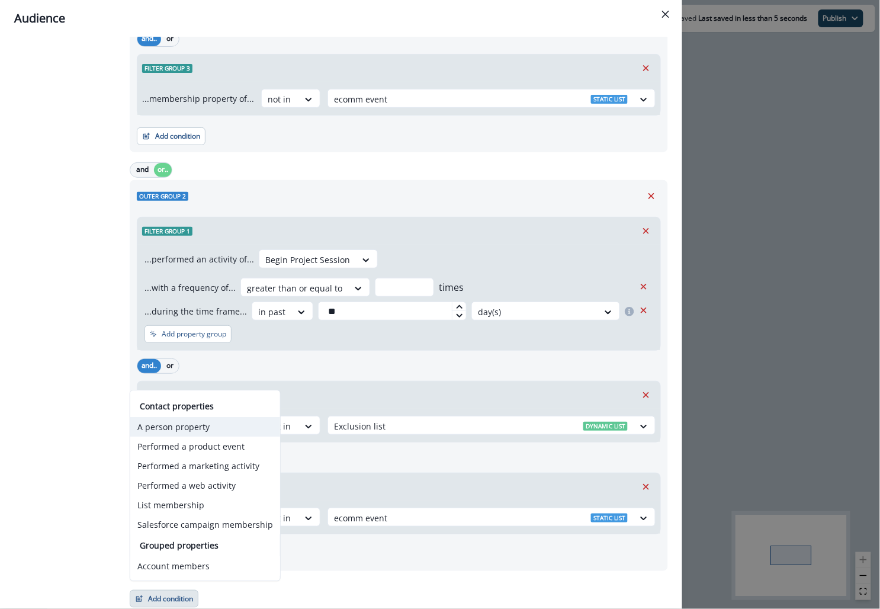
click at [191, 425] on button "A person property" at bounding box center [205, 427] width 150 height 20
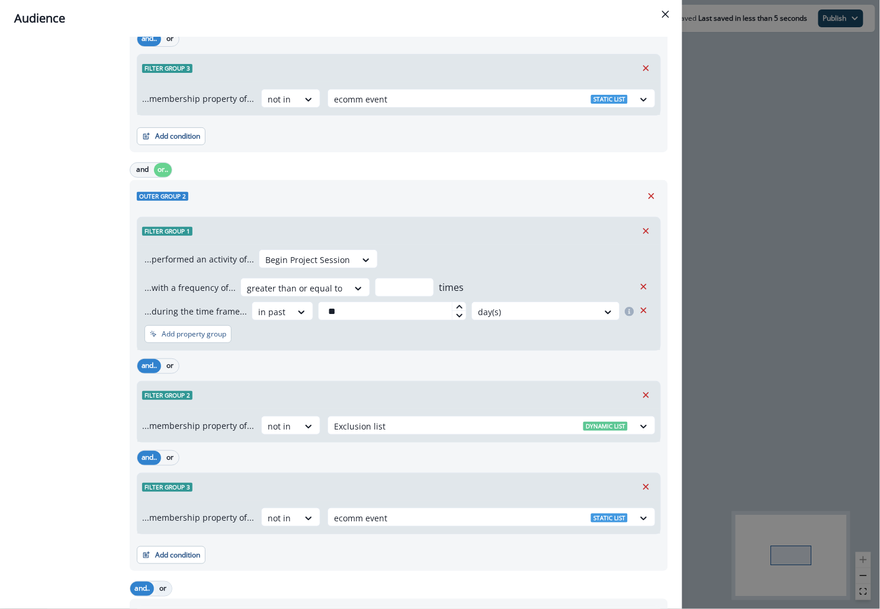
click at [162, 582] on button "or" at bounding box center [163, 589] width 18 height 14
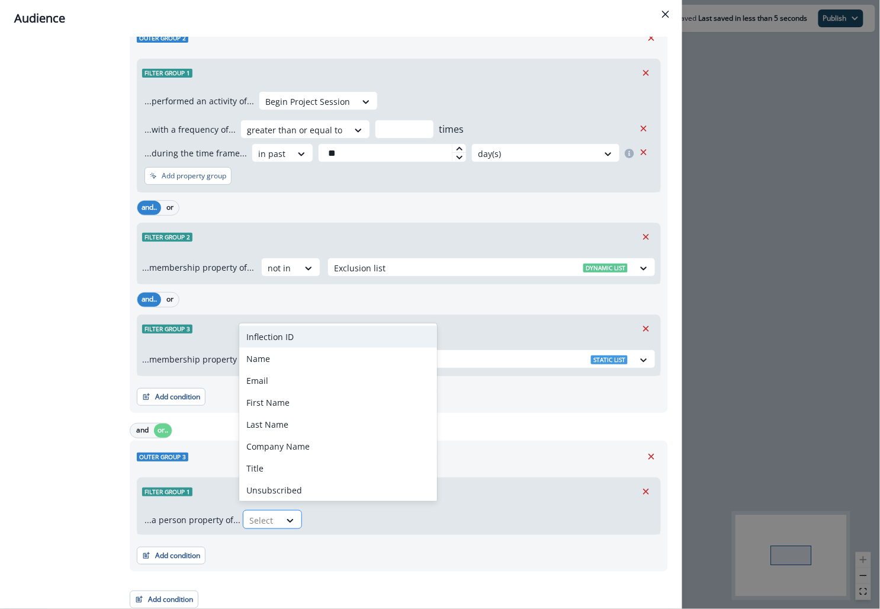
click at [262, 514] on div at bounding box center [261, 520] width 25 height 15
type input "****"
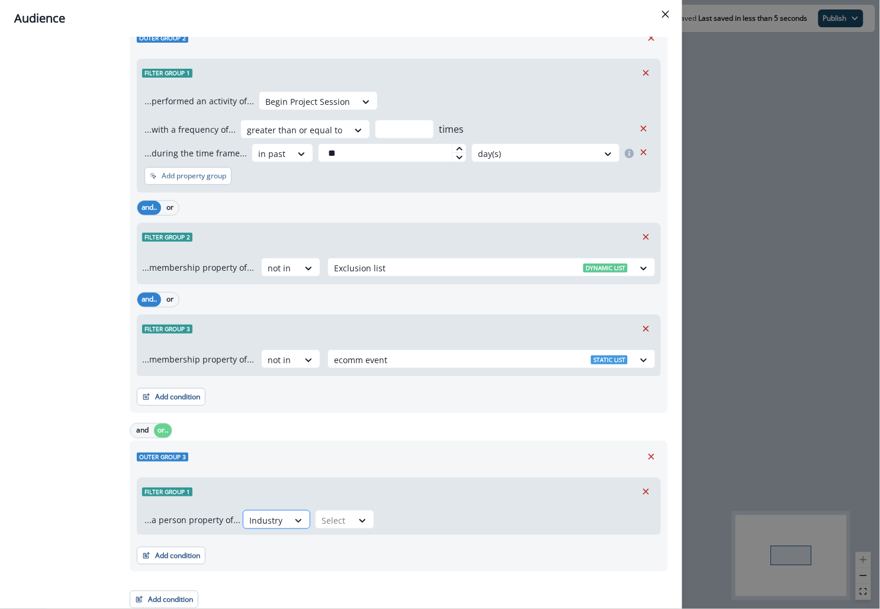
click at [288, 516] on div at bounding box center [298, 521] width 20 height 12
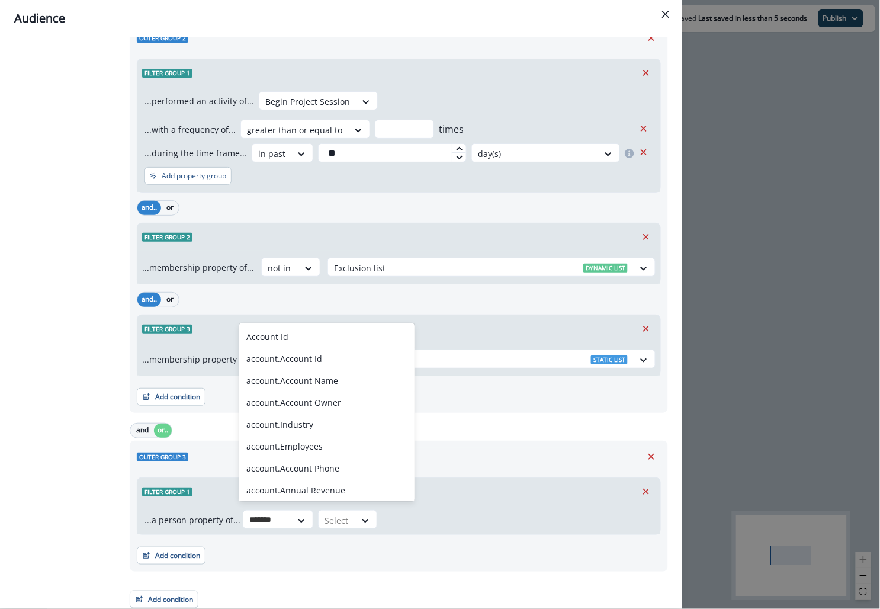
type input "******"
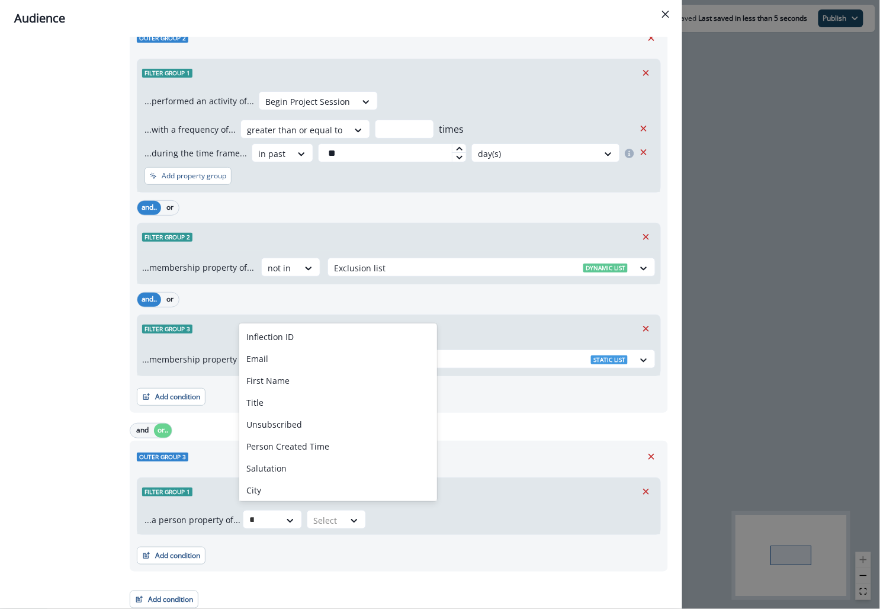
type input "****"
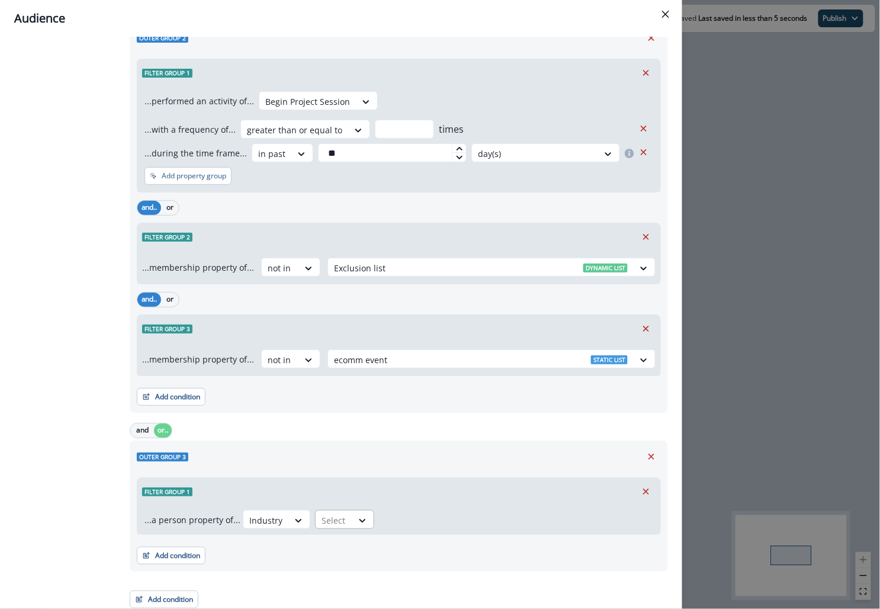
click at [326, 513] on div at bounding box center [334, 520] width 25 height 15
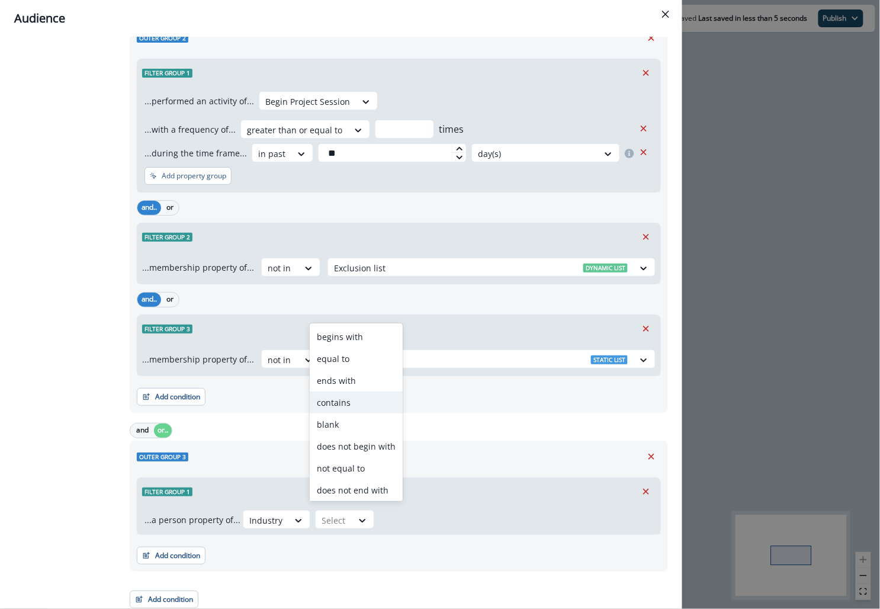
click at [341, 406] on div "contains" at bounding box center [356, 402] width 93 height 22
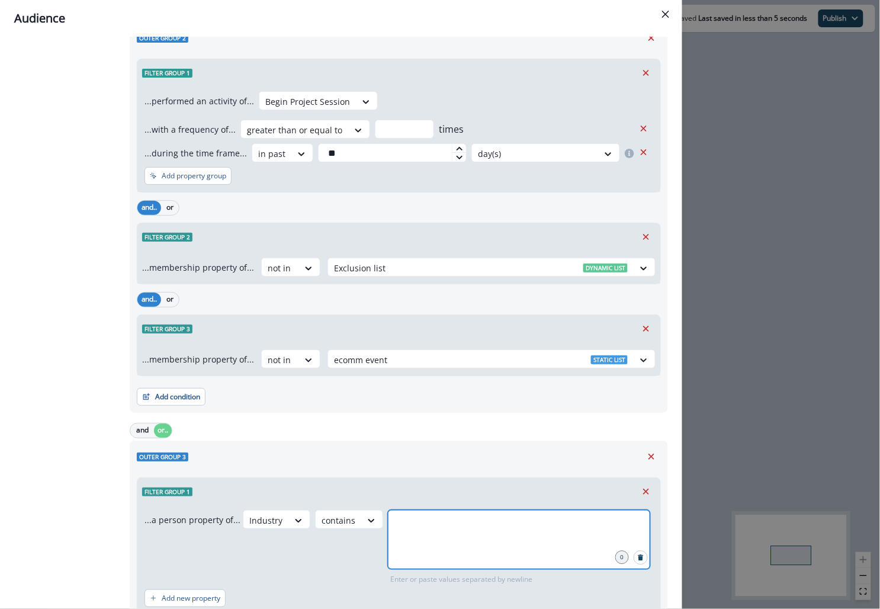
click at [431, 517] on input "text" at bounding box center [519, 525] width 259 height 24
type input "******"
click at [300, 559] on div "Industry contains retail 1 Enter or paste values separated by newline" at bounding box center [448, 547] width 410 height 75
click at [268, 518] on div at bounding box center [265, 520] width 33 height 15
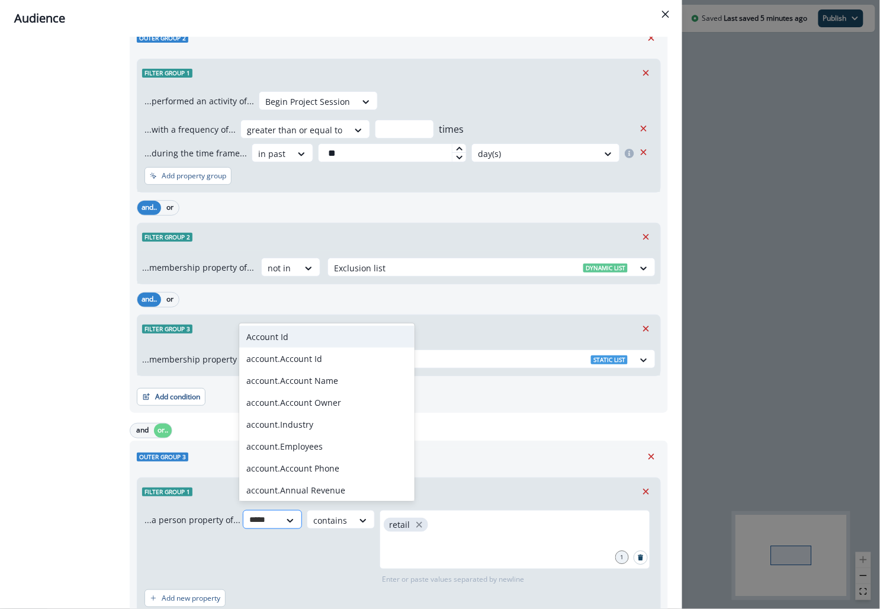
type input "******"
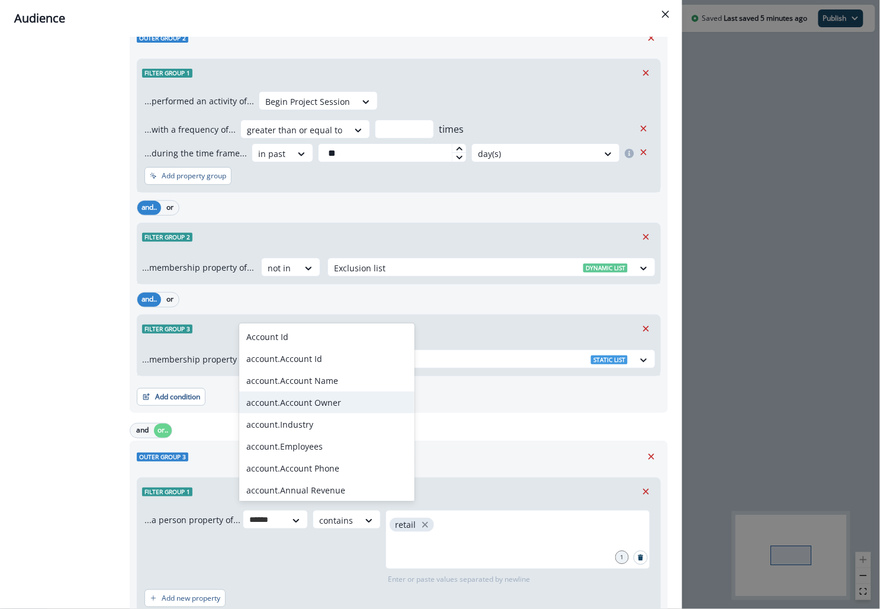
click at [292, 412] on div "account.Account Owner" at bounding box center [326, 402] width 175 height 22
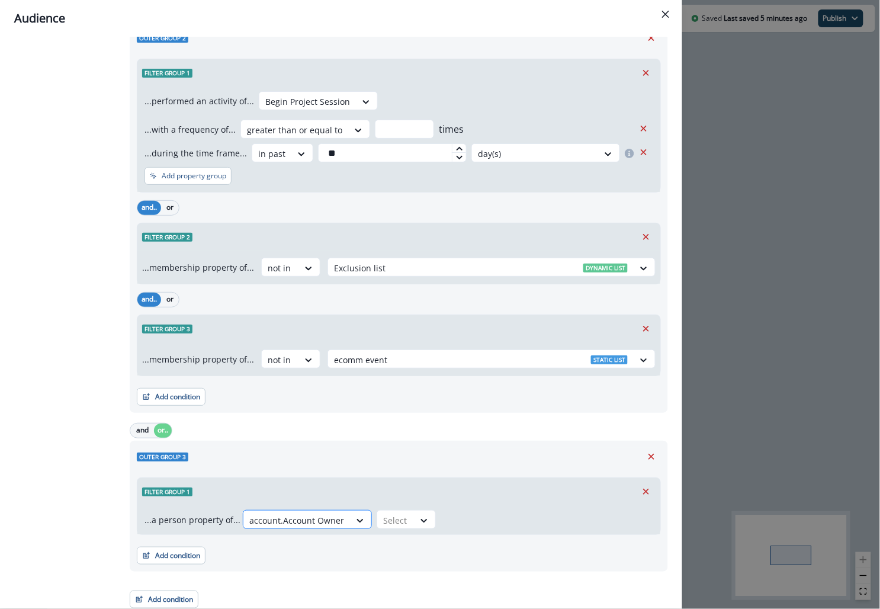
click at [299, 513] on div at bounding box center [296, 520] width 95 height 15
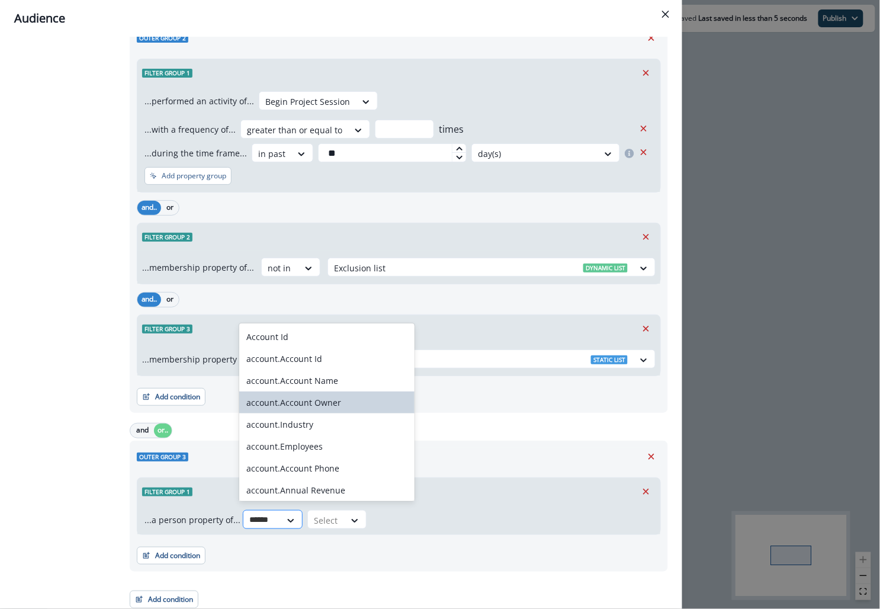
type input "*******"
click at [304, 423] on div "account.Industry" at bounding box center [326, 424] width 175 height 22
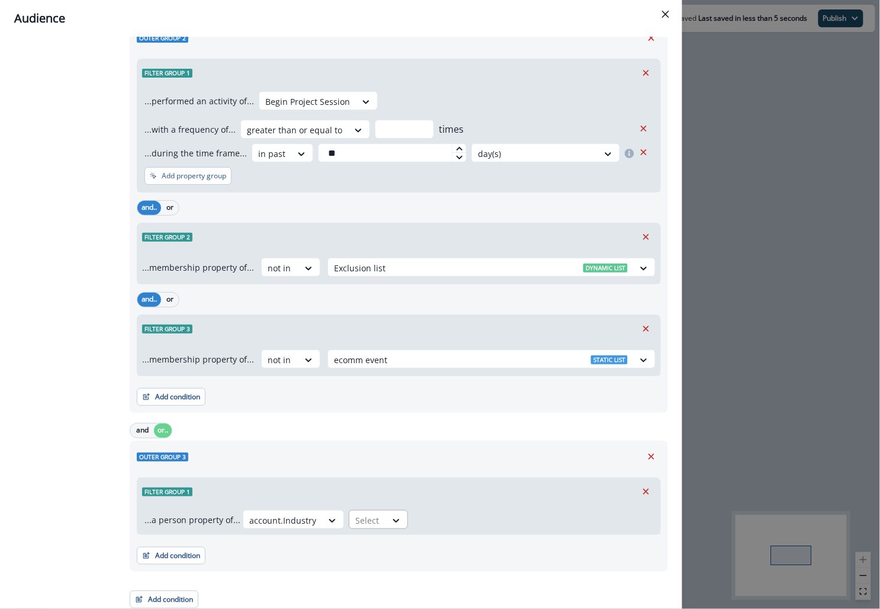
click at [373, 513] on div at bounding box center [367, 520] width 25 height 15
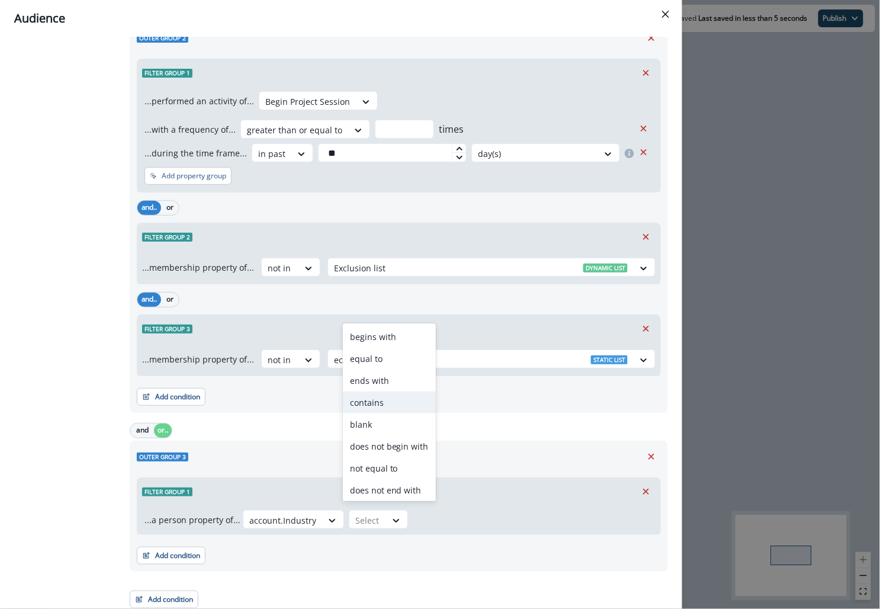
click at [381, 400] on div "contains" at bounding box center [389, 402] width 93 height 22
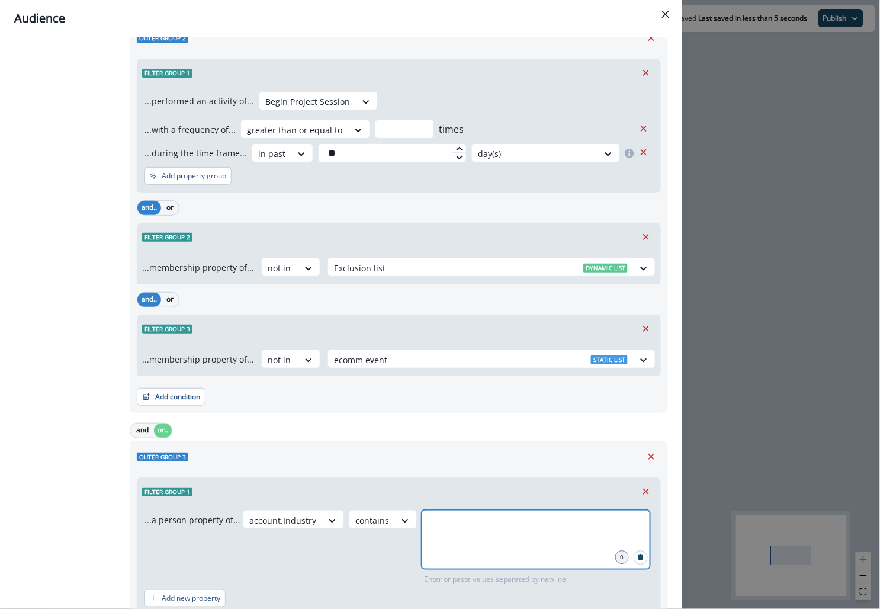
click at [454, 531] on input "text" at bounding box center [535, 525] width 225 height 24
type input "******"
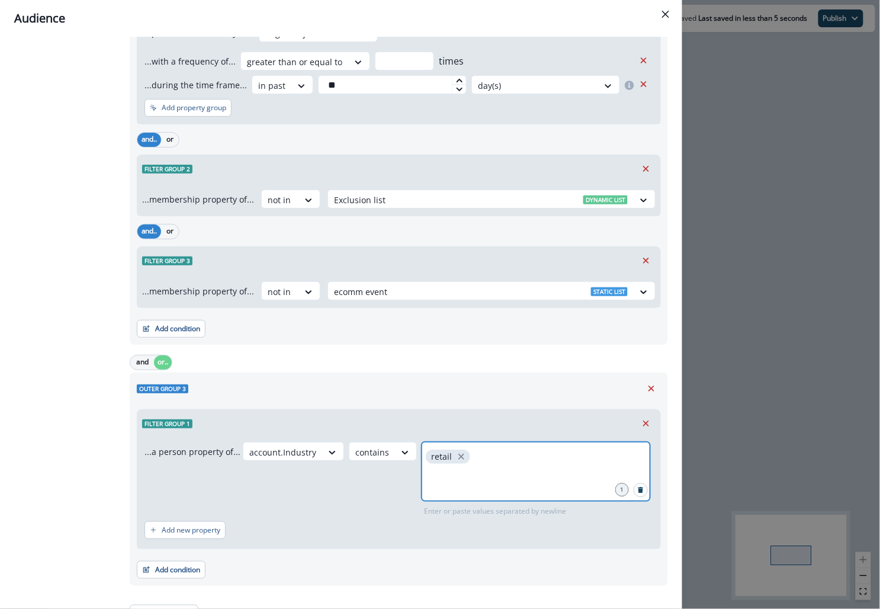
scroll to position [766, 0]
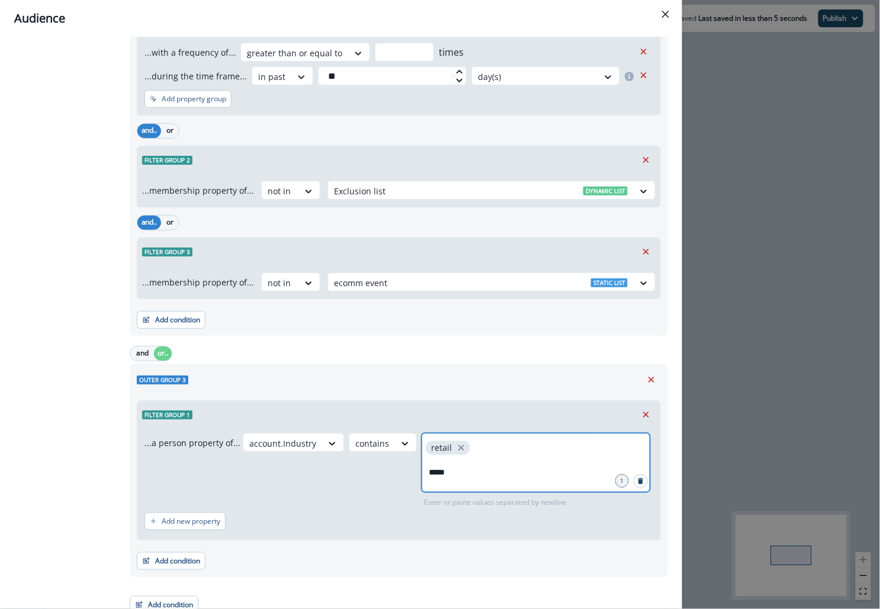
type input "******"
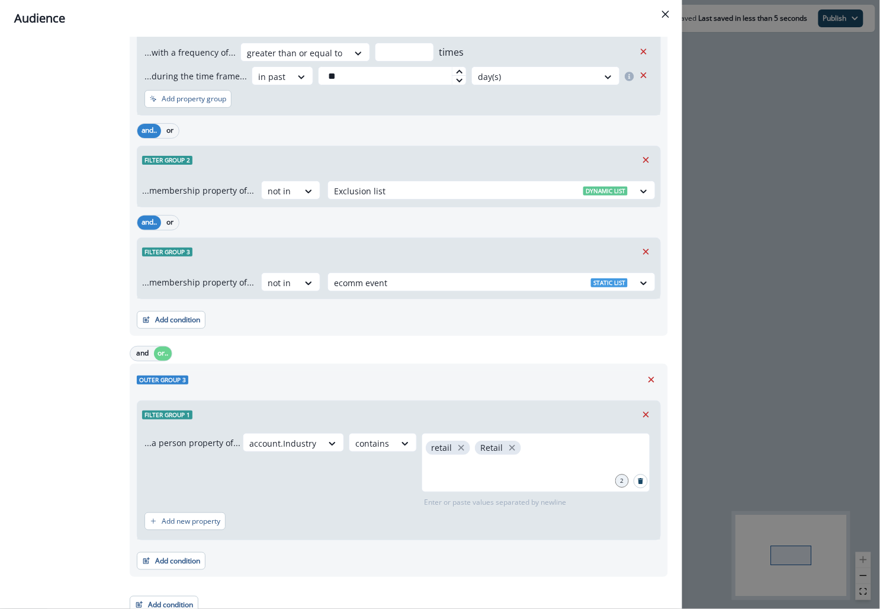
click at [420, 527] on div "Add new property" at bounding box center [399, 521] width 509 height 27
click at [185, 565] on button "Add condition" at bounding box center [171, 561] width 69 height 18
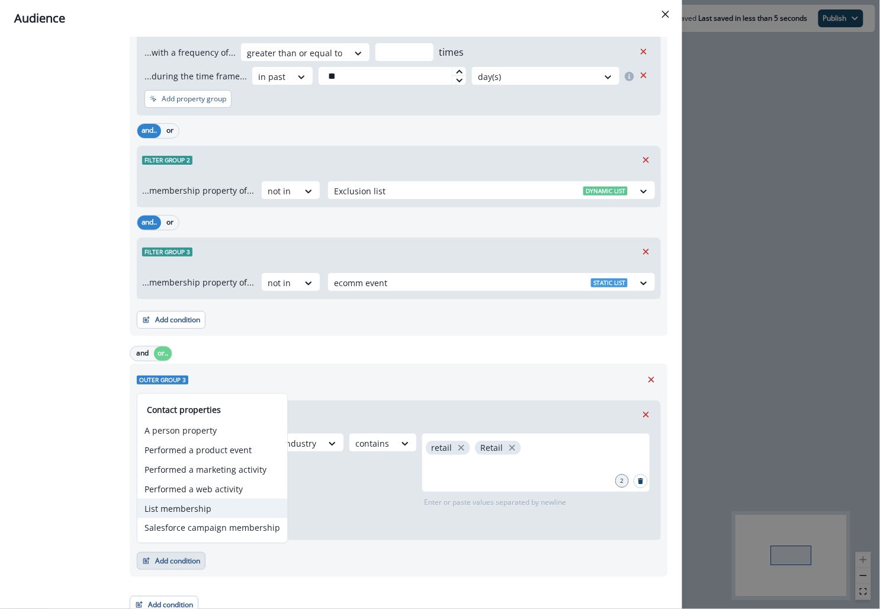
click at [199, 509] on button "List membership" at bounding box center [212, 509] width 150 height 20
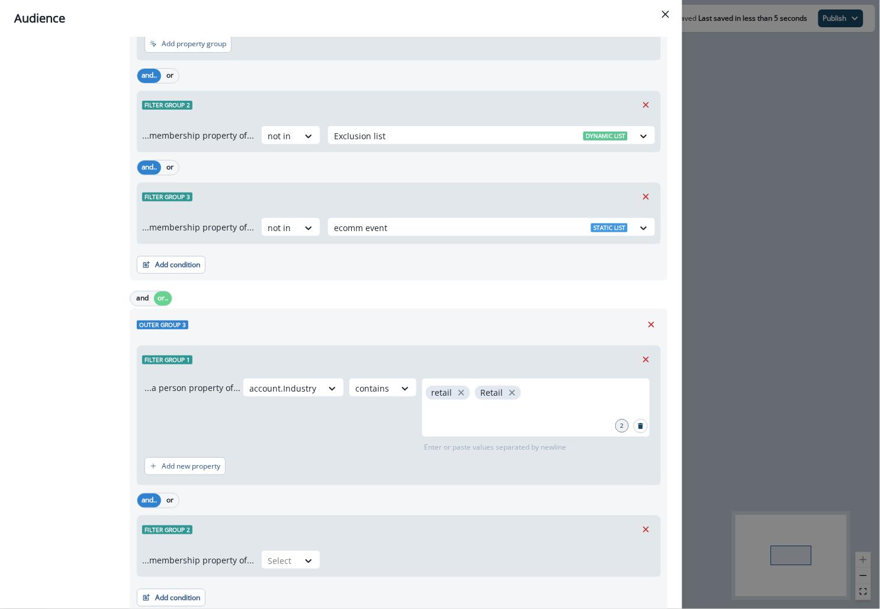
scroll to position [829, 0]
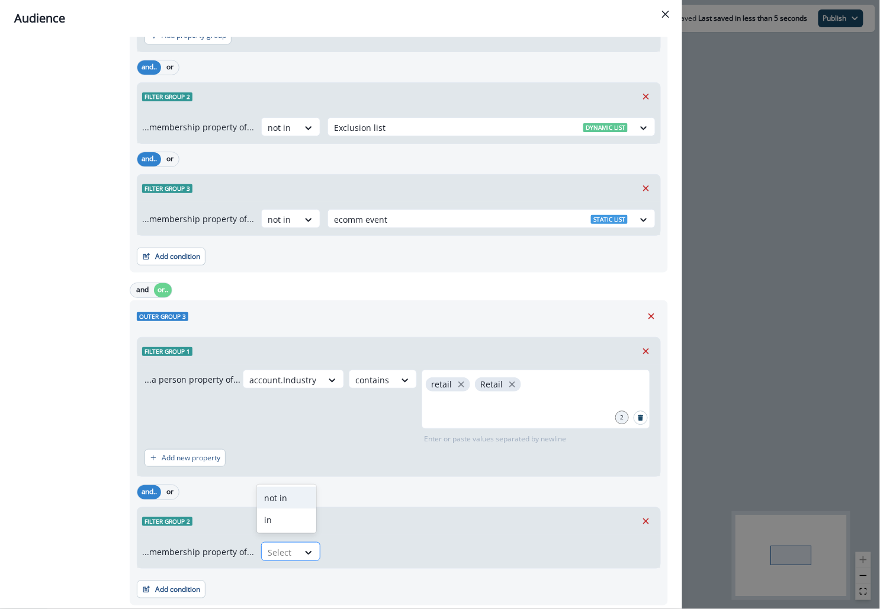
click at [277, 550] on div at bounding box center [280, 552] width 25 height 15
type input "**"
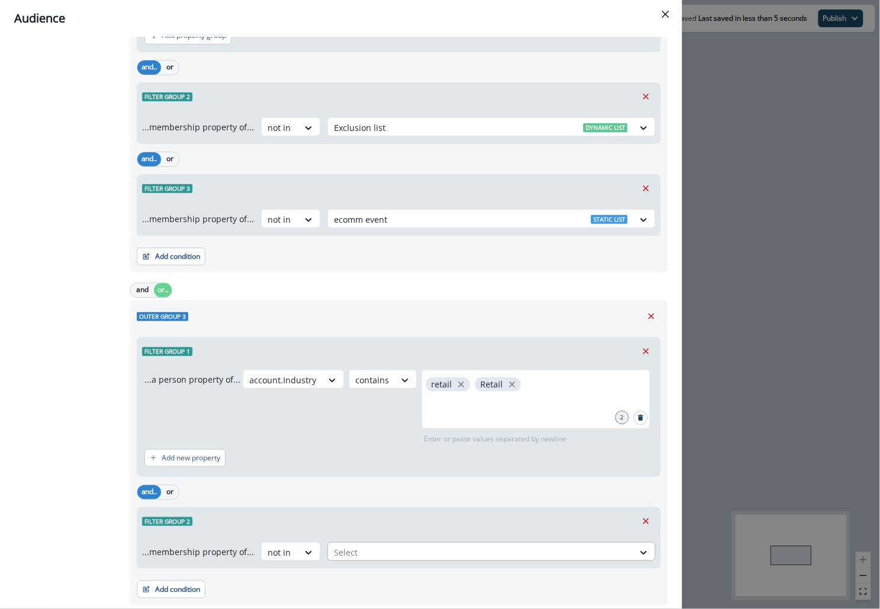
click at [356, 545] on div at bounding box center [481, 552] width 294 height 15
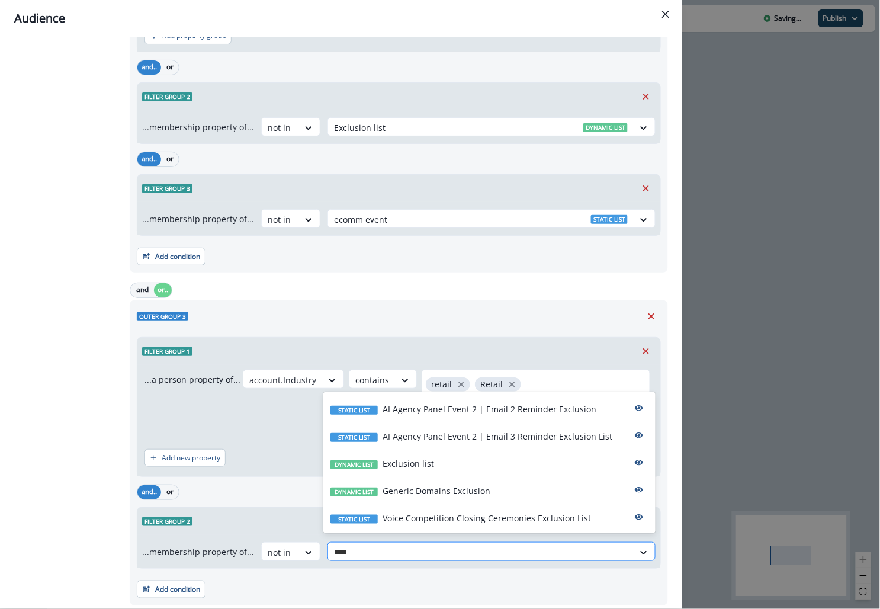
type input "*****"
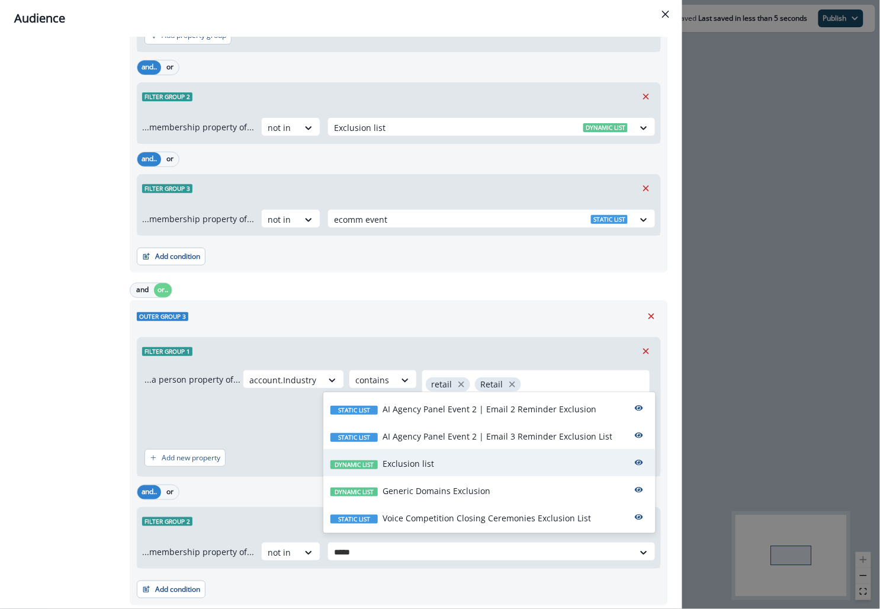
click at [378, 462] on div "Dynamic list Exclusion list" at bounding box center [382, 463] width 104 height 12
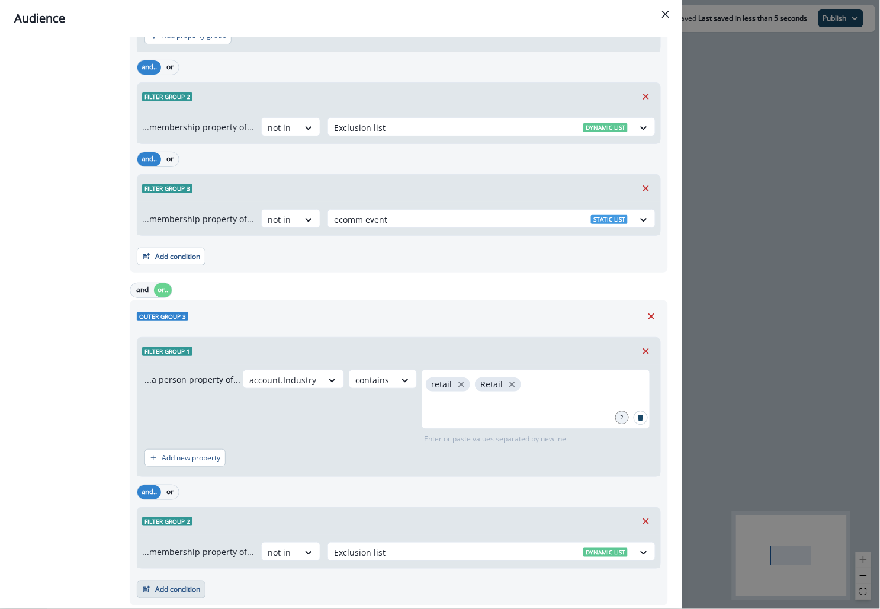
click at [169, 586] on button "Add condition" at bounding box center [171, 589] width 69 height 18
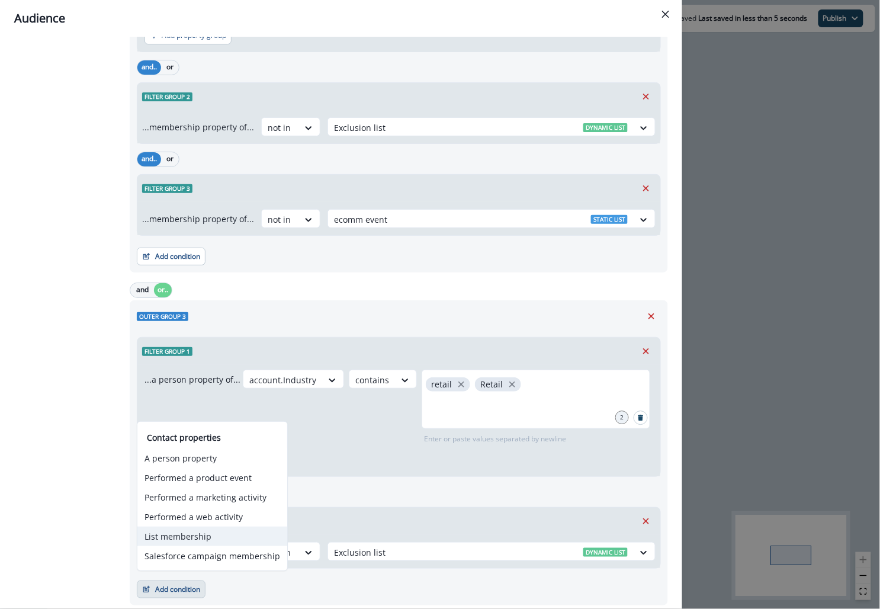
click at [200, 535] on button "List membership" at bounding box center [212, 537] width 150 height 20
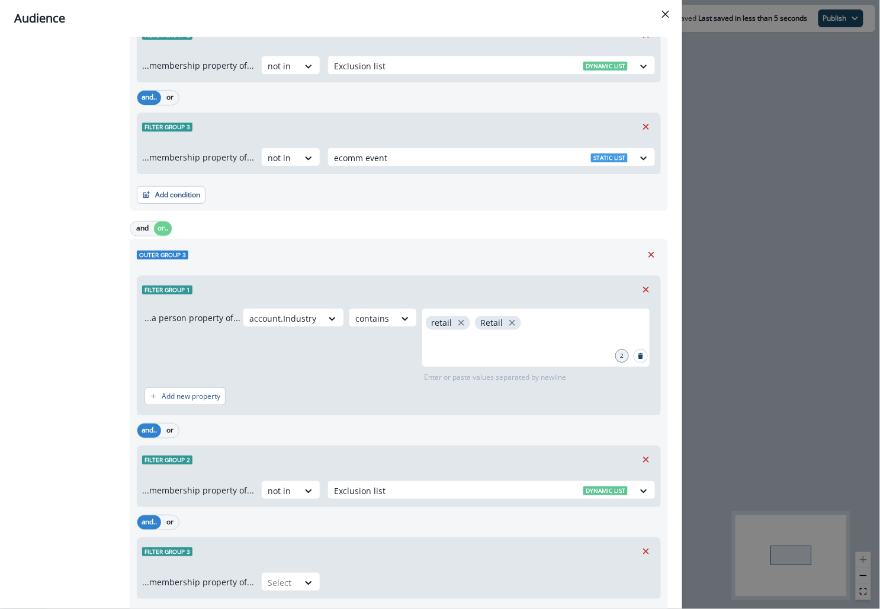
scroll to position [910, 0]
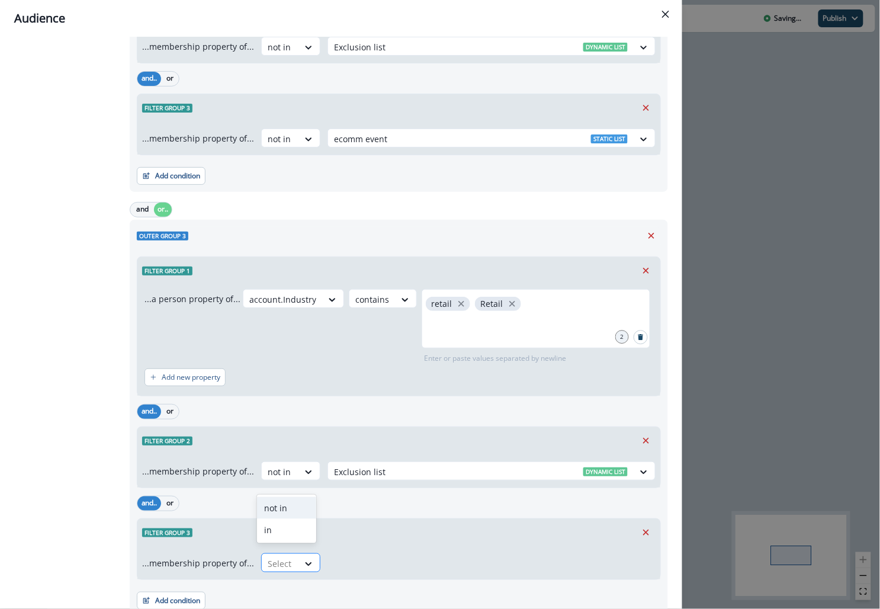
click at [274, 556] on div at bounding box center [280, 563] width 25 height 15
click at [287, 509] on div "not in" at bounding box center [286, 508] width 59 height 22
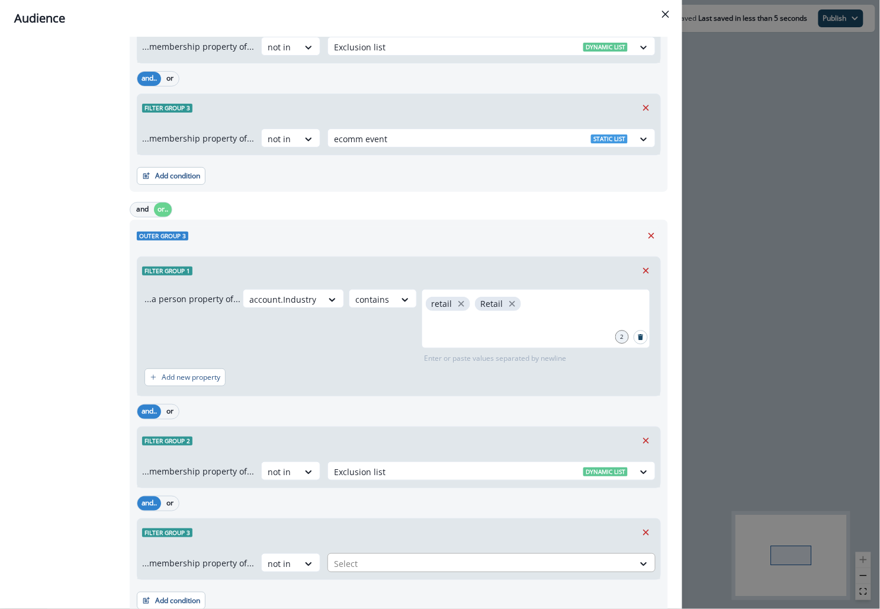
click at [341, 561] on div at bounding box center [481, 563] width 294 height 15
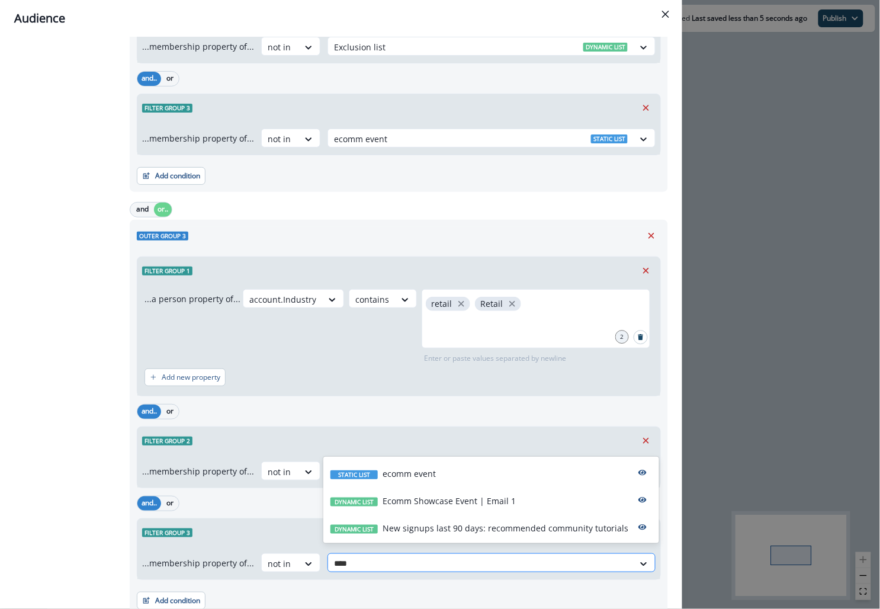
type input "*****"
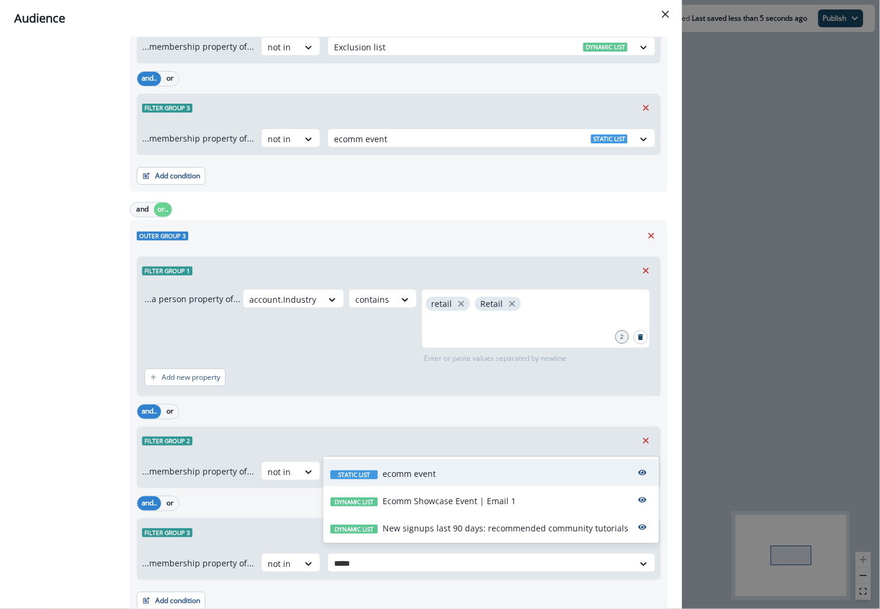
click at [360, 471] on span "Static list" at bounding box center [353, 474] width 47 height 9
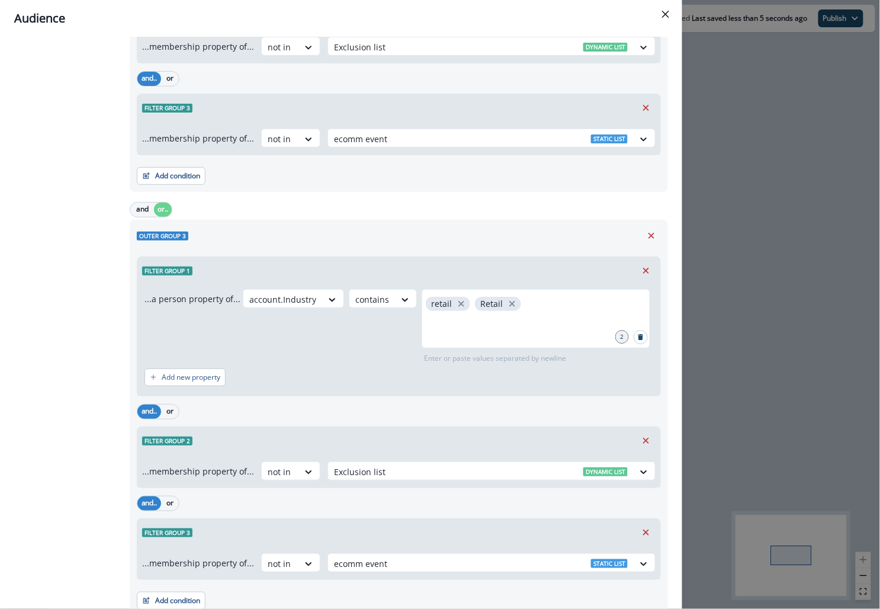
scroll to position [0, 0]
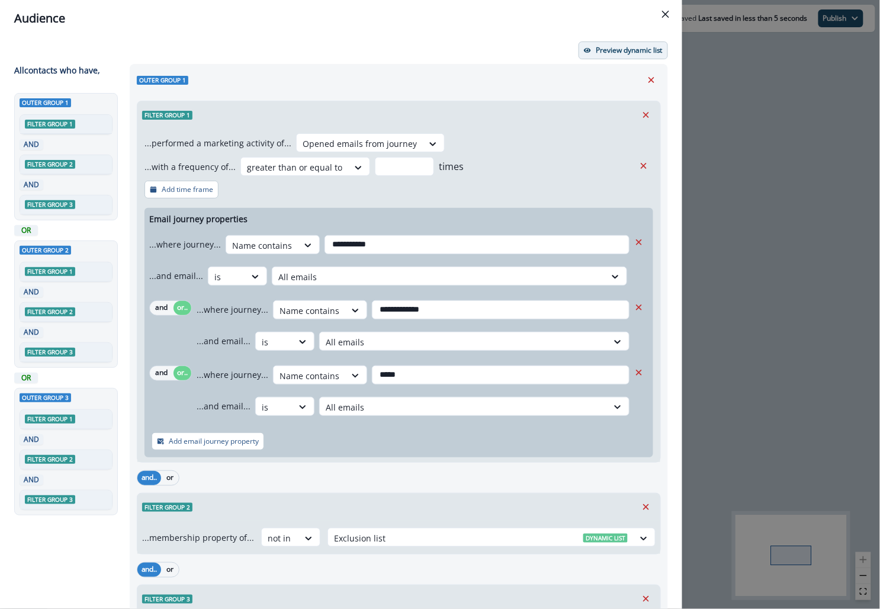
click at [591, 49] on button "Preview dynamic list" at bounding box center [623, 50] width 89 height 18
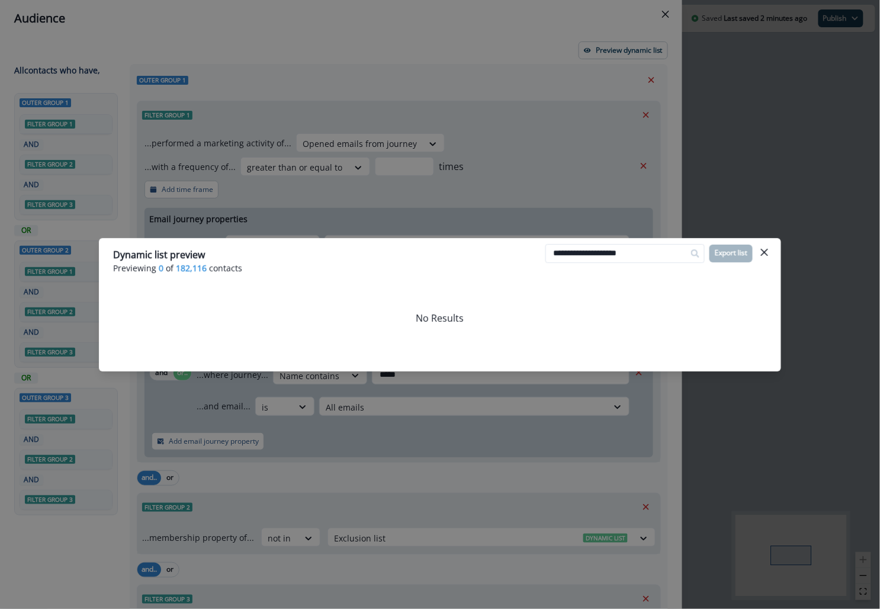
type input "**********"
click at [360, 76] on div "**********" at bounding box center [440, 304] width 880 height 609
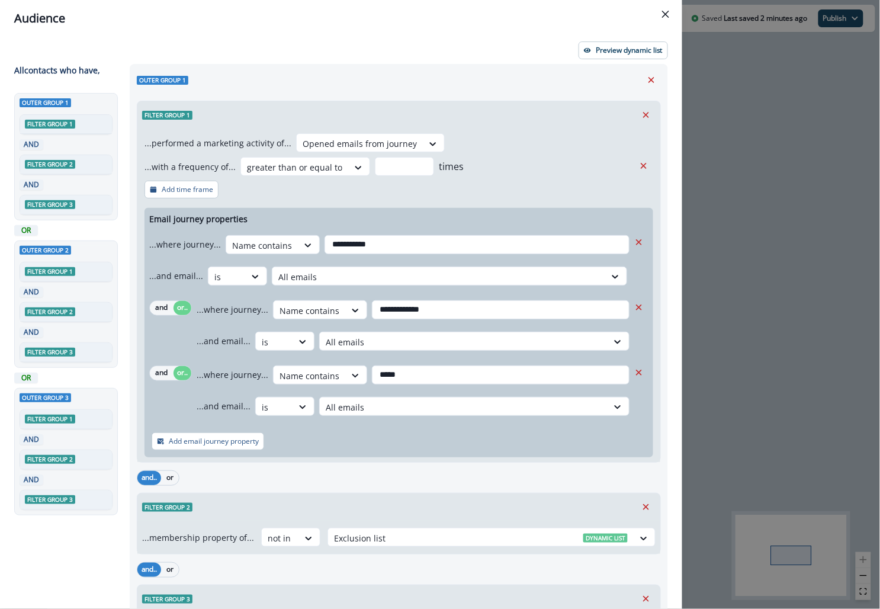
click at [774, 99] on div "**********" at bounding box center [440, 304] width 880 height 609
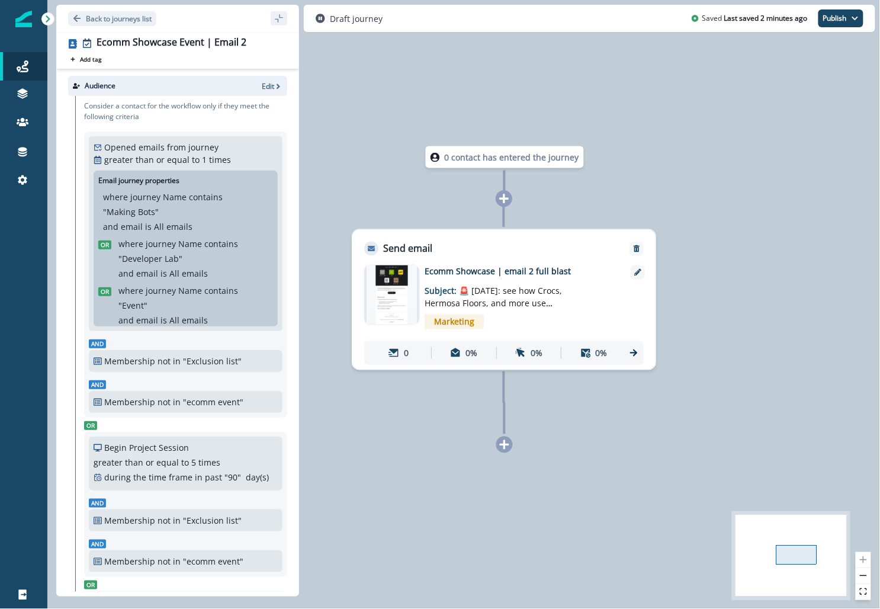
click at [268, 92] on div "Audience Edit" at bounding box center [177, 86] width 219 height 20
click at [270, 82] on p "Edit" at bounding box center [268, 86] width 12 height 10
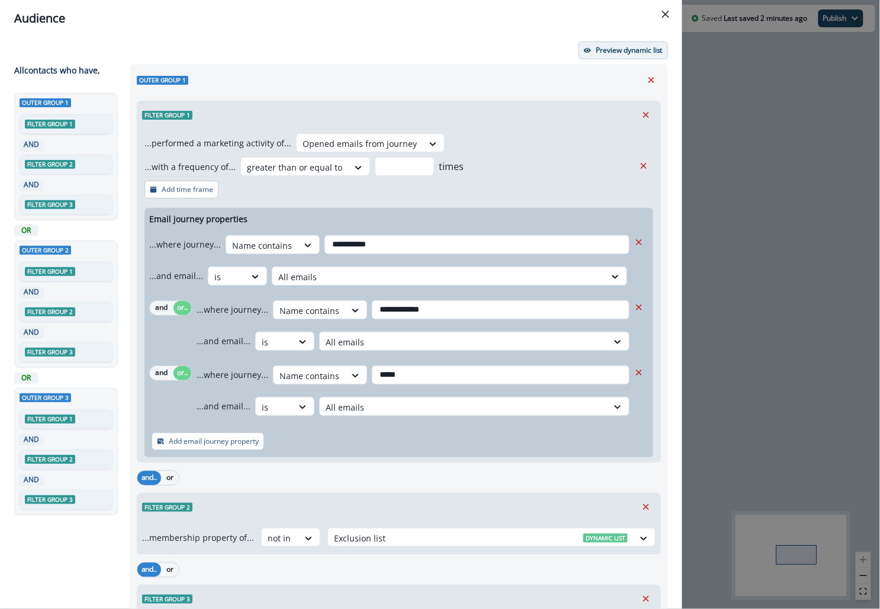
click at [605, 48] on p "Preview dynamic list" at bounding box center [629, 50] width 67 height 8
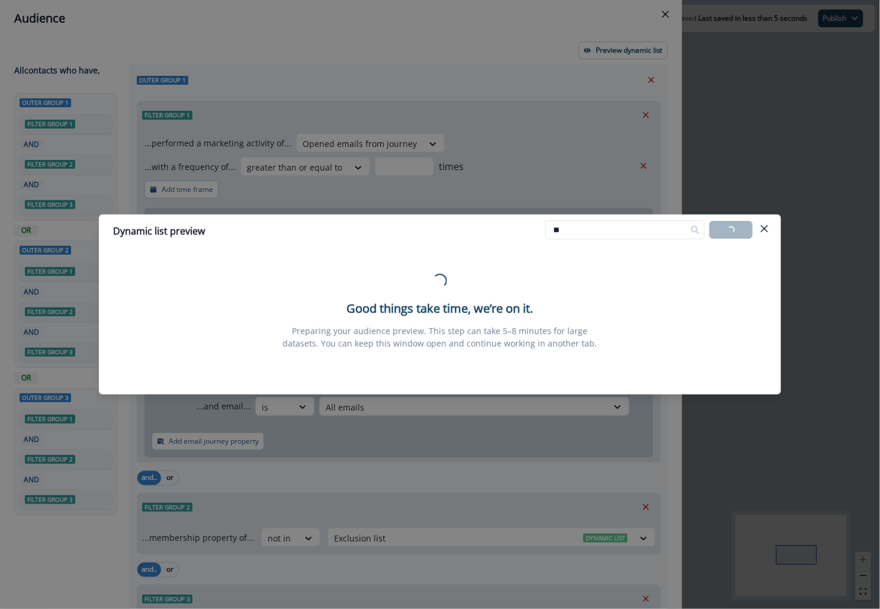
type input "*"
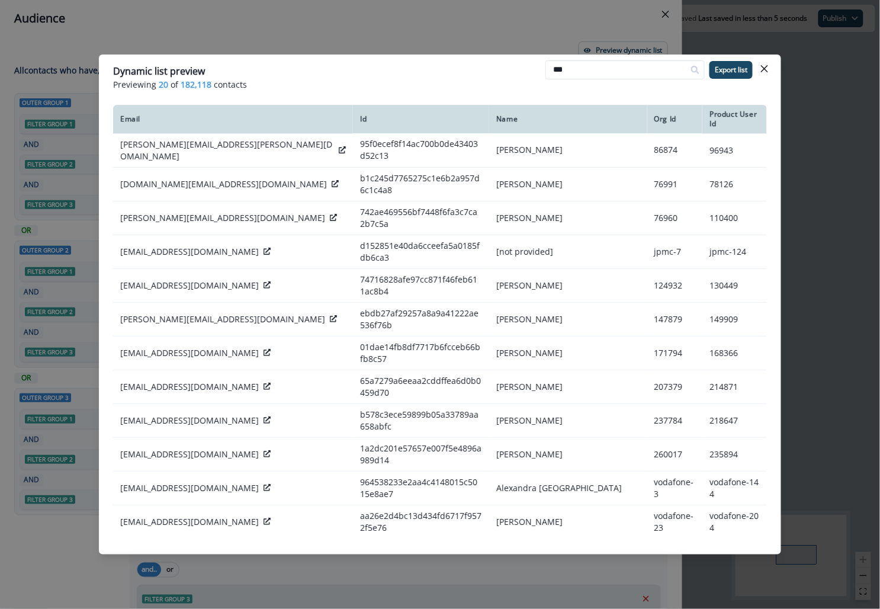
type input "***"
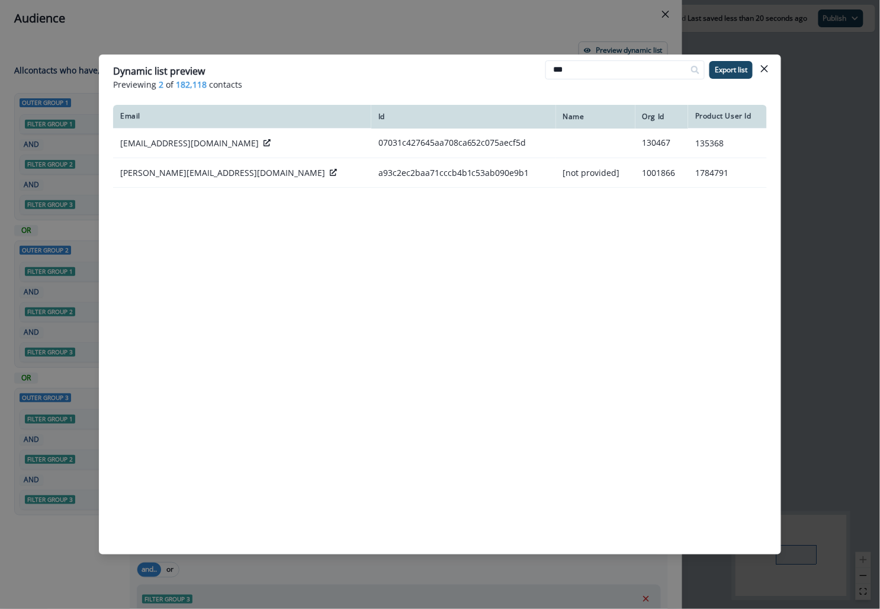
click at [833, 201] on div "Dynamic list preview Previewing 2 of 182,118 contacts *** Export list Email Id …" at bounding box center [440, 304] width 880 height 609
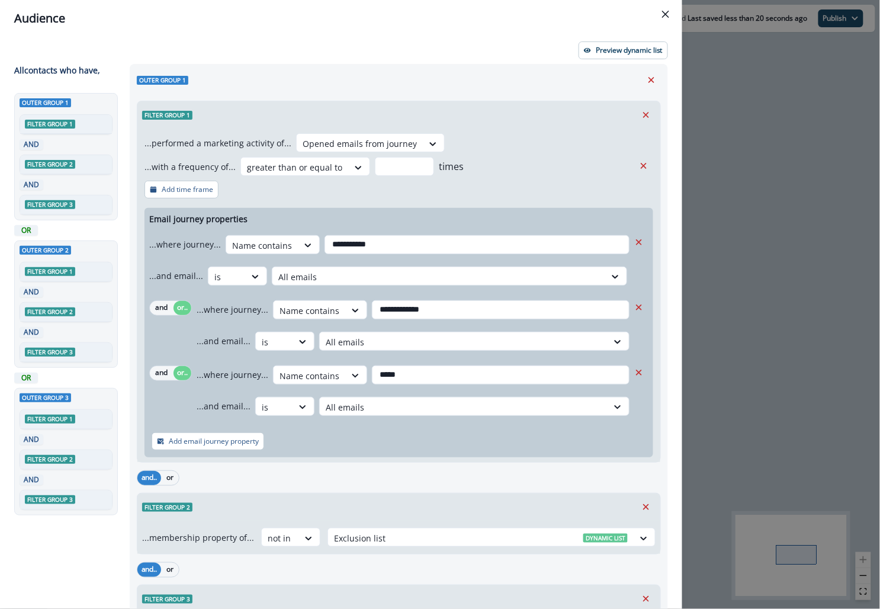
click at [756, 103] on div "**********" at bounding box center [440, 304] width 880 height 609
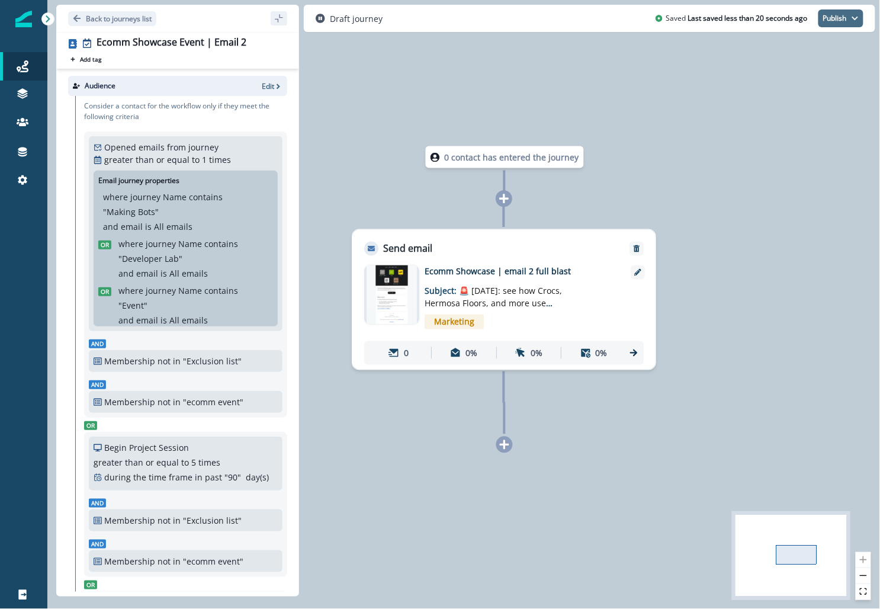
click at [841, 12] on button "Publish" at bounding box center [841, 18] width 45 height 18
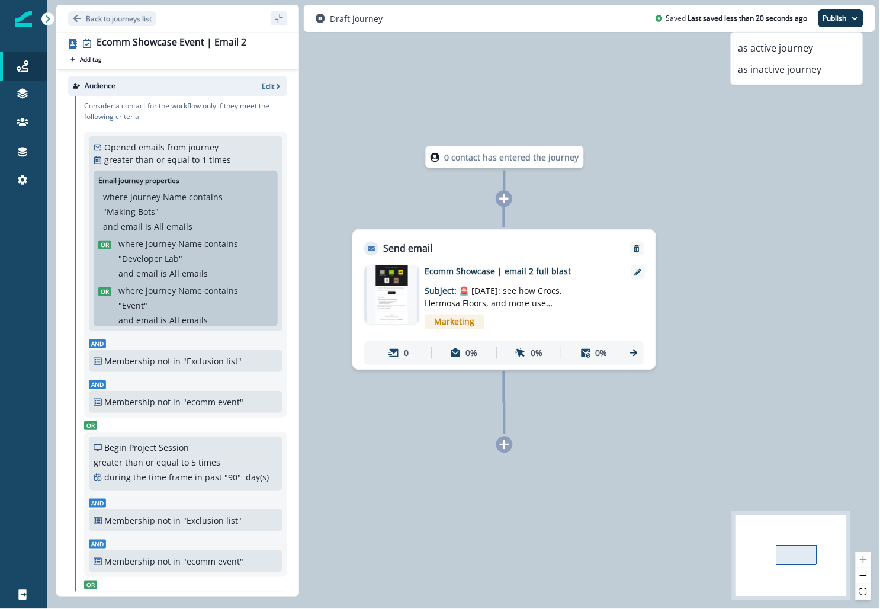
scroll to position [229, 0]
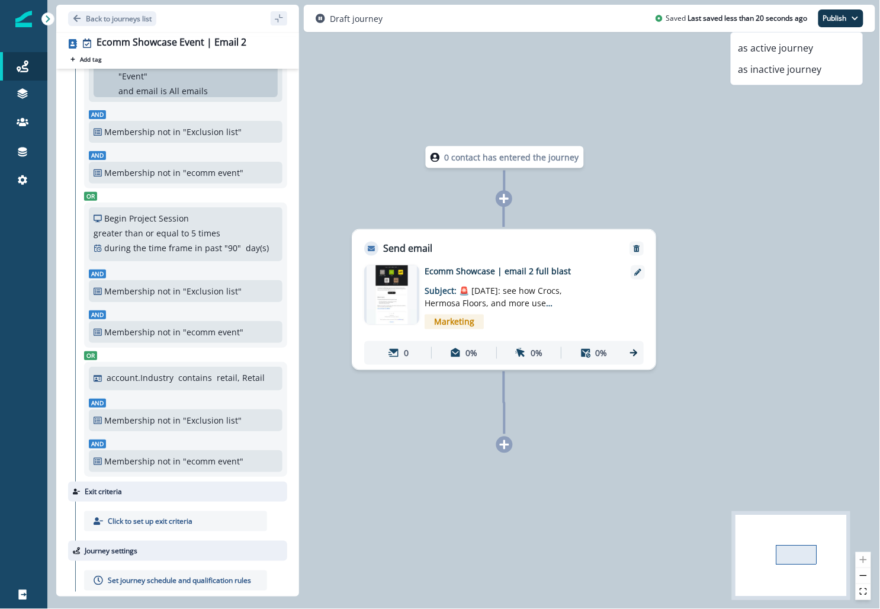
click at [146, 575] on p "Set journey schedule and qualification rules" at bounding box center [179, 580] width 143 height 11
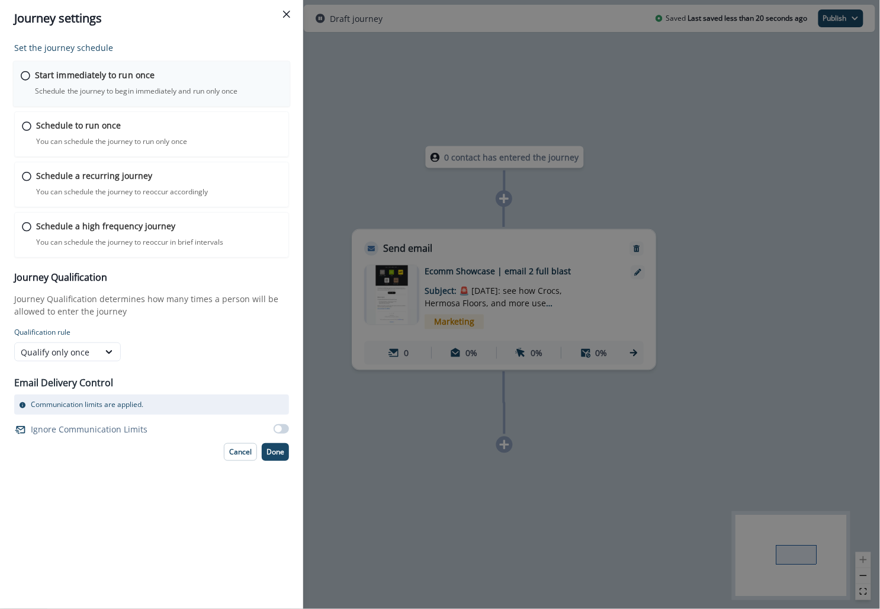
click at [142, 89] on p "Schedule the journey to begin immediately and run only once" at bounding box center [136, 91] width 203 height 11
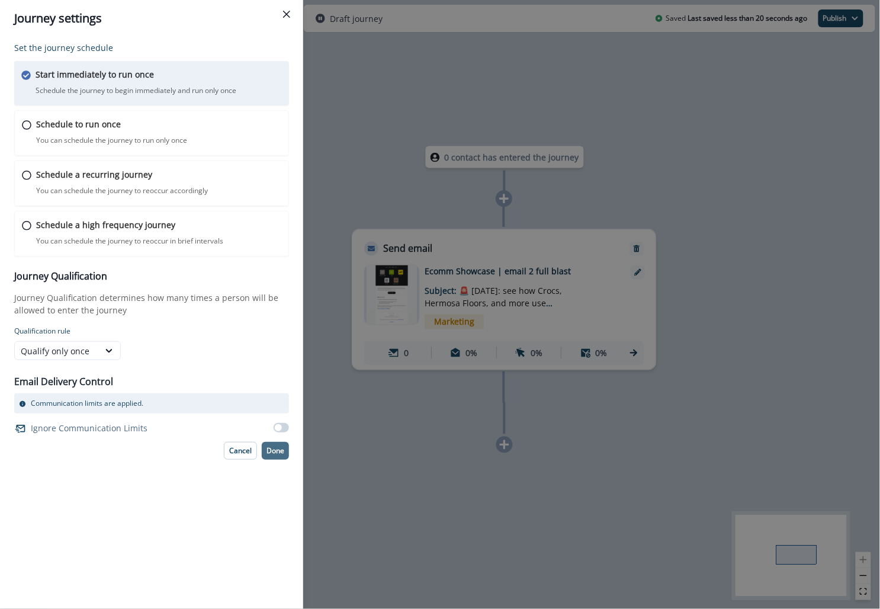
click at [282, 451] on p "Done" at bounding box center [276, 451] width 18 height 8
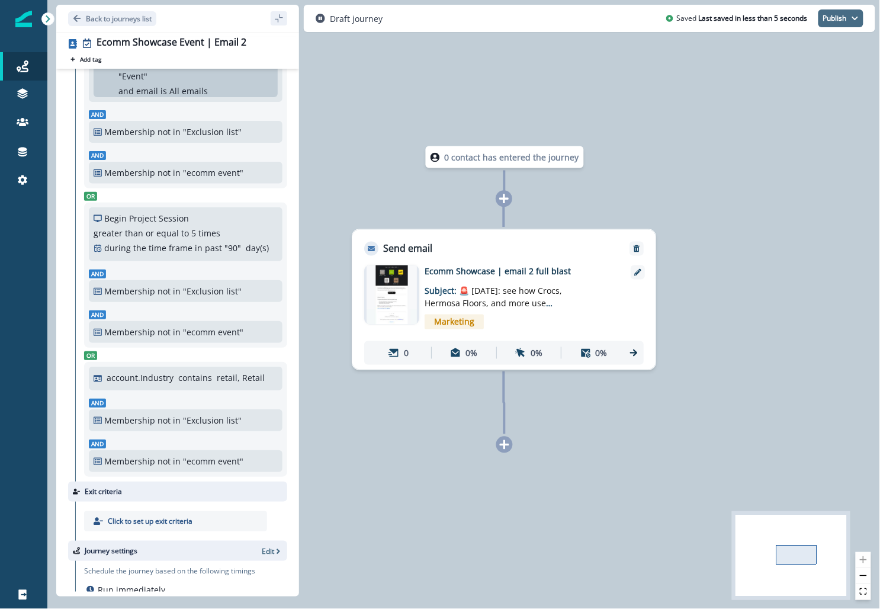
click at [837, 17] on button "Publish" at bounding box center [841, 18] width 45 height 18
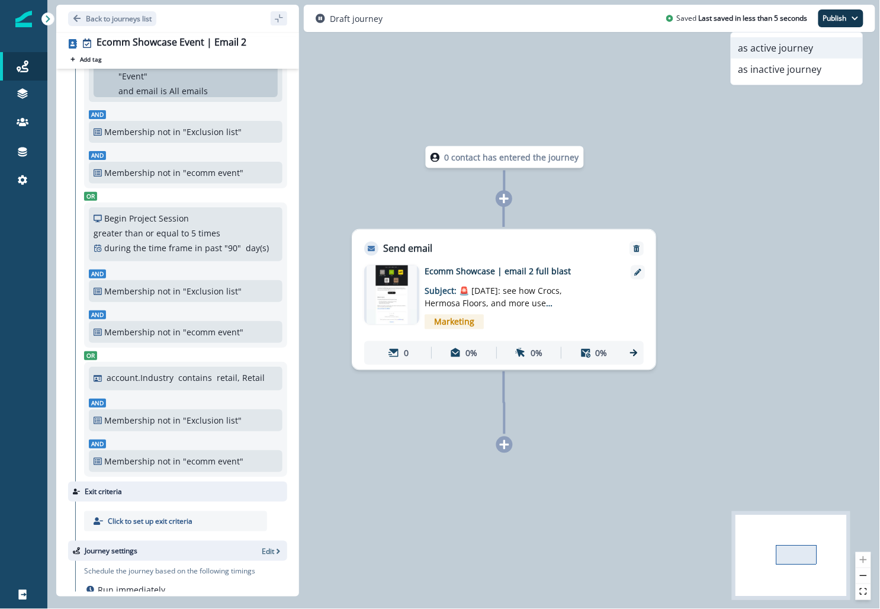
click at [790, 46] on button "as active journey" at bounding box center [796, 47] width 131 height 21
